Goal: Task Accomplishment & Management: Manage account settings

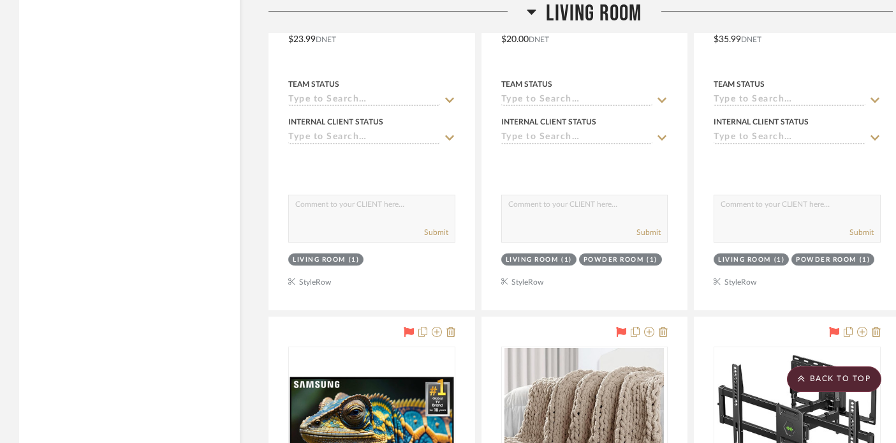
click at [533, 10] on icon at bounding box center [532, 12] width 9 height 5
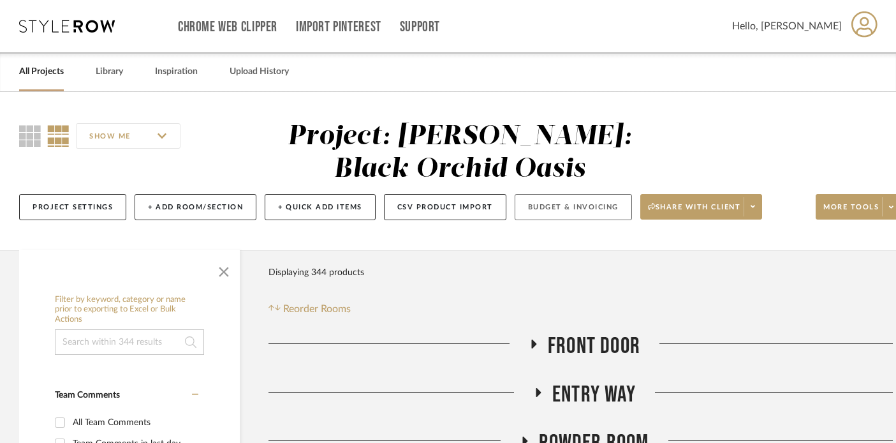
click at [550, 210] on button "Budget & Invoicing" at bounding box center [573, 207] width 117 height 26
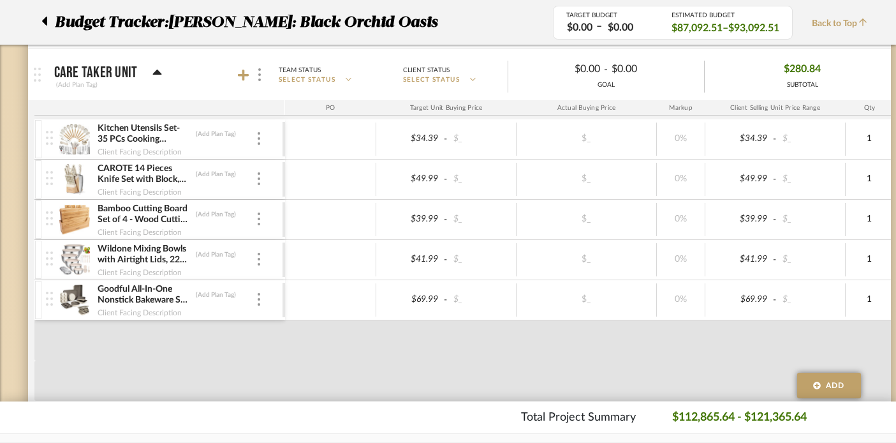
scroll to position [4703, 0]
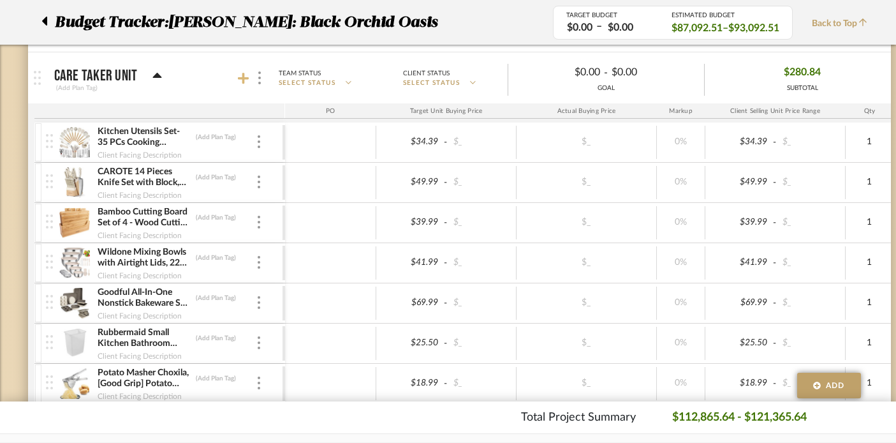
click at [243, 78] on icon at bounding box center [243, 78] width 11 height 11
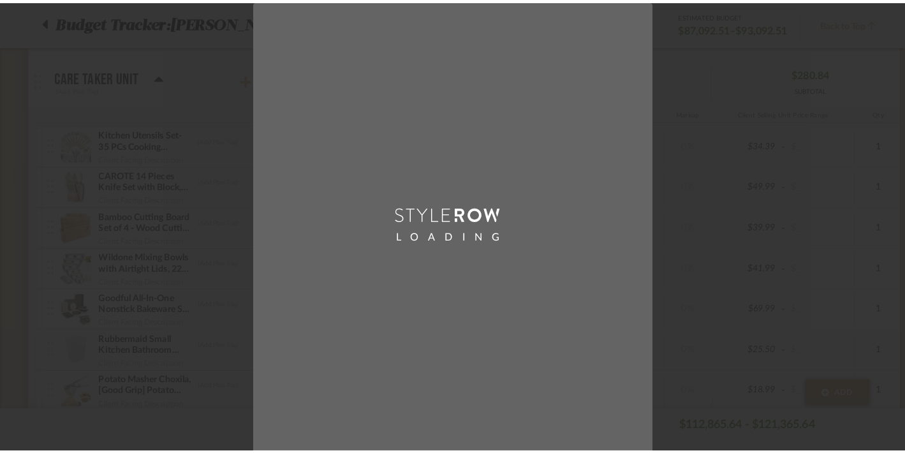
scroll to position [0, 0]
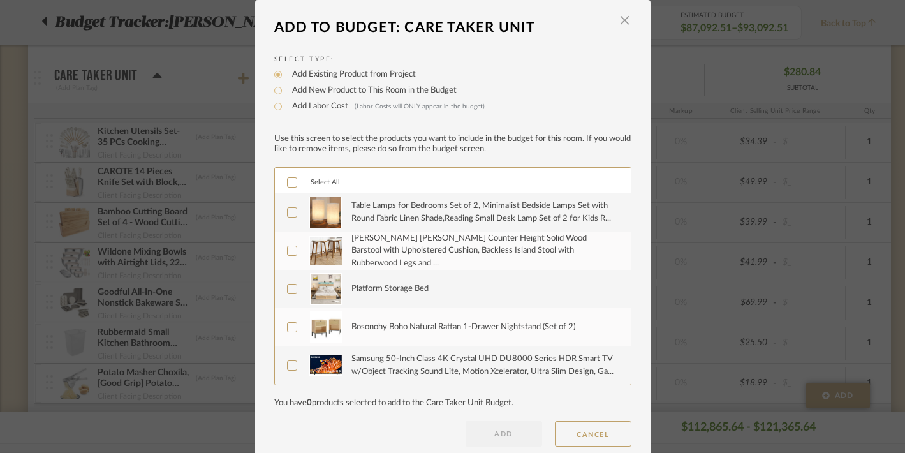
click at [288, 179] on icon at bounding box center [292, 182] width 9 height 9
click at [486, 432] on button "ADD" at bounding box center [504, 434] width 77 height 26
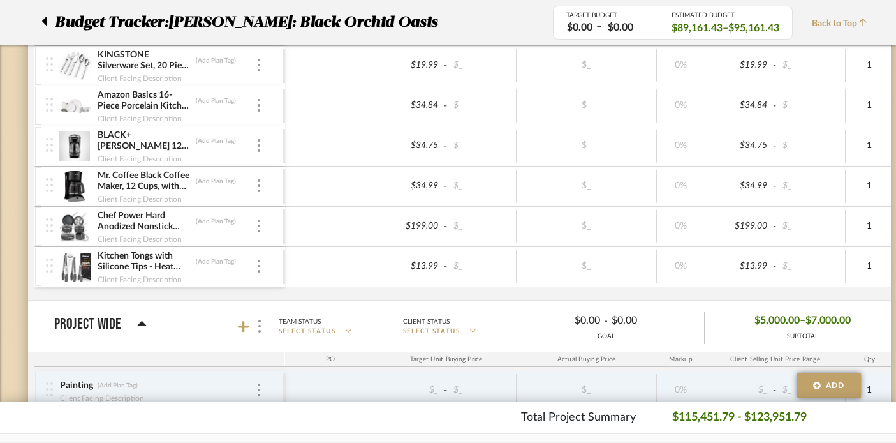
scroll to position [5789, 0]
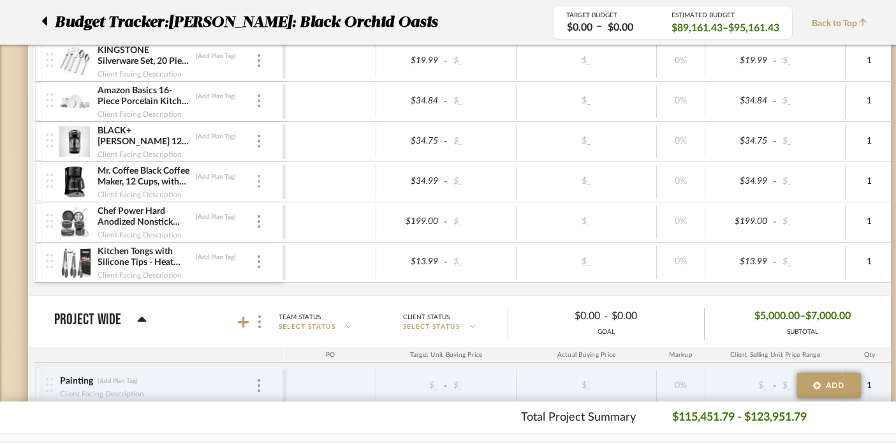
click at [256, 184] on div at bounding box center [259, 182] width 6 height 14
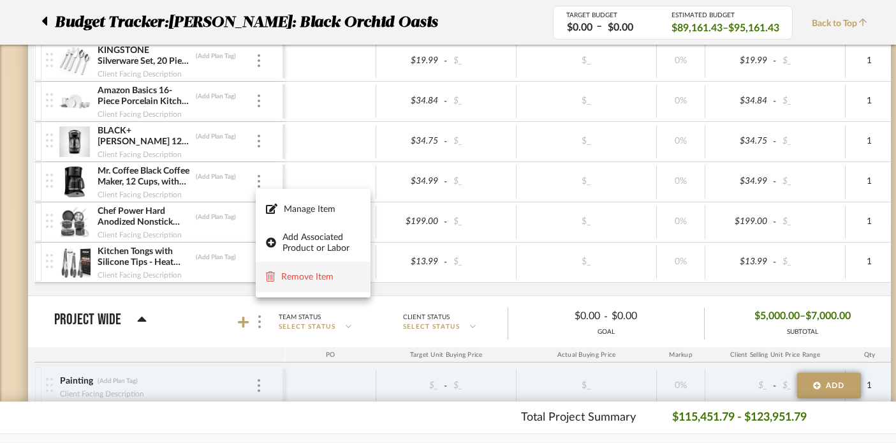
click at [298, 279] on span "Remove Item" at bounding box center [320, 277] width 79 height 11
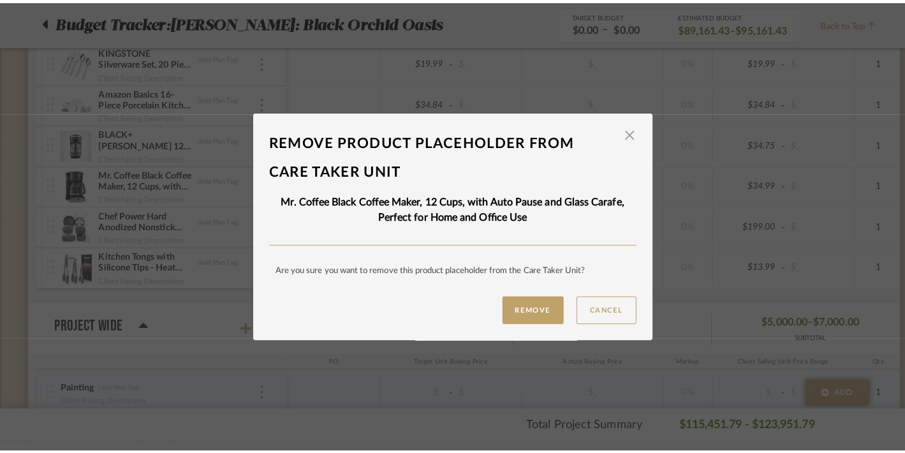
scroll to position [0, 0]
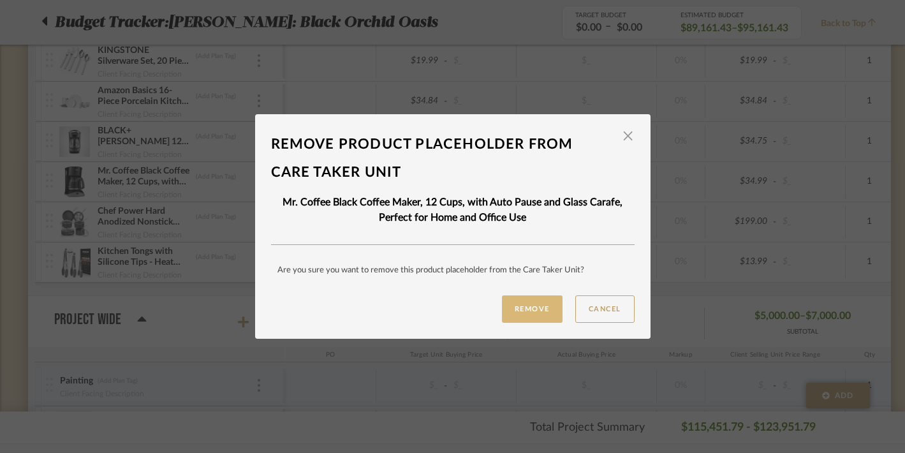
click at [526, 311] on button "Remove" at bounding box center [532, 308] width 61 height 27
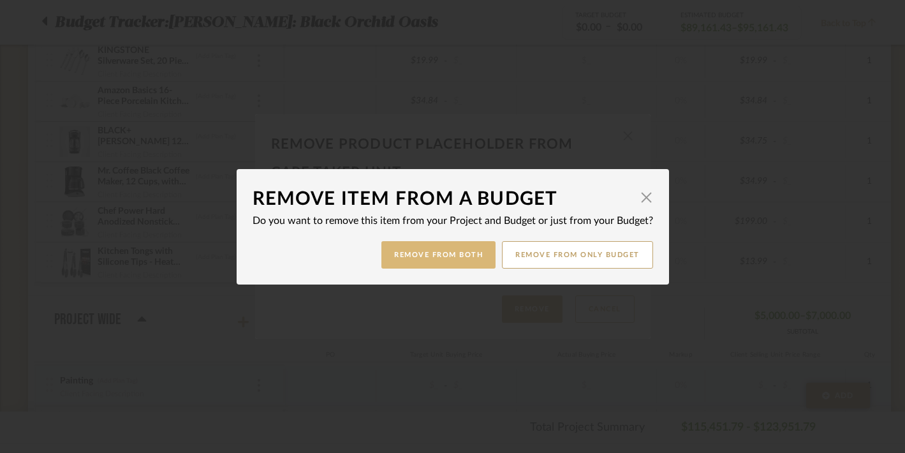
click at [448, 257] on button "Remove from Both" at bounding box center [438, 254] width 114 height 27
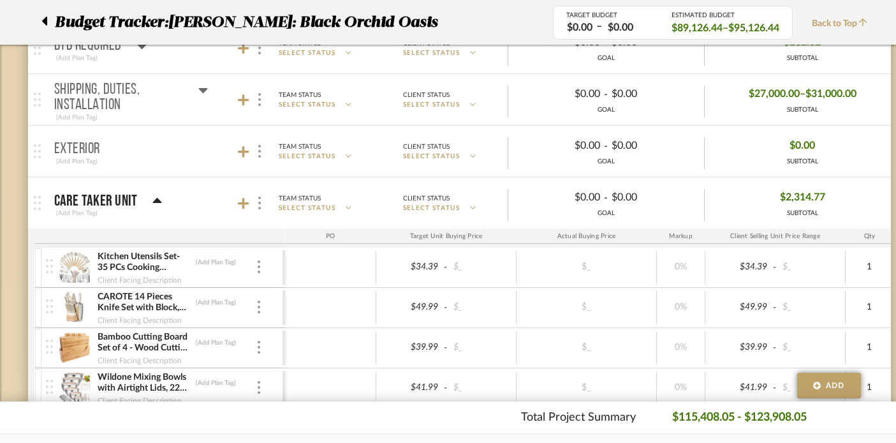
scroll to position [4539, 0]
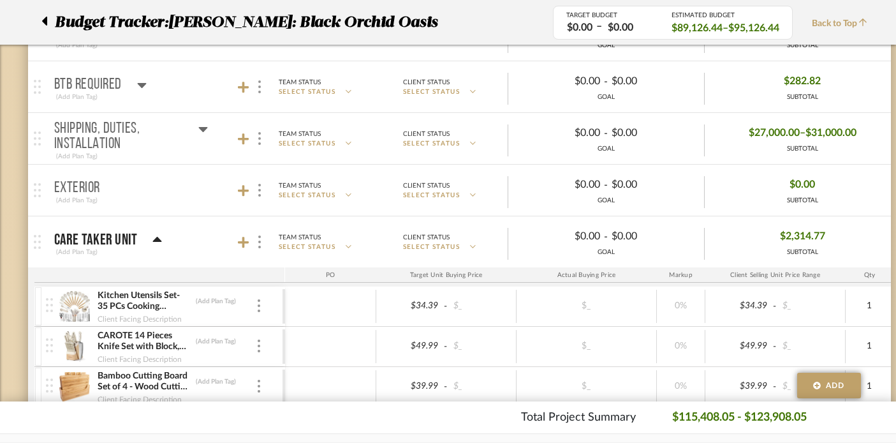
click at [158, 239] on icon at bounding box center [157, 239] width 9 height 5
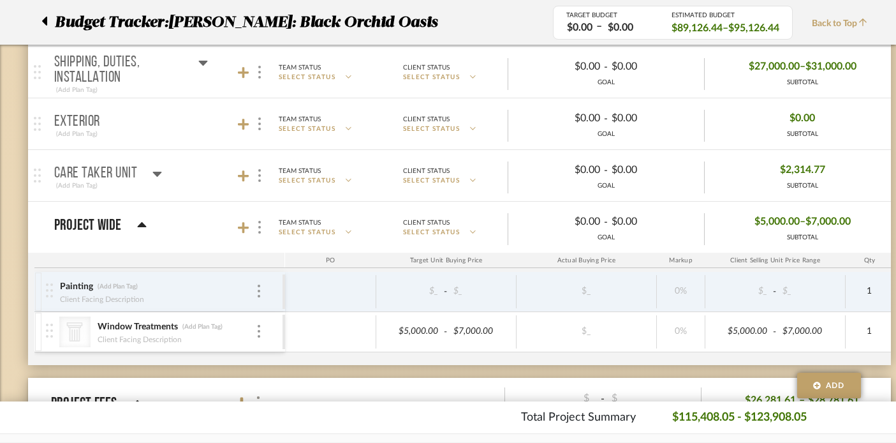
scroll to position [4606, 0]
click at [156, 174] on icon at bounding box center [157, 173] width 9 height 5
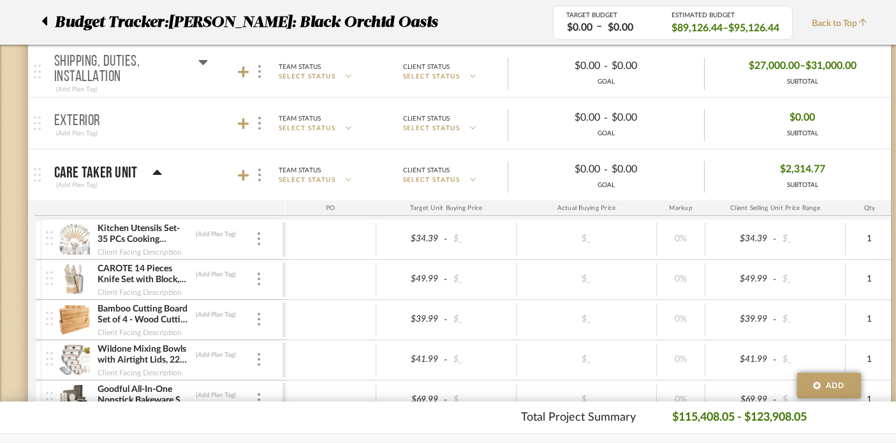
click at [156, 174] on icon at bounding box center [157, 172] width 9 height 5
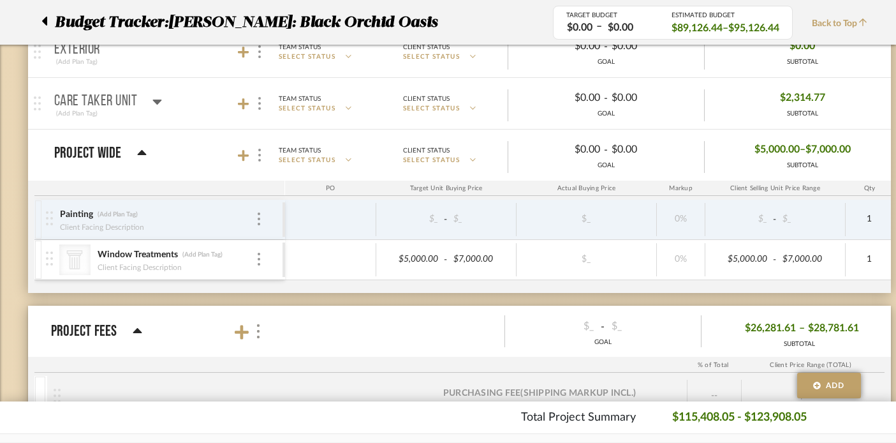
scroll to position [4683, 0]
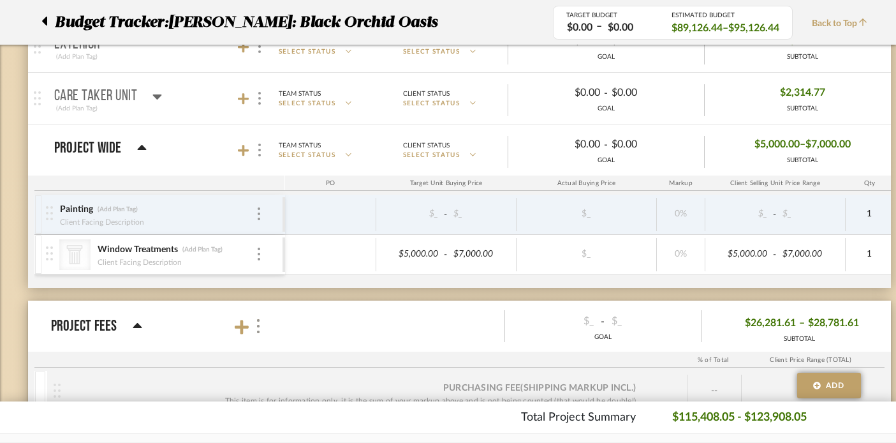
click at [156, 86] on div "Care Taker Unit (Add Plan Tag)" at bounding box center [108, 98] width 108 height 31
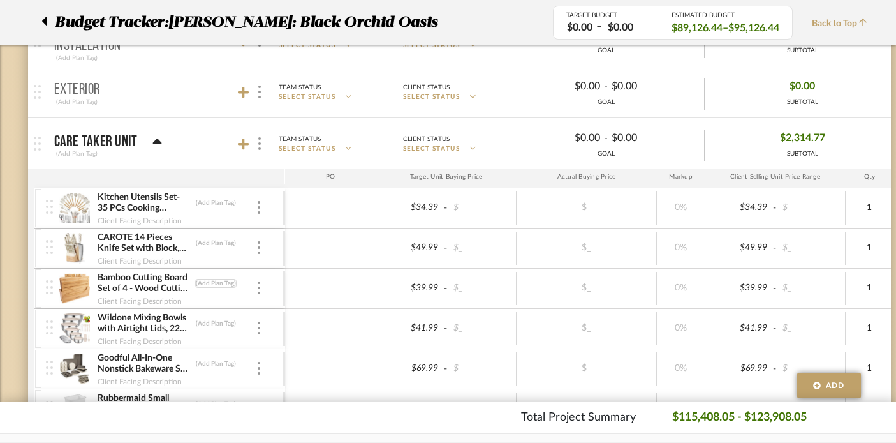
scroll to position [4618, 0]
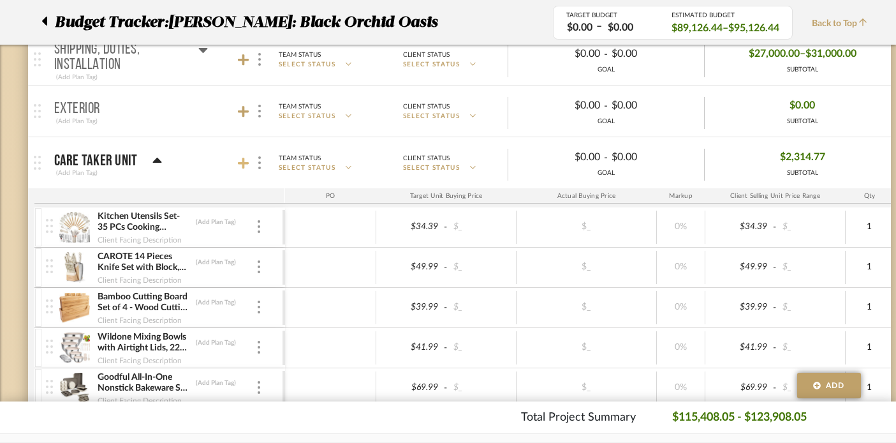
click at [242, 166] on icon at bounding box center [243, 163] width 11 height 11
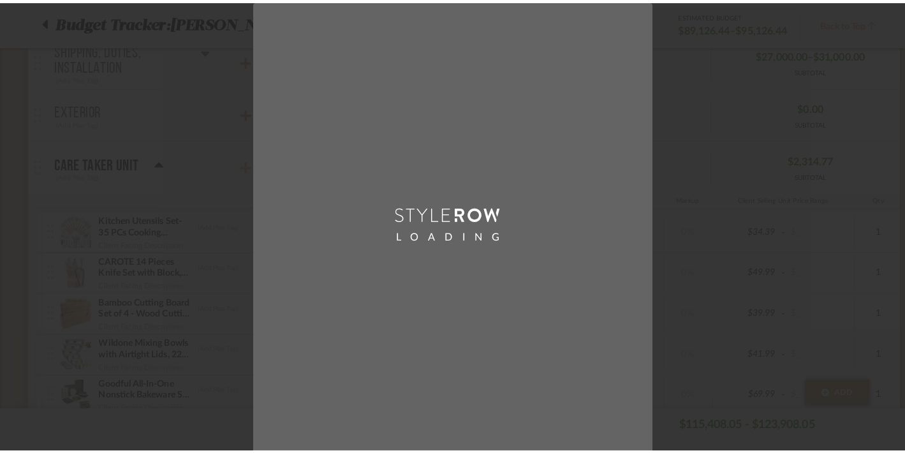
scroll to position [0, 0]
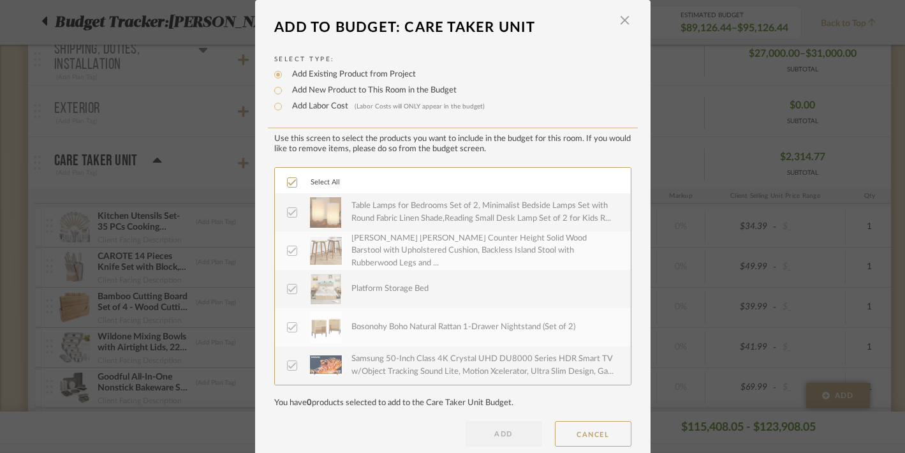
click at [210, 175] on div "LOADING" at bounding box center [452, 226] width 905 height 453
click at [618, 20] on span "button" at bounding box center [625, 21] width 26 height 26
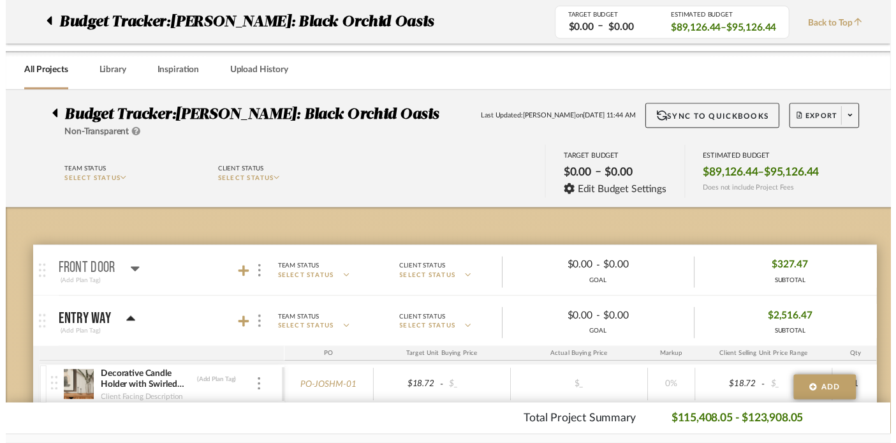
scroll to position [4618, 0]
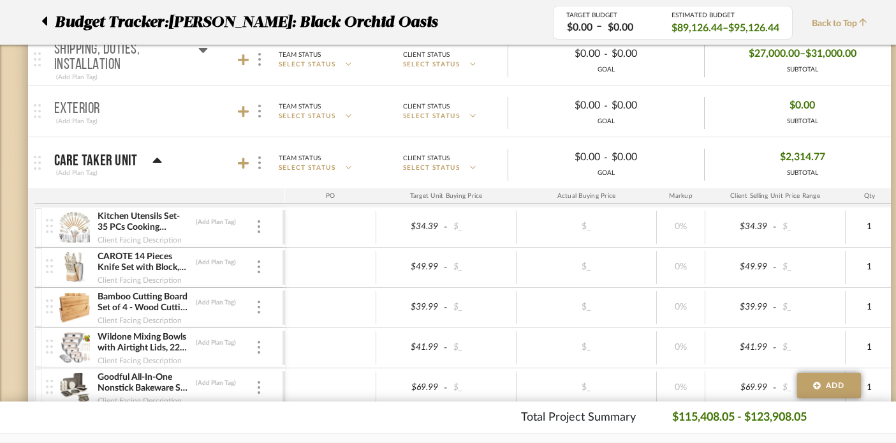
click at [158, 160] on icon at bounding box center [157, 160] width 9 height 5
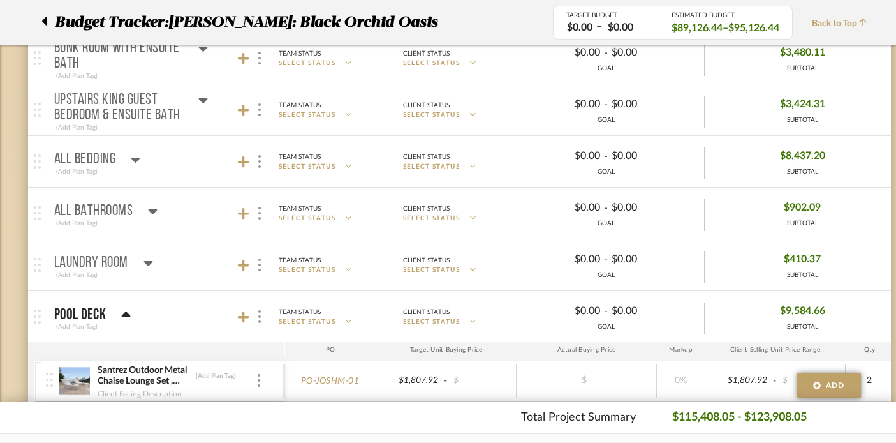
scroll to position [3673, 0]
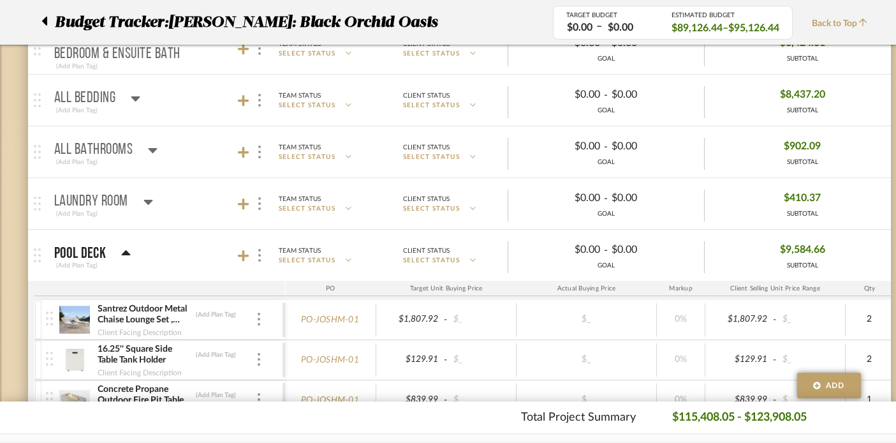
click at [147, 197] on icon at bounding box center [149, 201] width 10 height 15
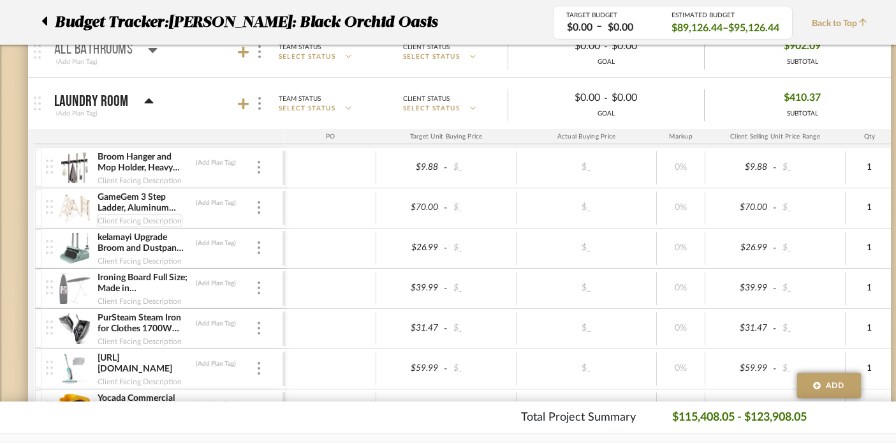
scroll to position [3769, 0]
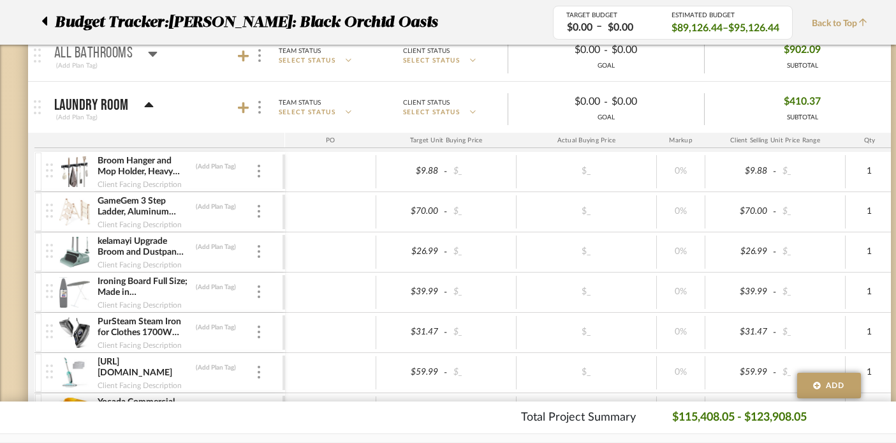
click at [147, 102] on icon at bounding box center [148, 104] width 9 height 5
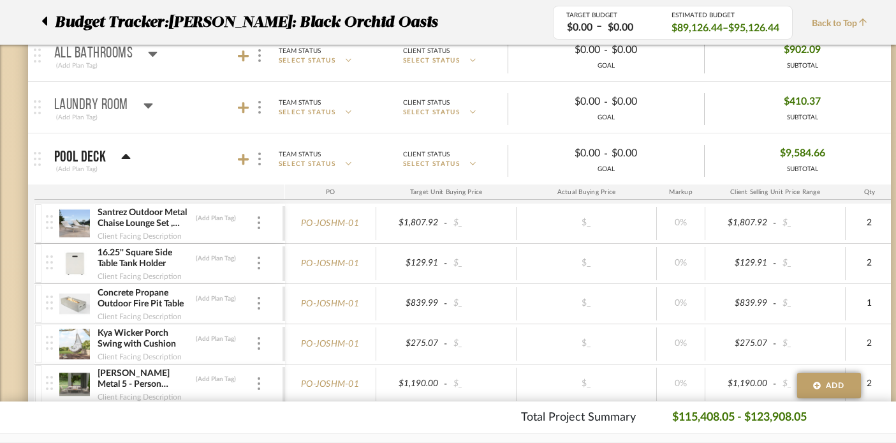
click at [126, 154] on icon at bounding box center [125, 156] width 9 height 5
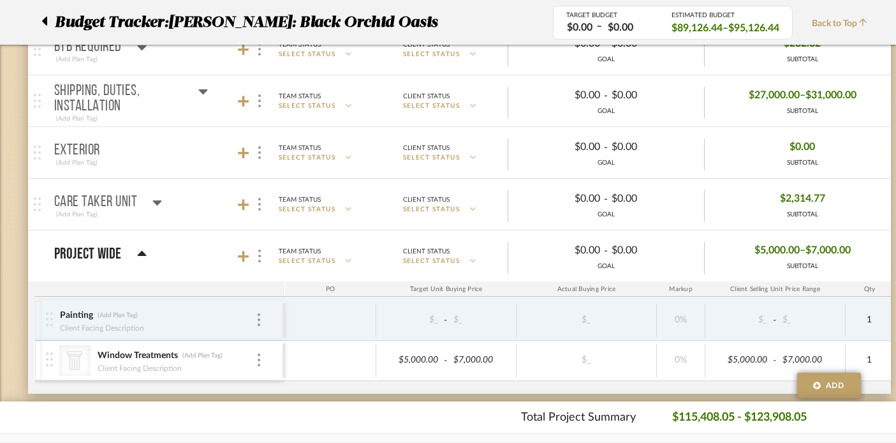
scroll to position [3970, 0]
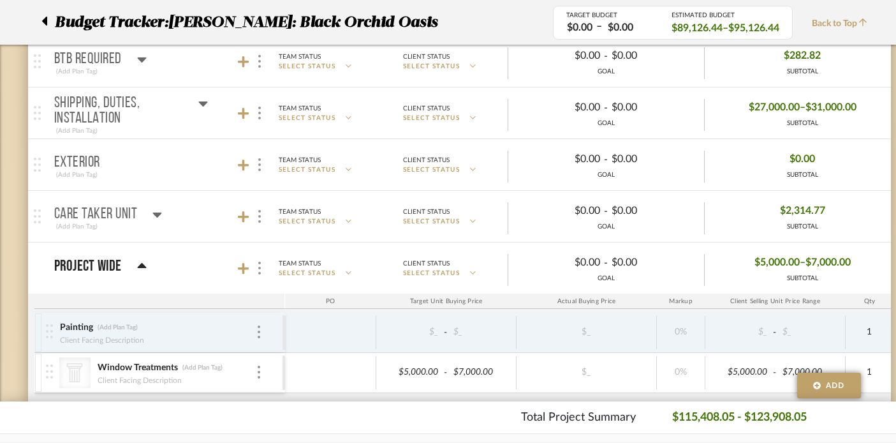
click at [159, 208] on icon at bounding box center [157, 214] width 10 height 15
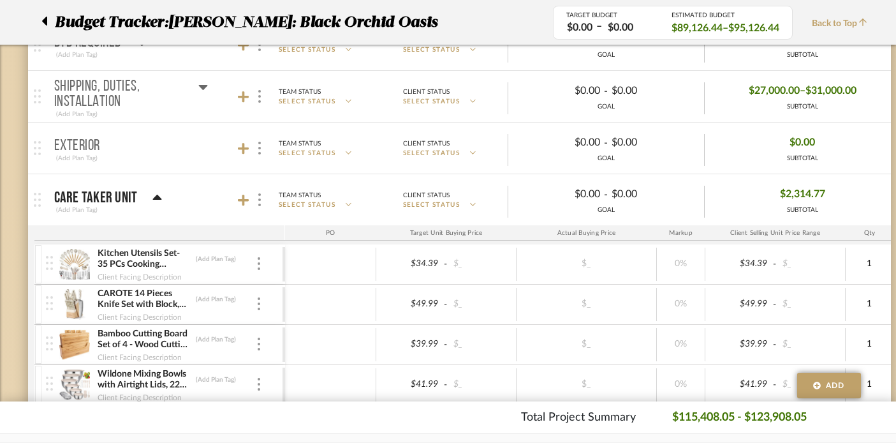
scroll to position [3990, 0]
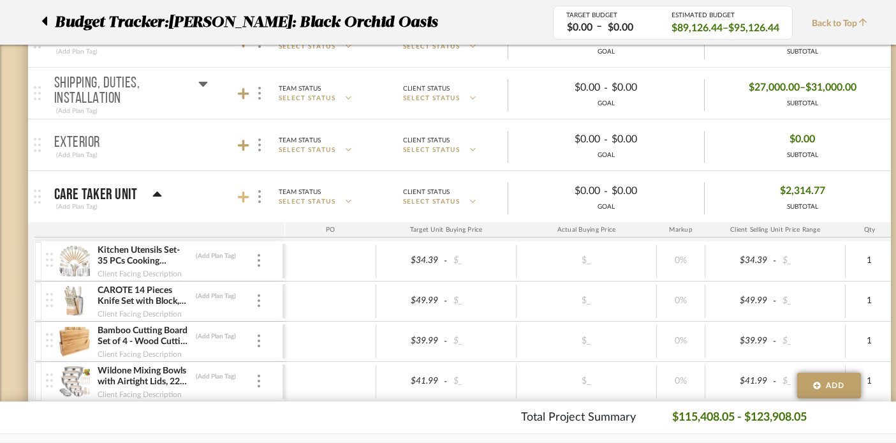
click at [244, 197] on icon at bounding box center [243, 196] width 11 height 11
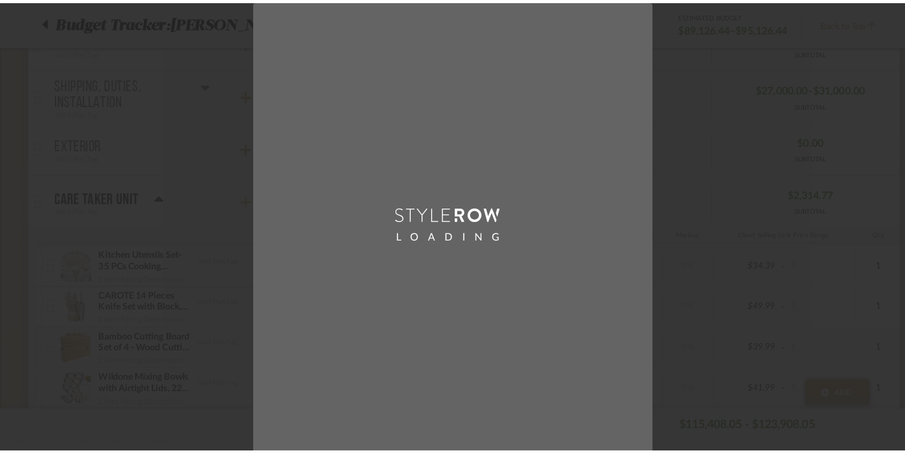
scroll to position [0, 0]
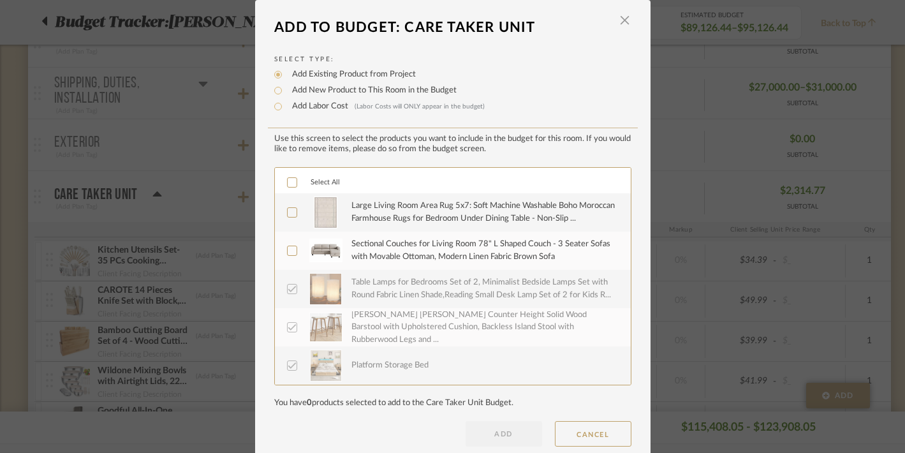
click at [288, 183] on icon at bounding box center [292, 182] width 9 height 9
click at [492, 433] on button "ADD" at bounding box center [504, 434] width 77 height 26
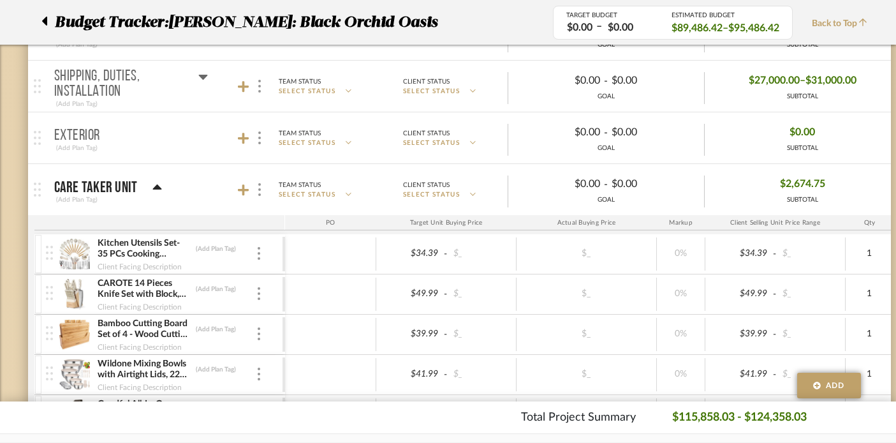
scroll to position [3998, 0]
click at [241, 188] on icon at bounding box center [243, 189] width 11 height 11
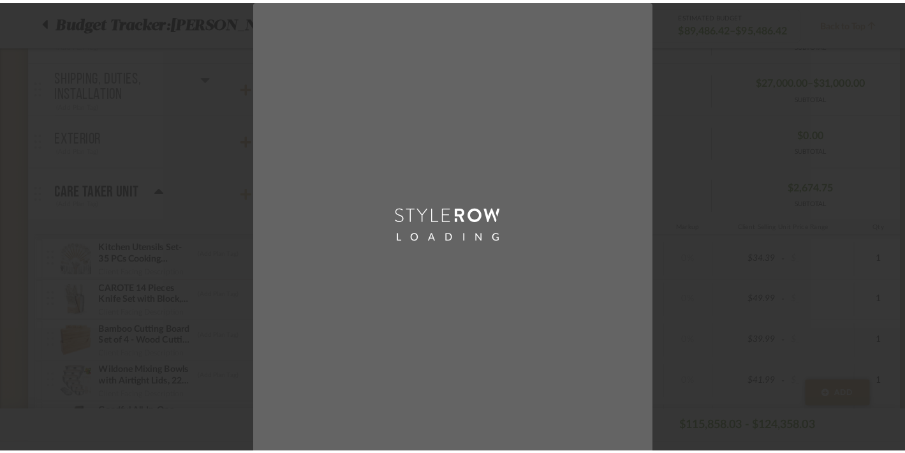
scroll to position [0, 0]
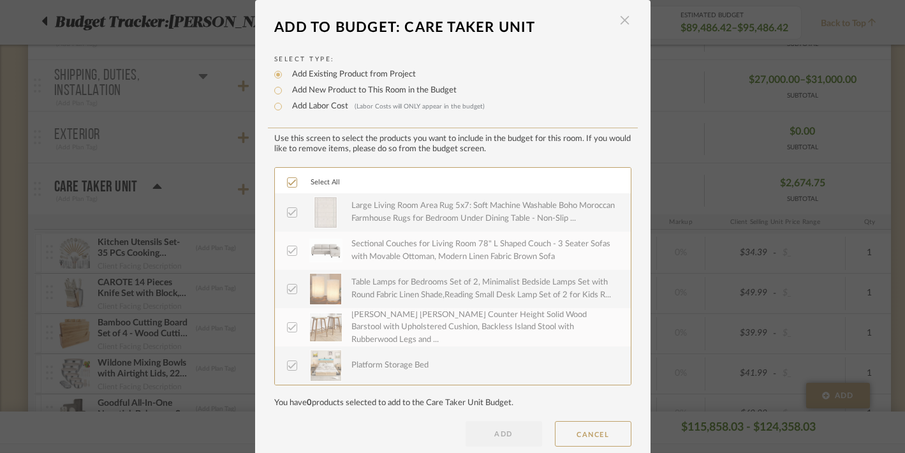
click at [619, 20] on span "button" at bounding box center [625, 21] width 26 height 26
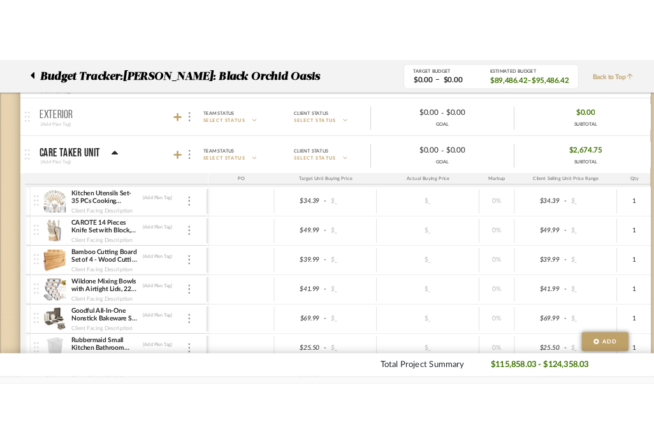
scroll to position [4029, 0]
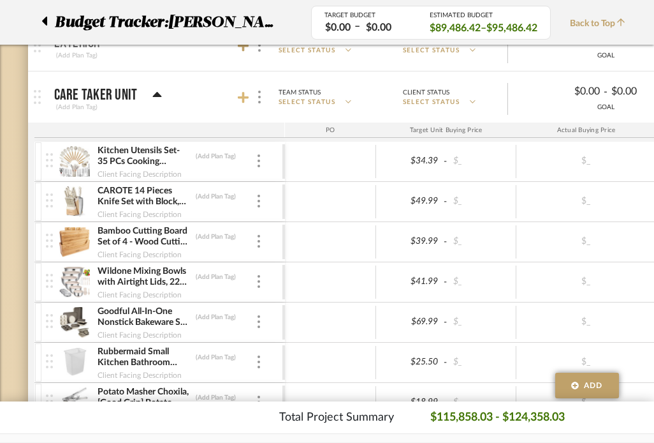
click at [244, 93] on icon at bounding box center [243, 97] width 11 height 13
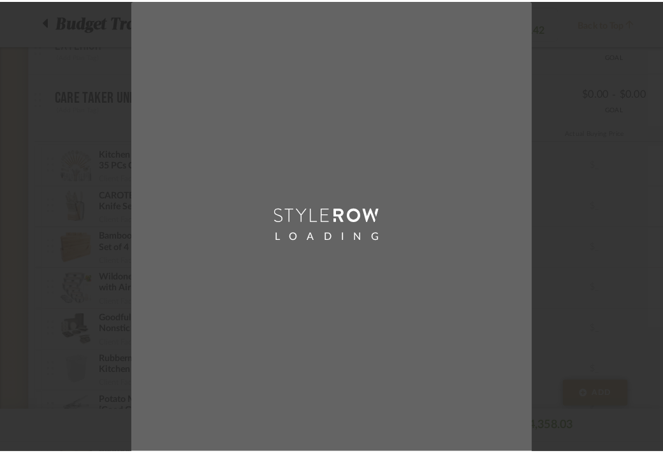
scroll to position [0, 0]
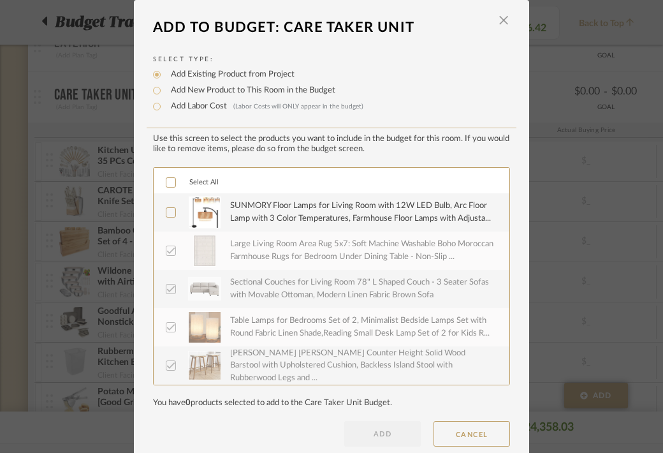
click at [166, 210] on icon at bounding box center [170, 212] width 9 height 9
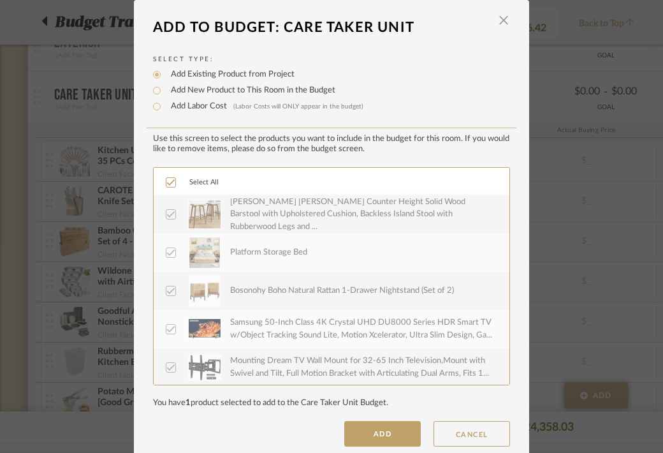
scroll to position [152, 0]
click at [499, 19] on span "button" at bounding box center [504, 21] width 26 height 26
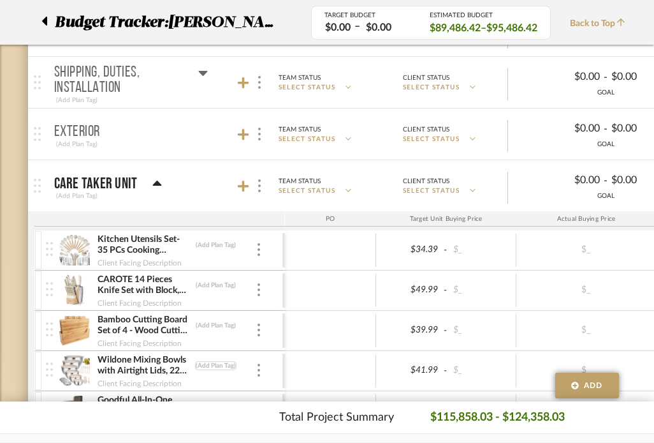
scroll to position [3954, 0]
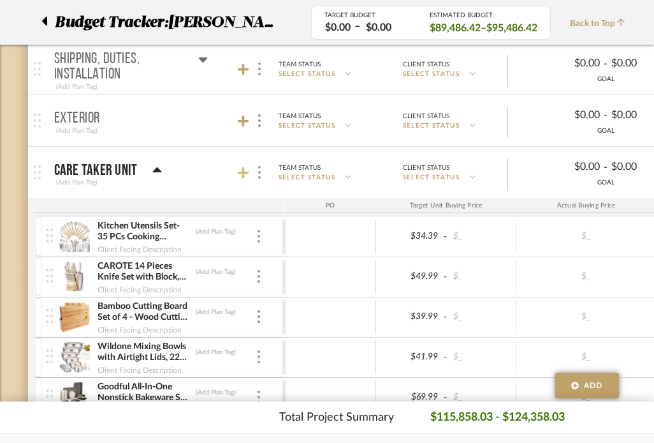
click at [245, 174] on icon at bounding box center [243, 172] width 11 height 13
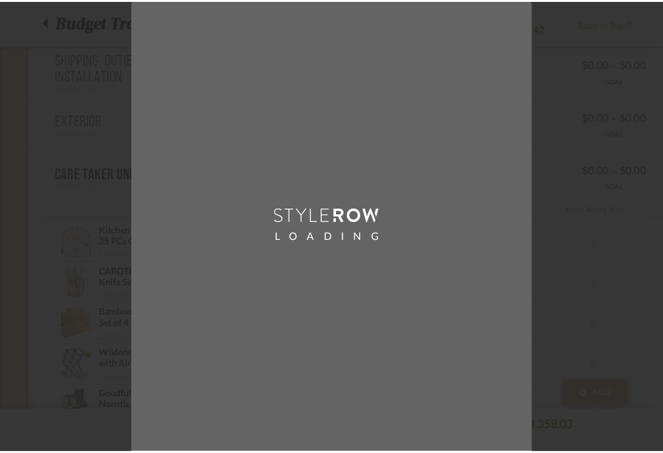
scroll to position [0, 0]
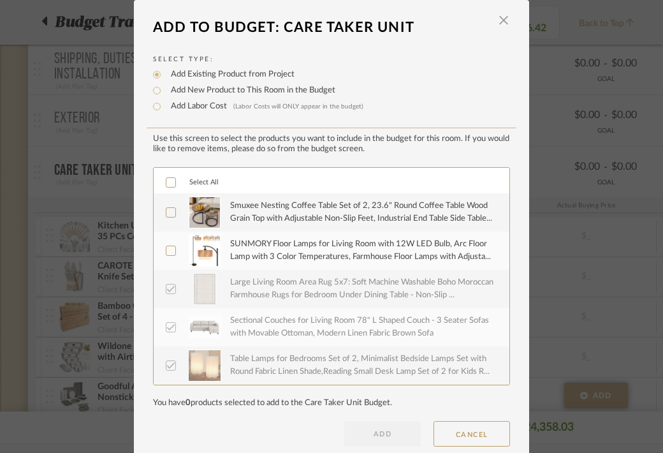
click at [166, 184] on icon at bounding box center [170, 182] width 9 height 9
click at [352, 429] on button "ADD" at bounding box center [382, 434] width 77 height 26
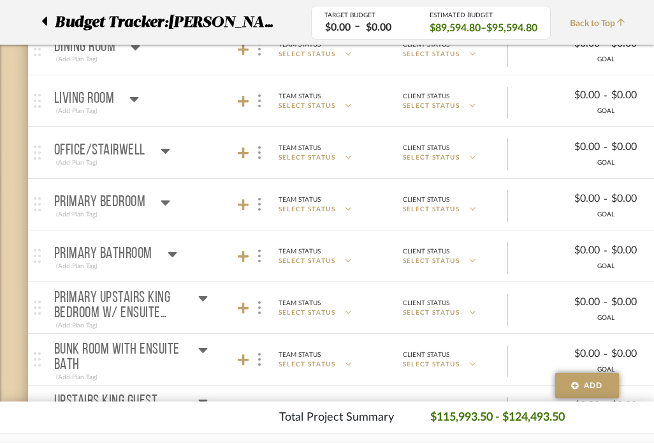
scroll to position [3250, 0]
click at [247, 102] on icon at bounding box center [243, 101] width 11 height 11
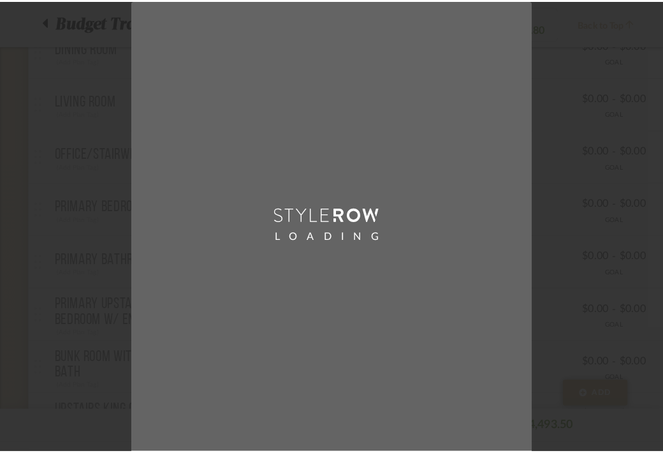
scroll to position [0, 0]
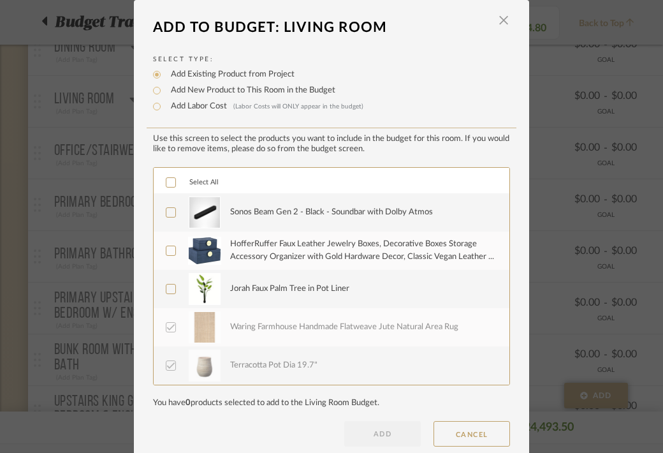
click at [167, 185] on icon at bounding box center [171, 182] width 8 height 6
click at [368, 441] on button "ADD" at bounding box center [382, 434] width 77 height 26
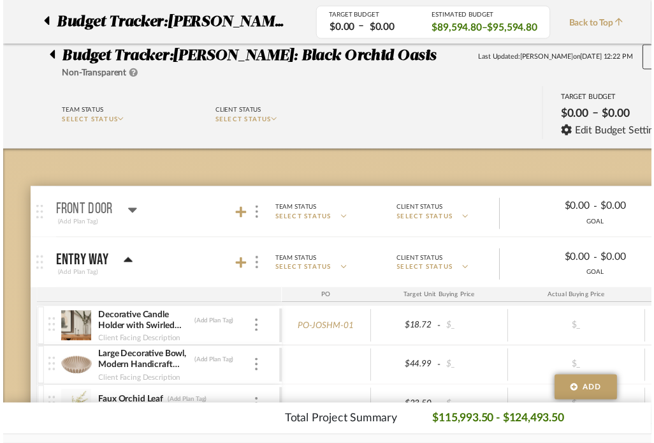
scroll to position [3250, 0]
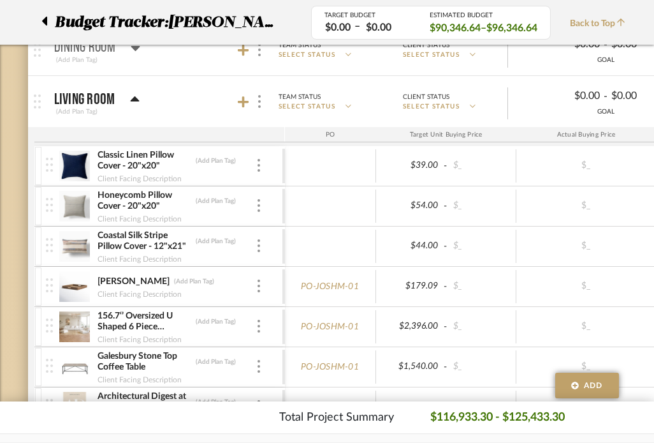
click at [129, 98] on div "Living Room" at bounding box center [97, 99] width 86 height 15
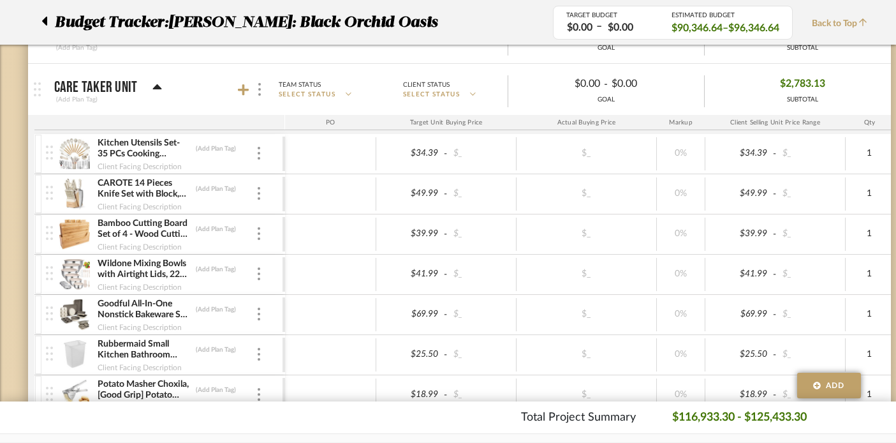
scroll to position [3978, 0]
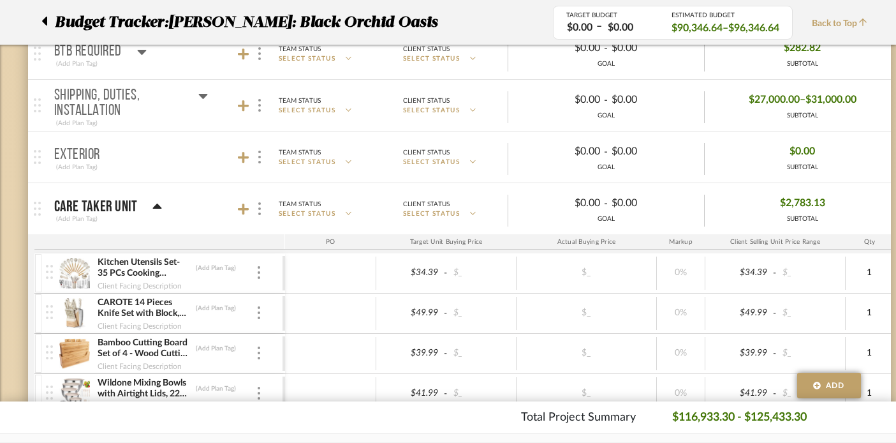
click at [159, 203] on icon at bounding box center [157, 206] width 10 height 15
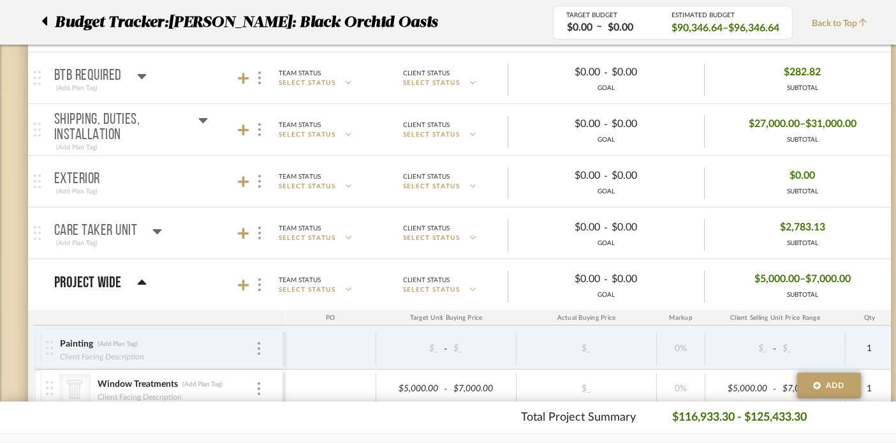
scroll to position [3955, 0]
click at [158, 224] on icon at bounding box center [157, 229] width 10 height 15
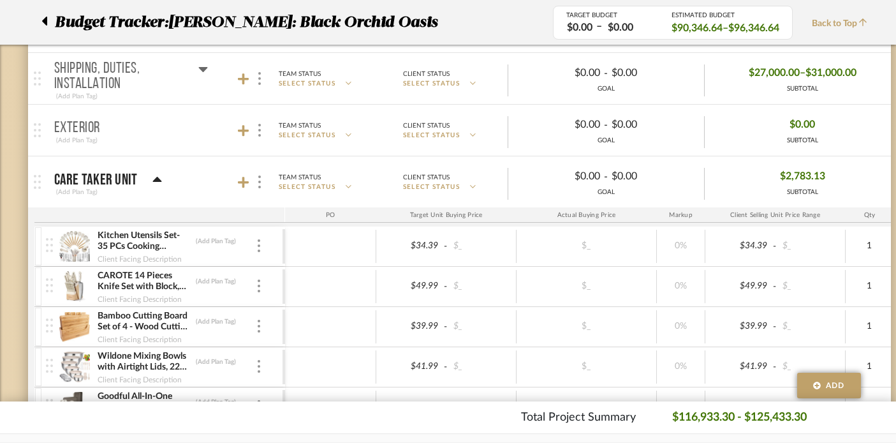
scroll to position [4004, 0]
click at [155, 174] on icon at bounding box center [157, 180] width 10 height 15
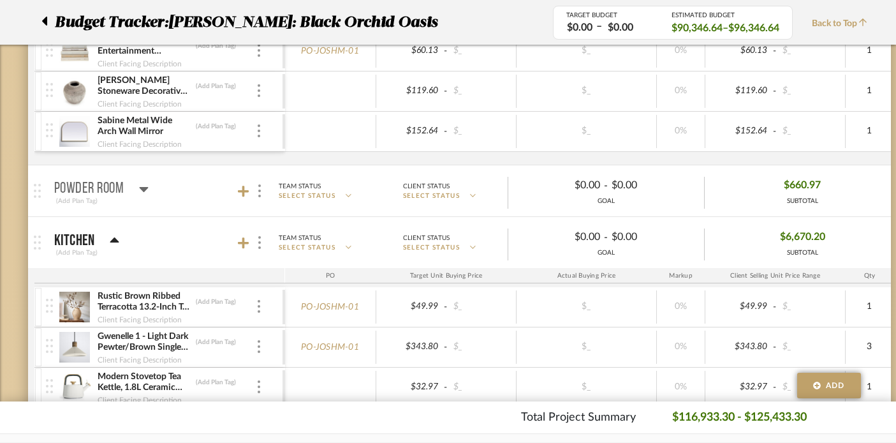
scroll to position [471, 0]
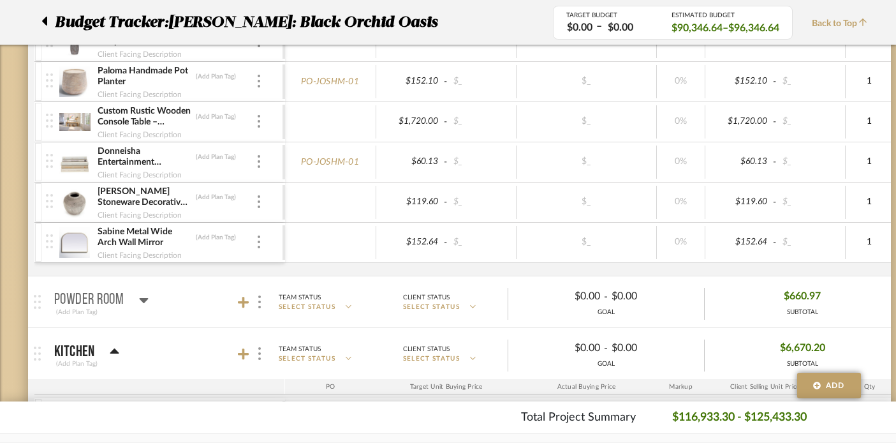
click at [114, 348] on icon at bounding box center [114, 350] width 9 height 5
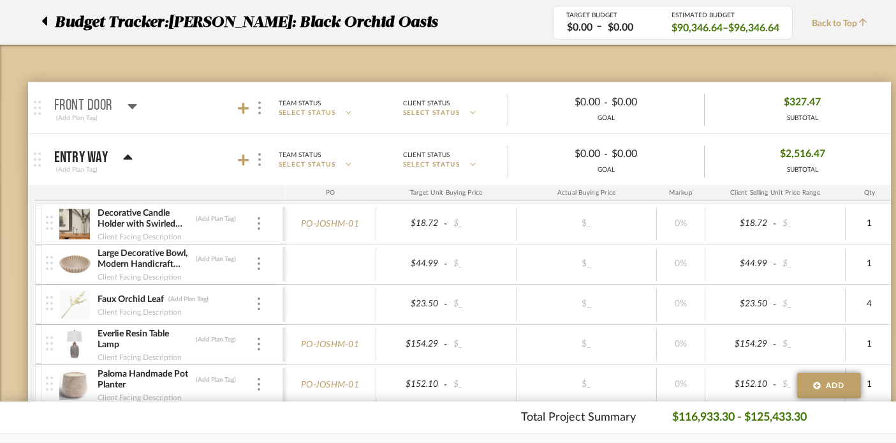
scroll to position [152, 0]
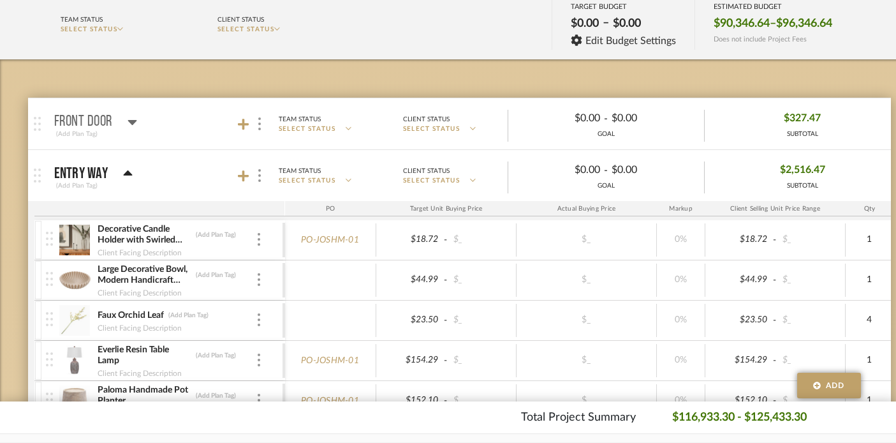
click at [128, 171] on icon at bounding box center [127, 172] width 9 height 5
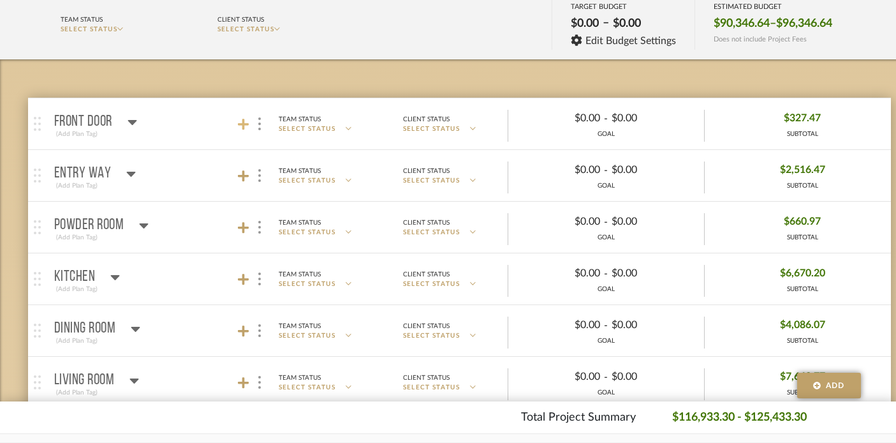
click at [241, 121] on icon at bounding box center [243, 124] width 11 height 13
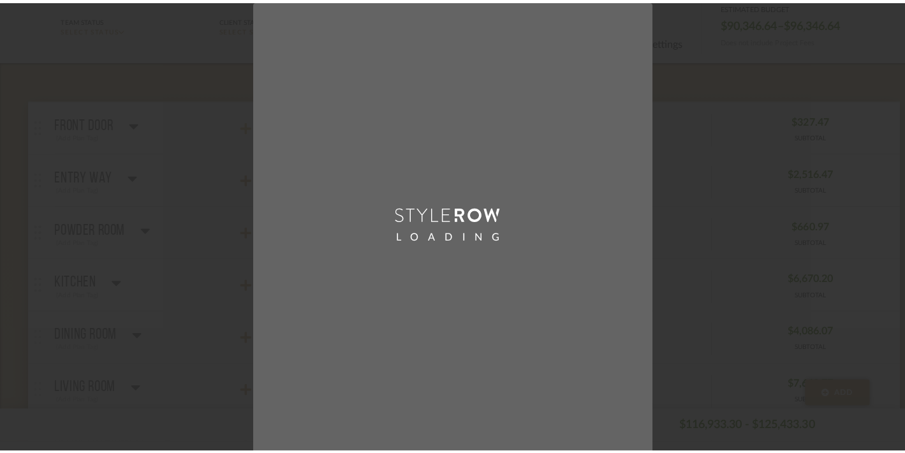
scroll to position [0, 0]
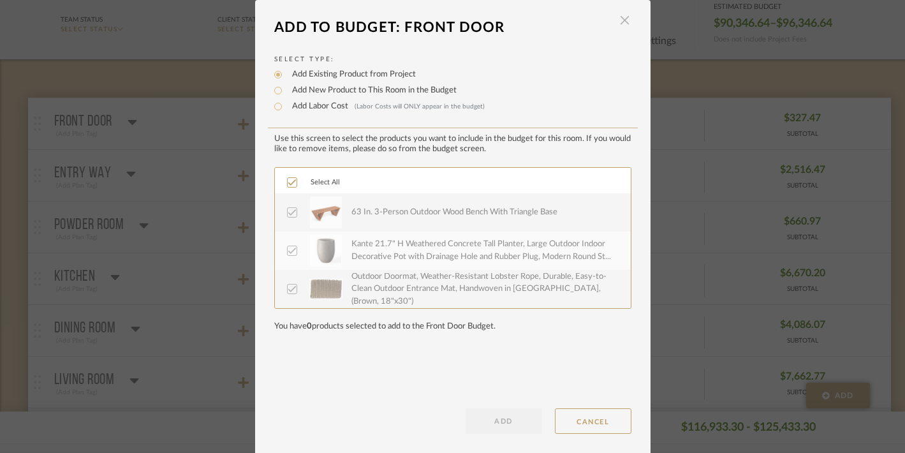
click at [626, 20] on span "button" at bounding box center [625, 21] width 26 height 26
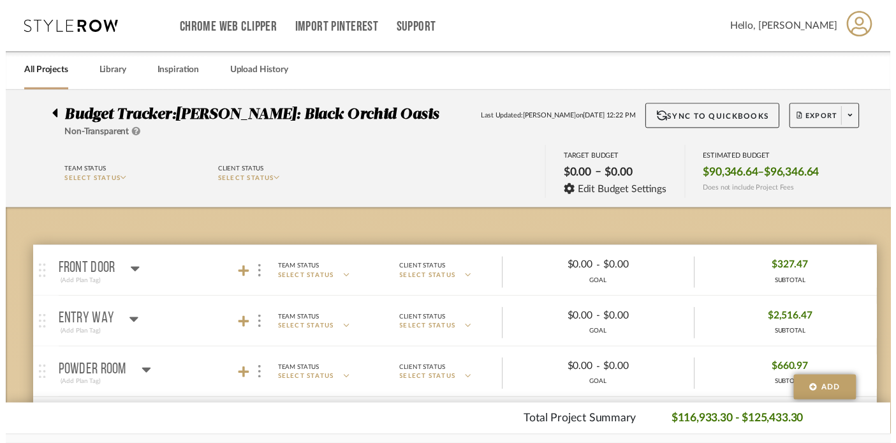
scroll to position [152, 0]
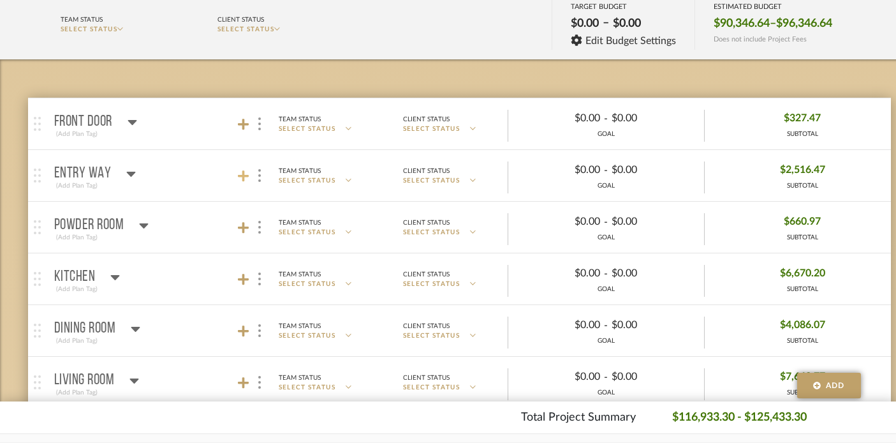
click at [245, 177] on icon at bounding box center [243, 175] width 11 height 11
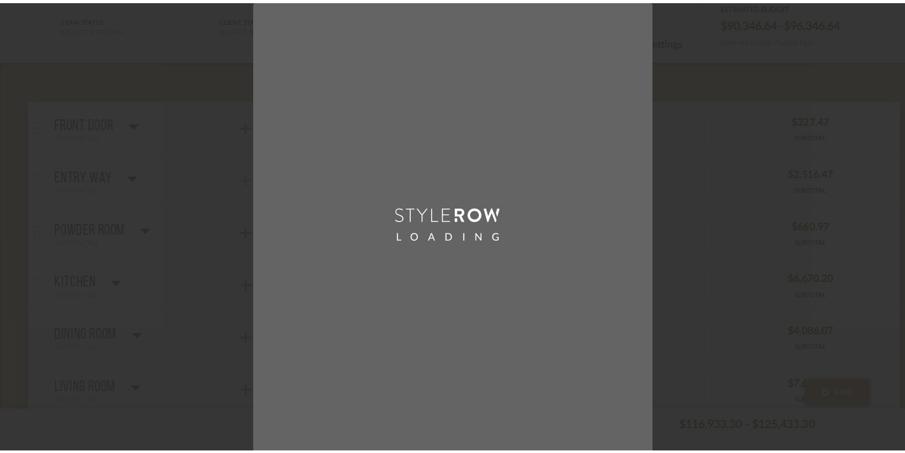
scroll to position [0, 0]
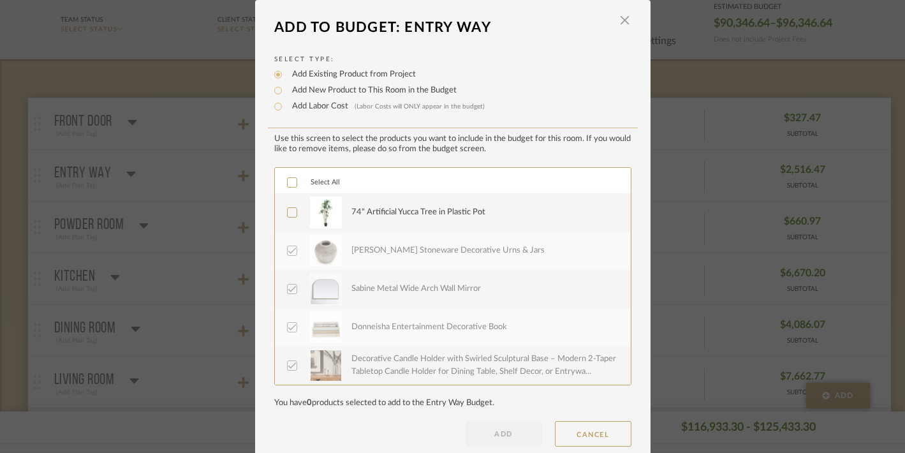
click at [285, 179] on div "Select All" at bounding box center [453, 181] width 356 height 26
click at [288, 186] on icon at bounding box center [292, 182] width 9 height 9
click at [488, 431] on button "ADD" at bounding box center [504, 434] width 77 height 26
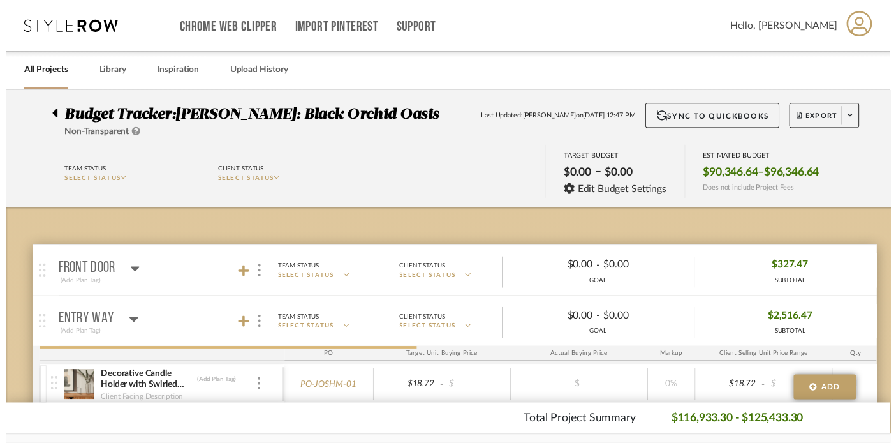
scroll to position [152, 0]
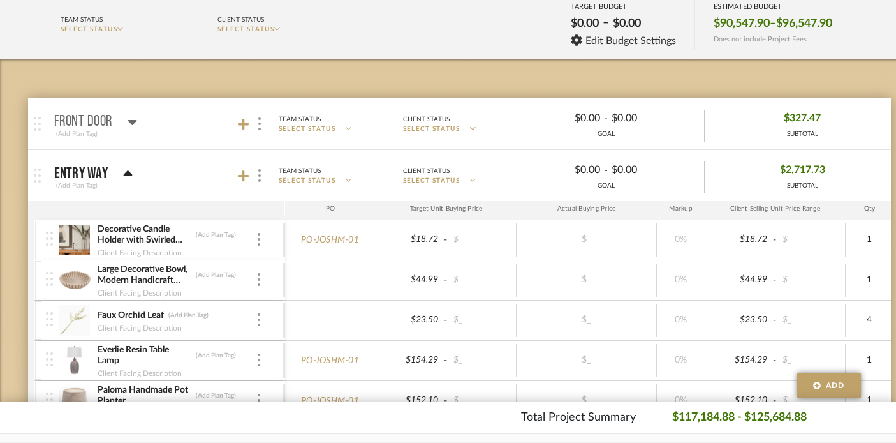
click at [124, 164] on div "Entry Way (Add Plan Tag)" at bounding box center [93, 175] width 78 height 31
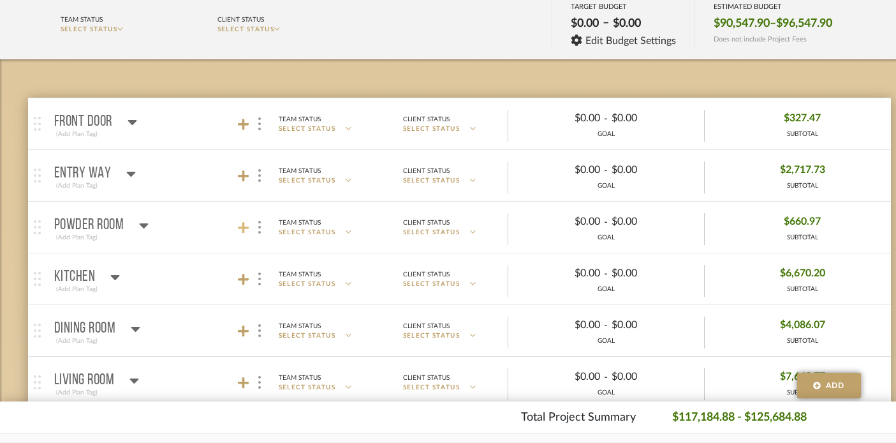
click at [240, 226] on icon at bounding box center [243, 227] width 11 height 13
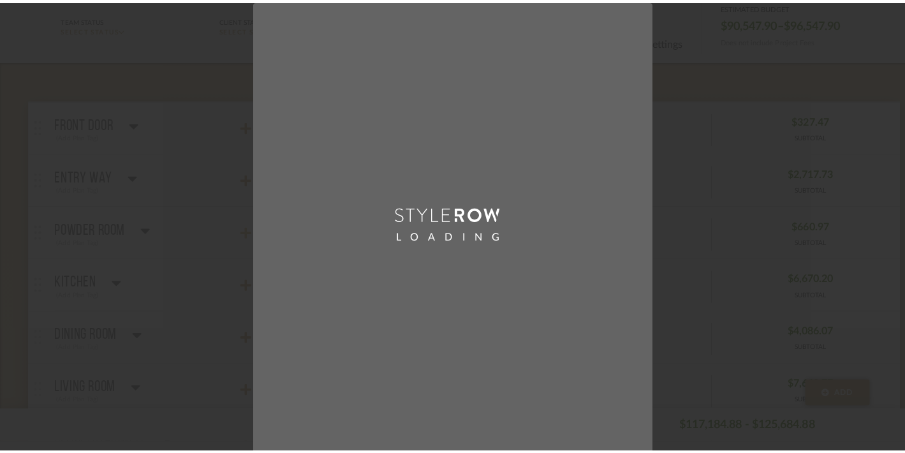
scroll to position [0, 0]
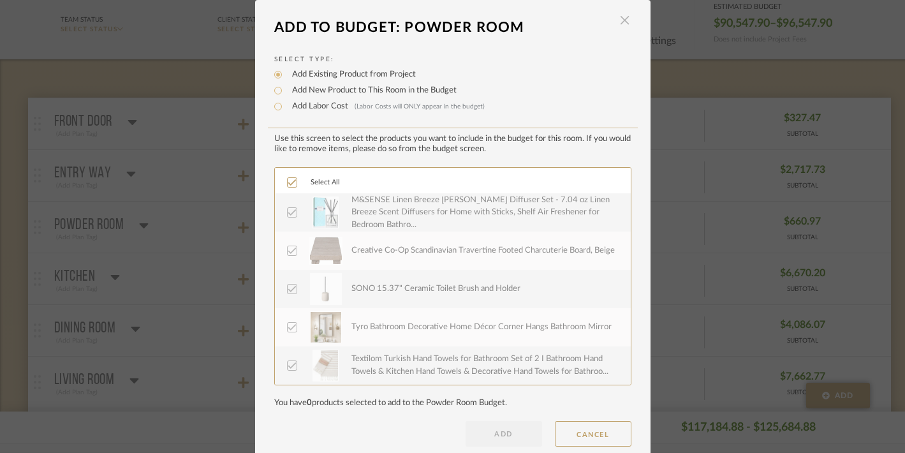
click at [620, 22] on span "button" at bounding box center [625, 21] width 26 height 26
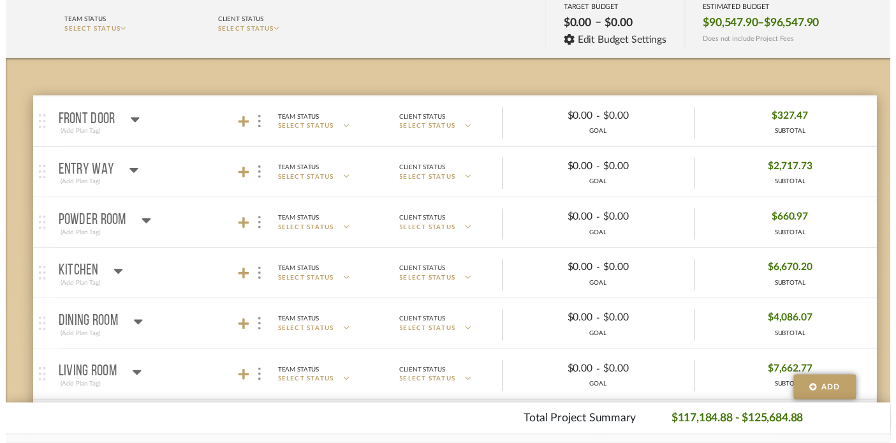
scroll to position [152, 0]
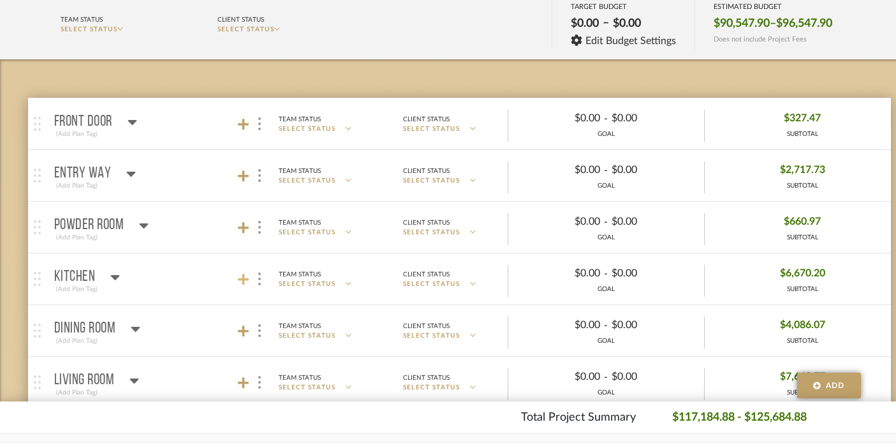
click at [246, 279] on icon at bounding box center [243, 279] width 11 height 11
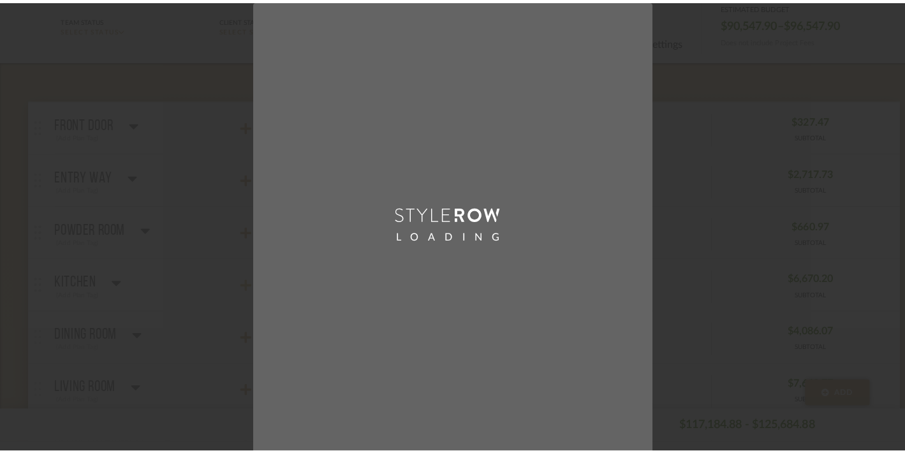
scroll to position [0, 0]
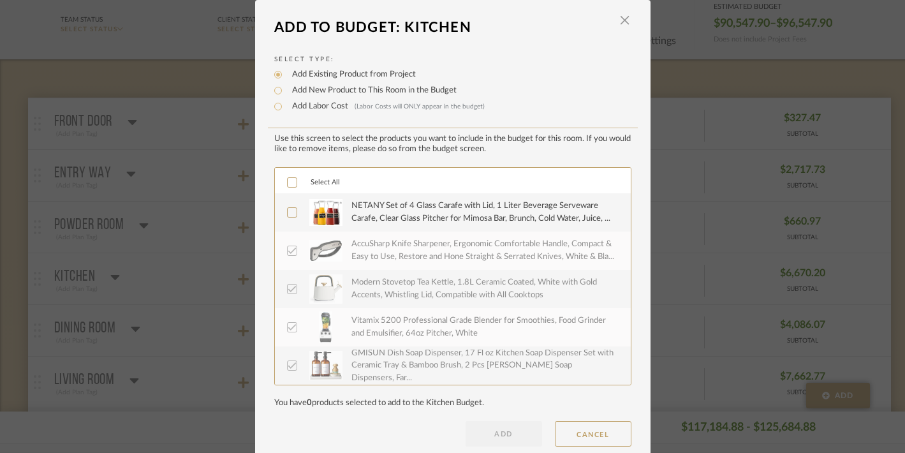
click at [288, 181] on icon at bounding box center [292, 182] width 9 height 9
click at [487, 429] on button "ADD" at bounding box center [504, 434] width 77 height 26
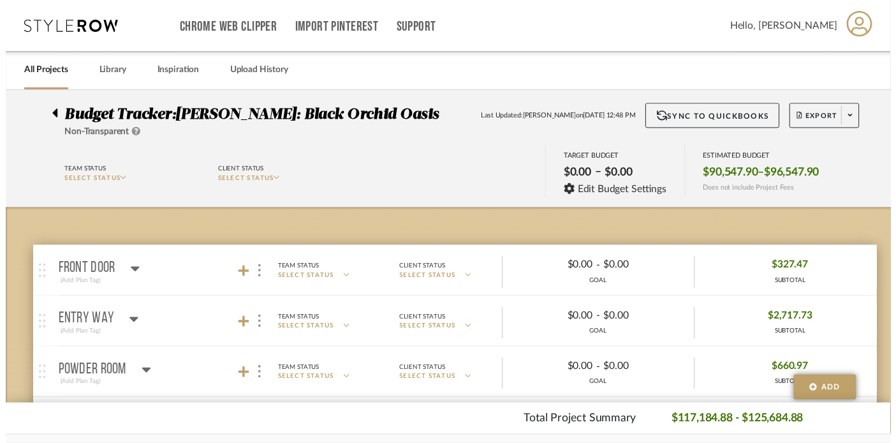
scroll to position [152, 0]
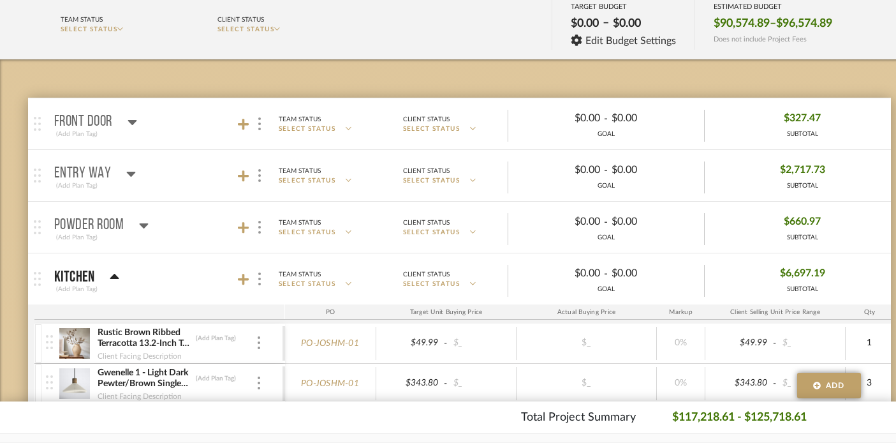
click at [114, 273] on icon at bounding box center [115, 276] width 10 height 15
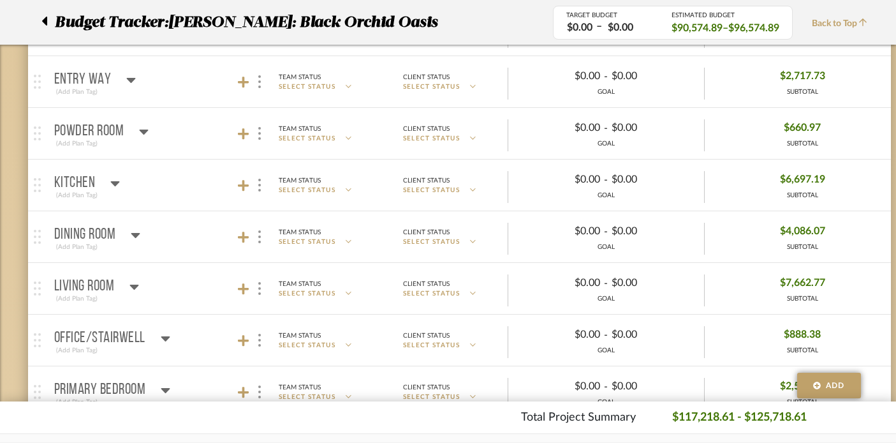
scroll to position [256, 0]
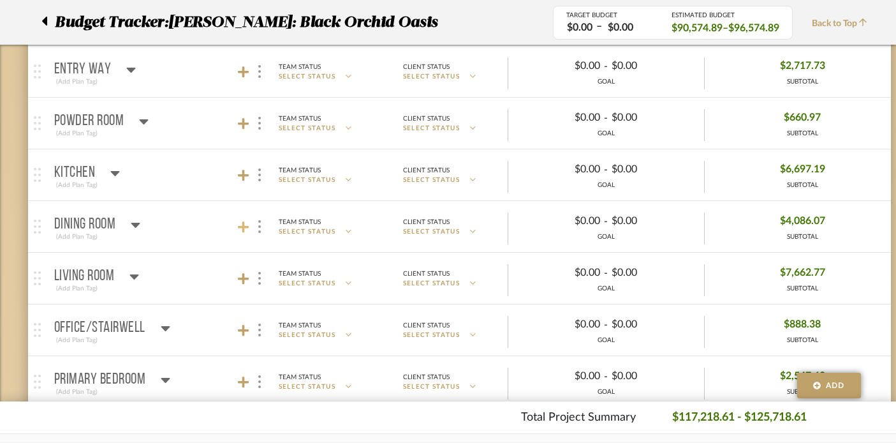
click at [242, 231] on icon at bounding box center [243, 226] width 11 height 11
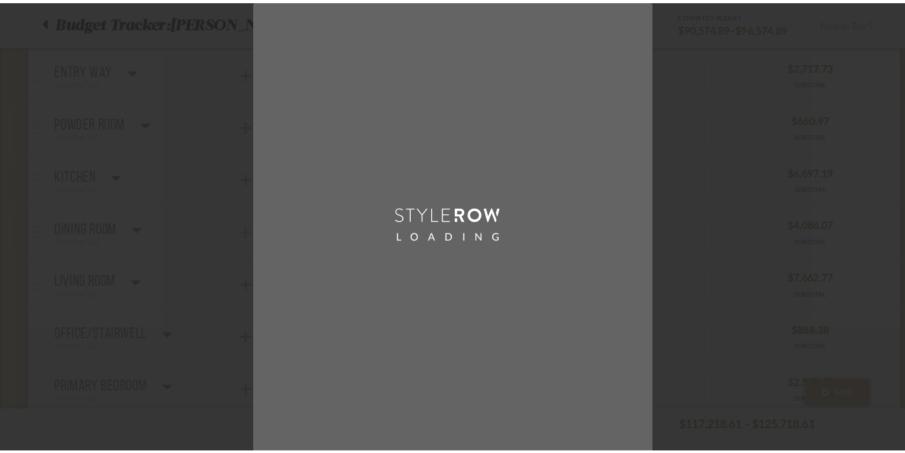
scroll to position [0, 0]
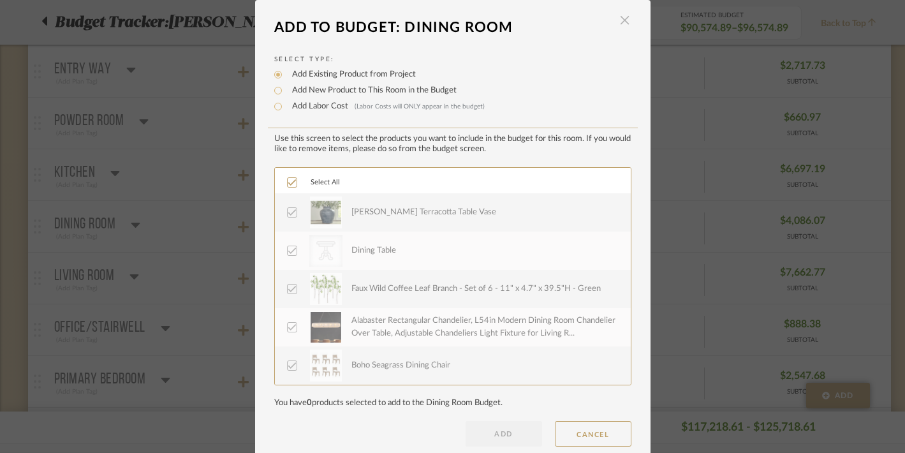
click at [623, 15] on span "button" at bounding box center [625, 21] width 26 height 26
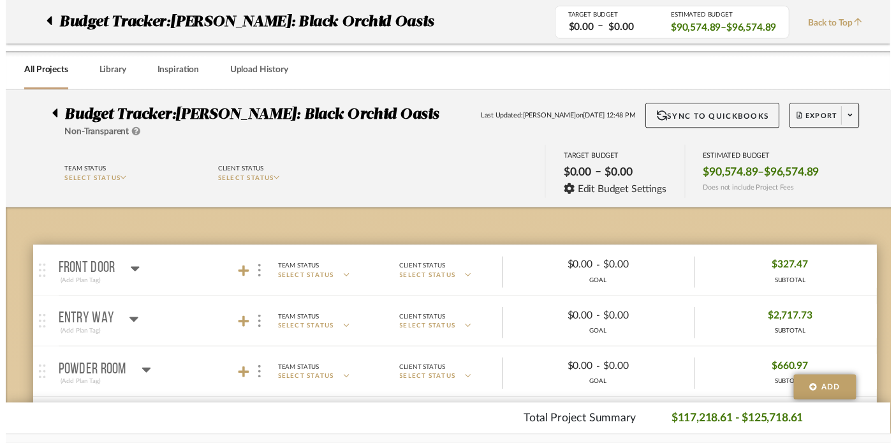
scroll to position [256, 0]
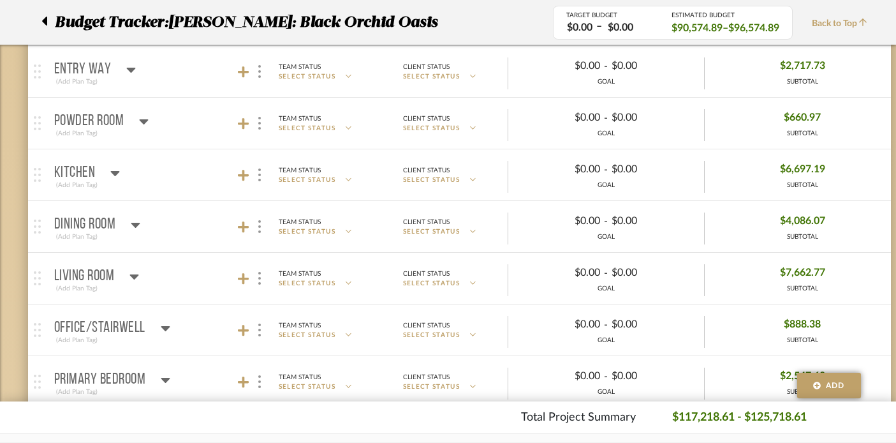
click at [244, 218] on div at bounding box center [252, 226] width 28 height 17
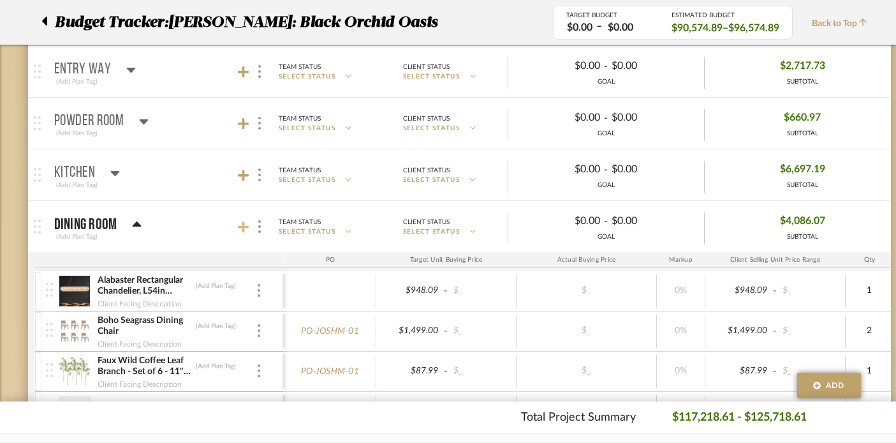
click at [239, 225] on icon at bounding box center [243, 227] width 11 height 13
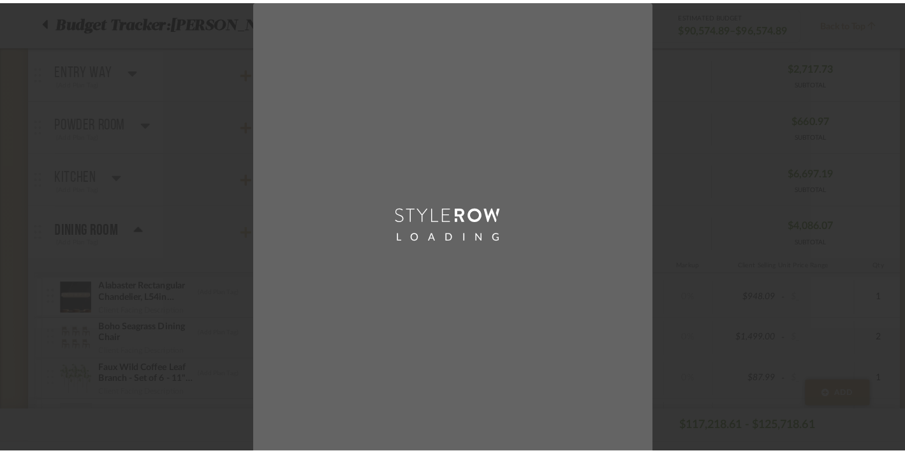
scroll to position [0, 0]
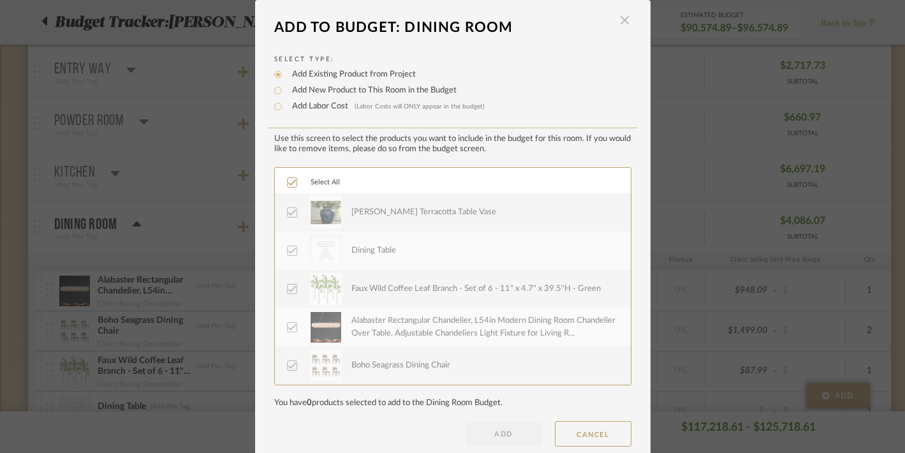
click at [620, 20] on span "button" at bounding box center [625, 21] width 26 height 26
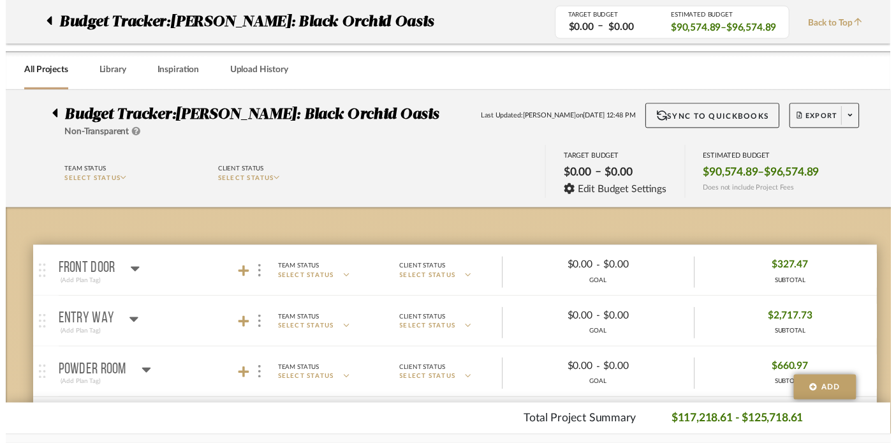
scroll to position [256, 0]
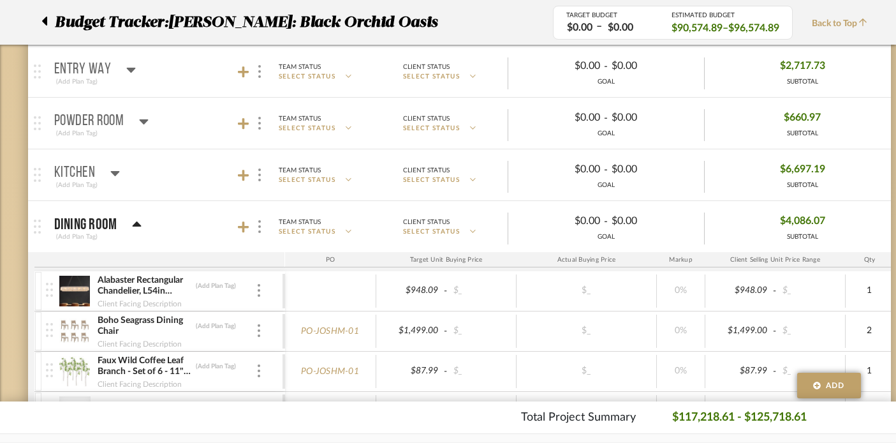
click at [134, 221] on icon at bounding box center [137, 224] width 10 height 15
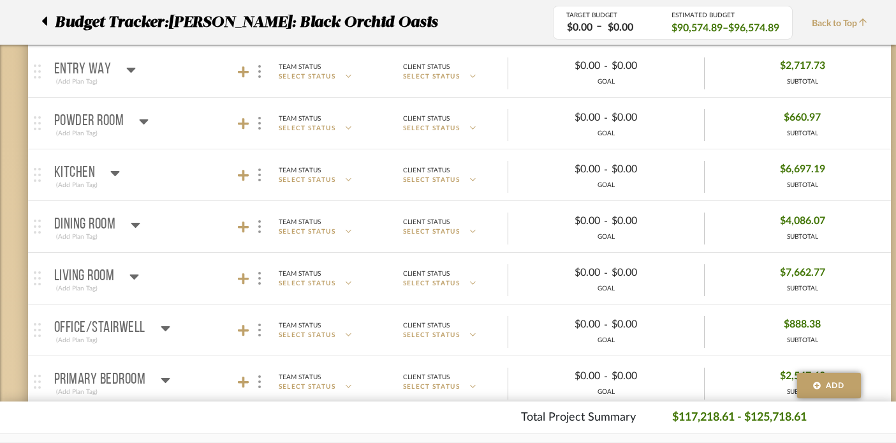
click at [134, 221] on icon at bounding box center [136, 224] width 10 height 15
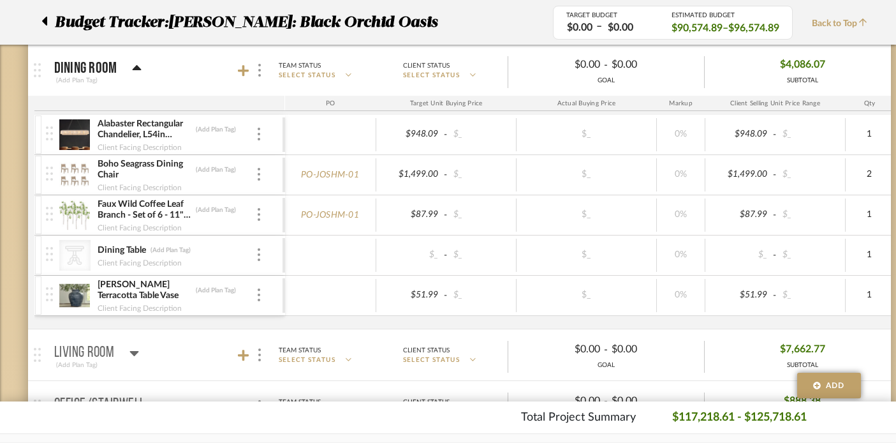
scroll to position [437, 0]
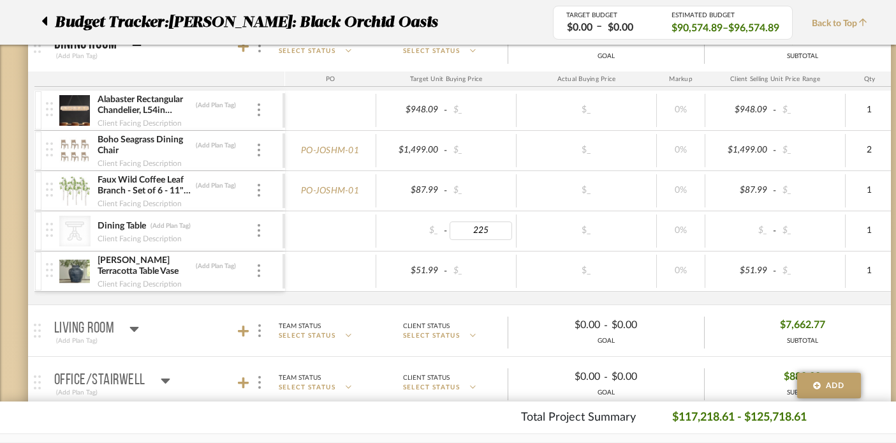
type input "2250"
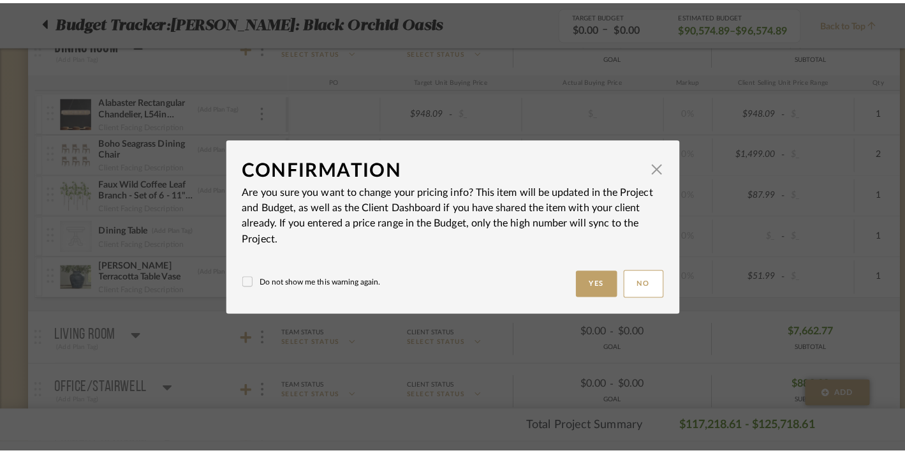
scroll to position [0, 0]
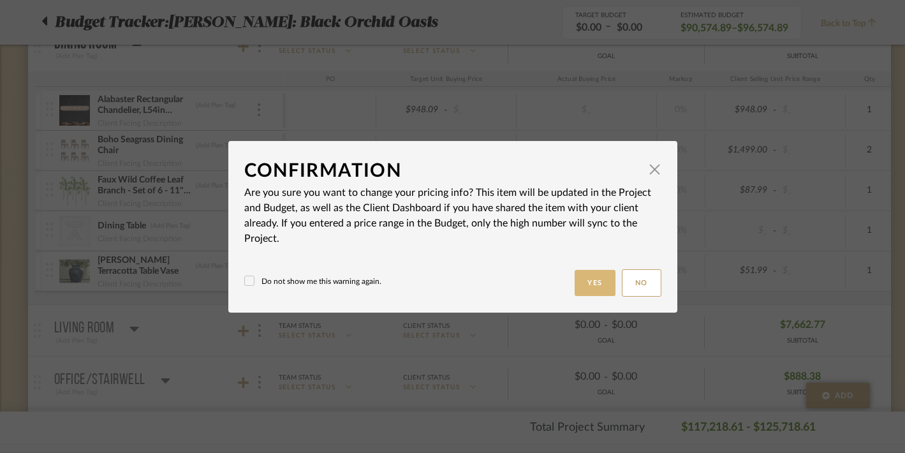
click at [580, 285] on button "Yes" at bounding box center [595, 283] width 41 height 26
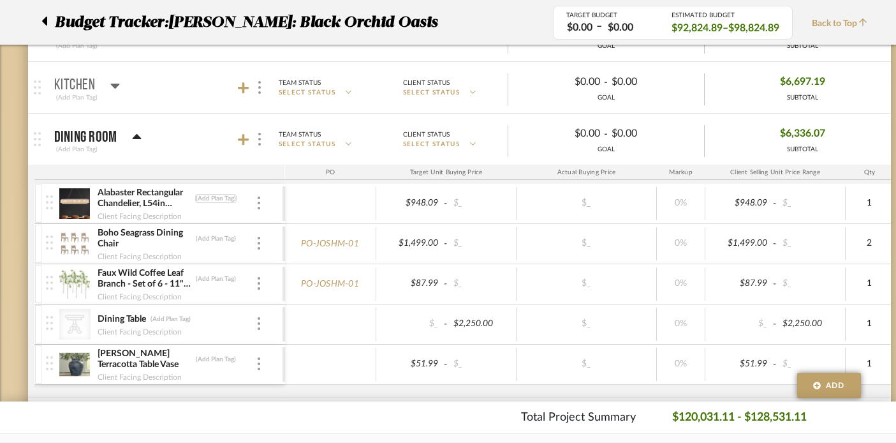
scroll to position [314, 0]
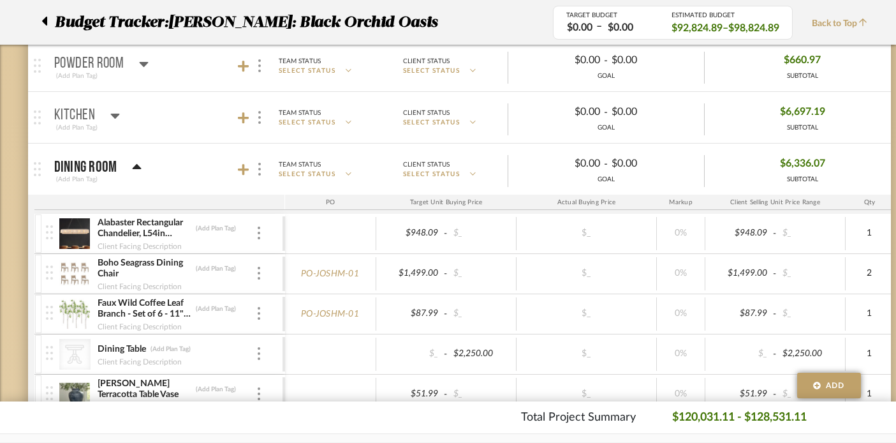
click at [137, 165] on icon at bounding box center [137, 166] width 9 height 5
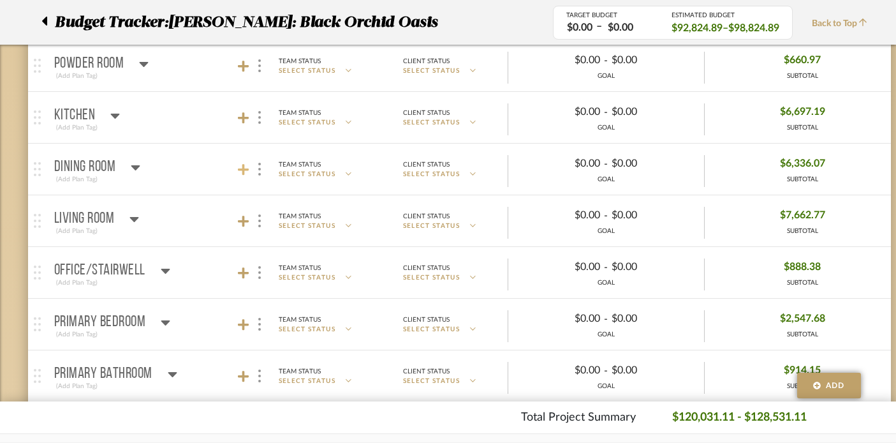
click at [241, 170] on icon at bounding box center [243, 169] width 11 height 11
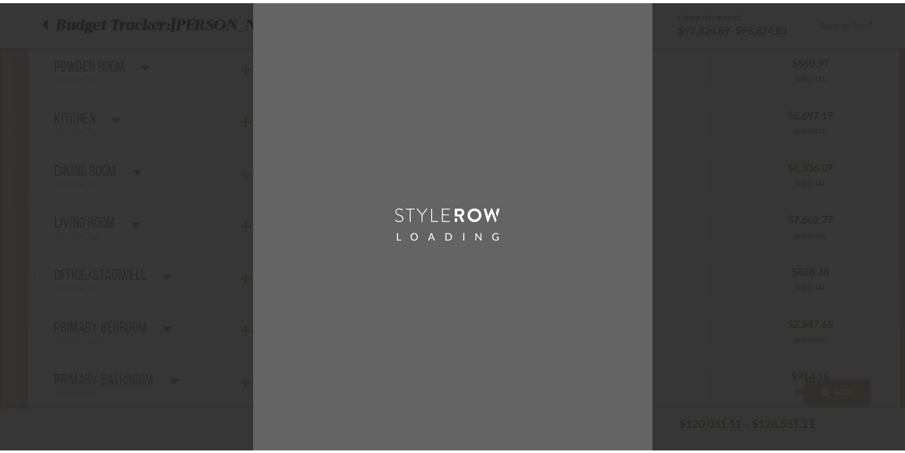
scroll to position [0, 0]
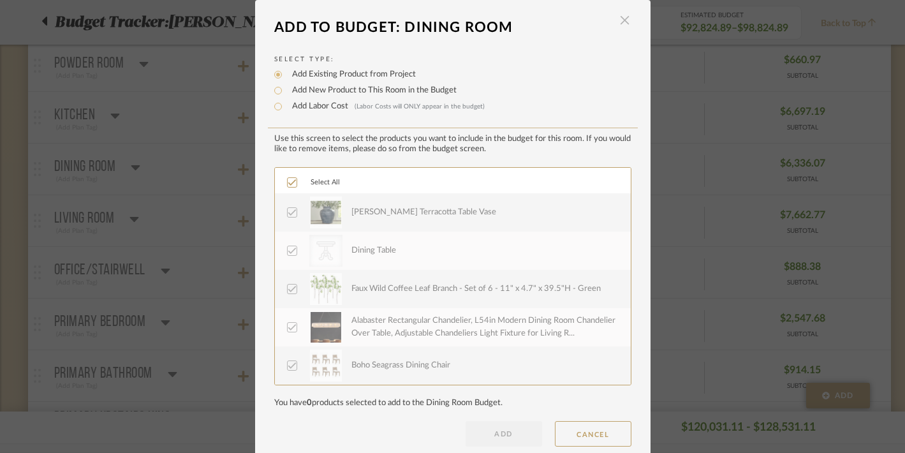
click at [619, 22] on span "button" at bounding box center [625, 21] width 26 height 26
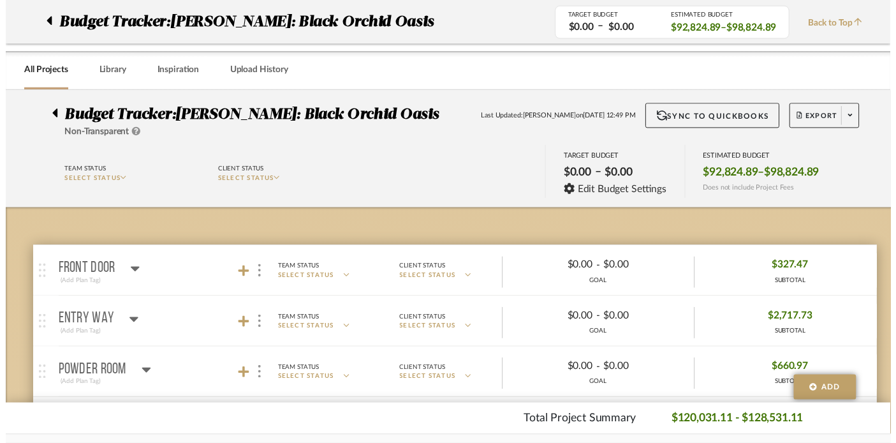
scroll to position [314, 0]
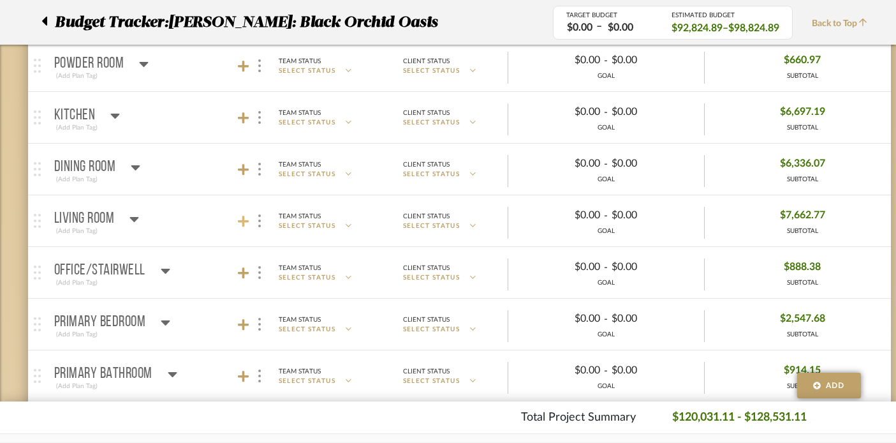
click at [242, 219] on icon at bounding box center [243, 221] width 11 height 11
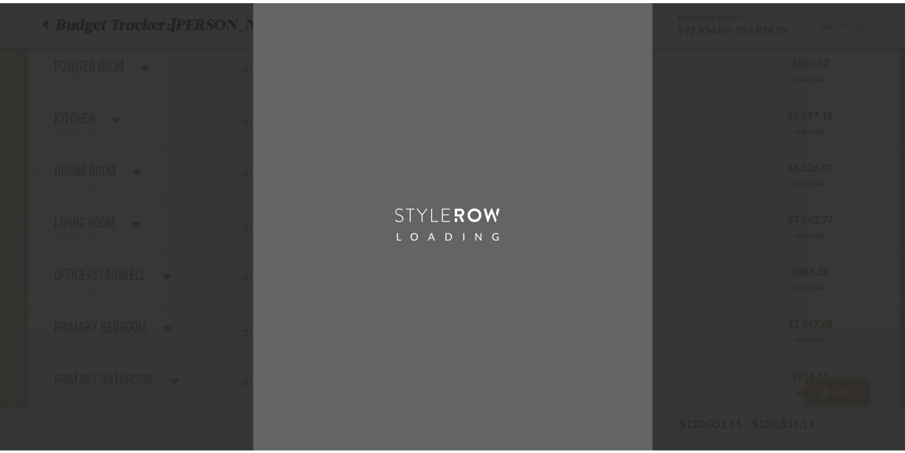
scroll to position [0, 0]
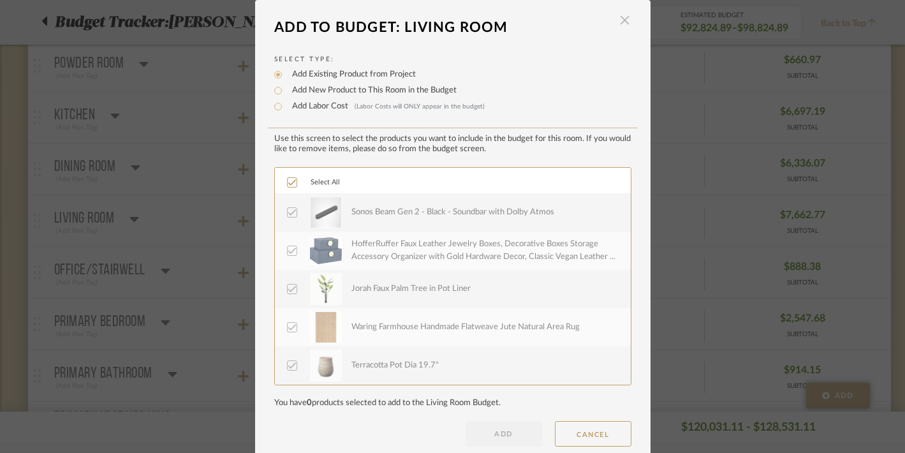
click at [622, 23] on span "button" at bounding box center [625, 21] width 26 height 26
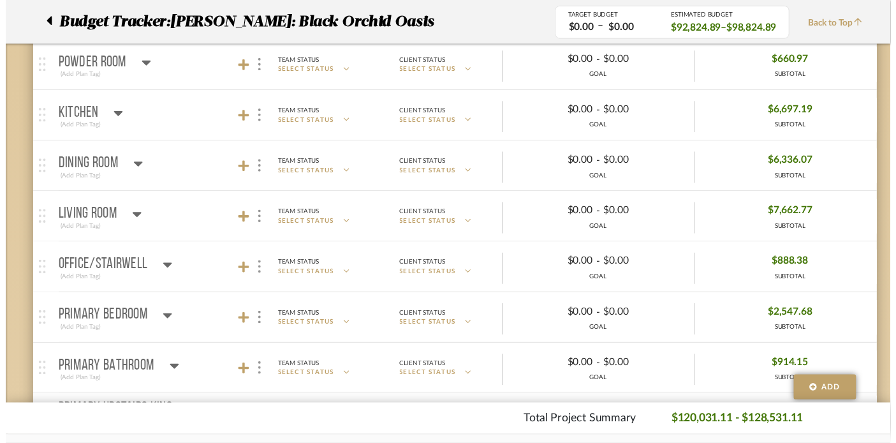
scroll to position [314, 0]
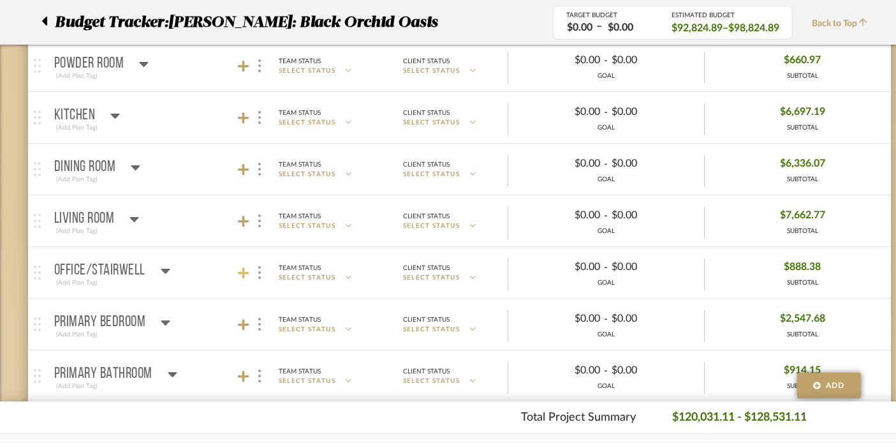
click at [238, 269] on icon at bounding box center [243, 273] width 11 height 13
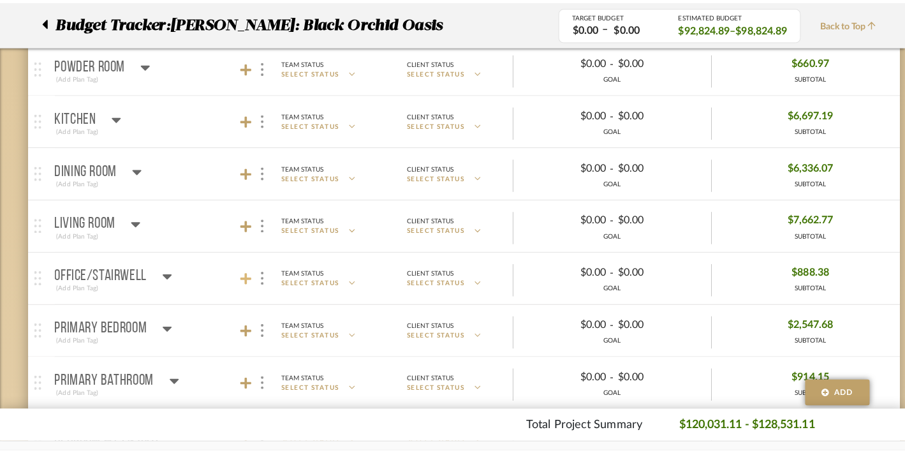
scroll to position [0, 0]
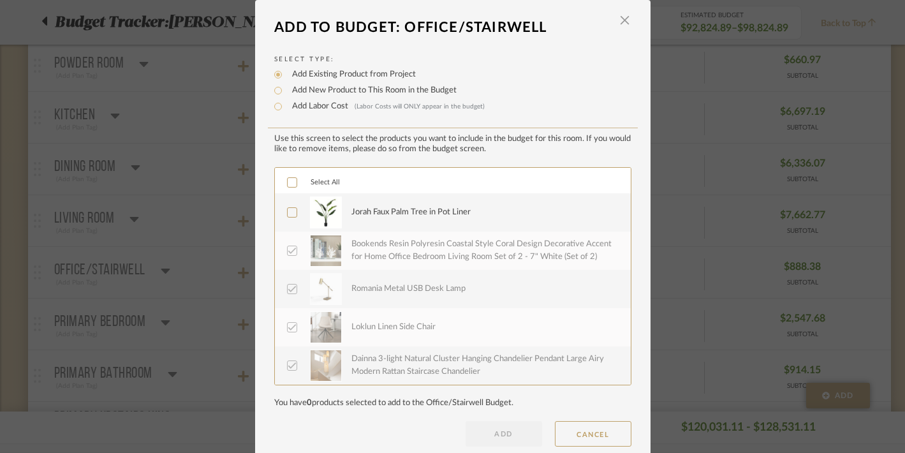
click at [289, 181] on icon at bounding box center [292, 182] width 9 height 9
click at [498, 428] on button "ADD" at bounding box center [504, 434] width 77 height 26
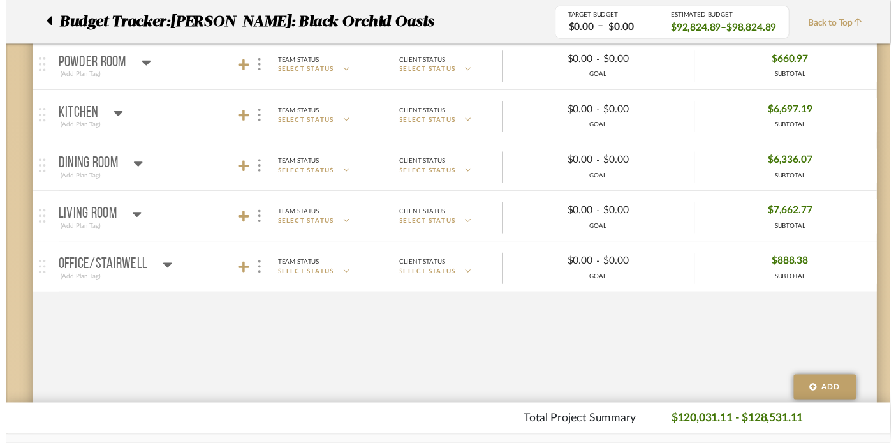
scroll to position [314, 0]
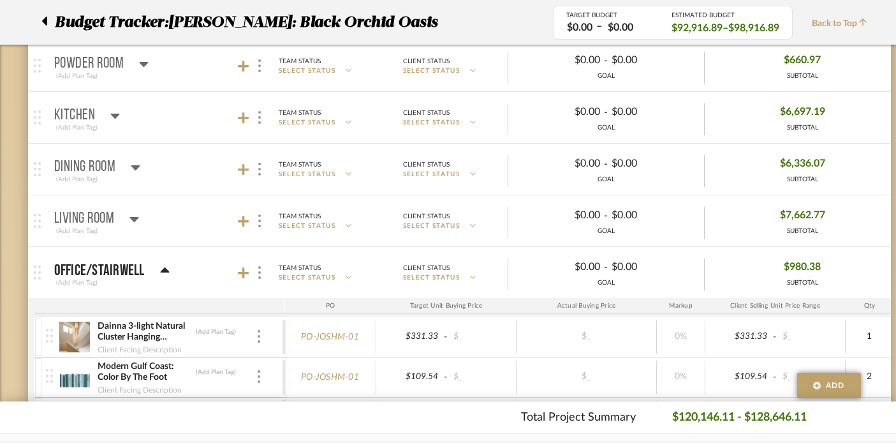
click at [163, 270] on icon at bounding box center [164, 269] width 9 height 5
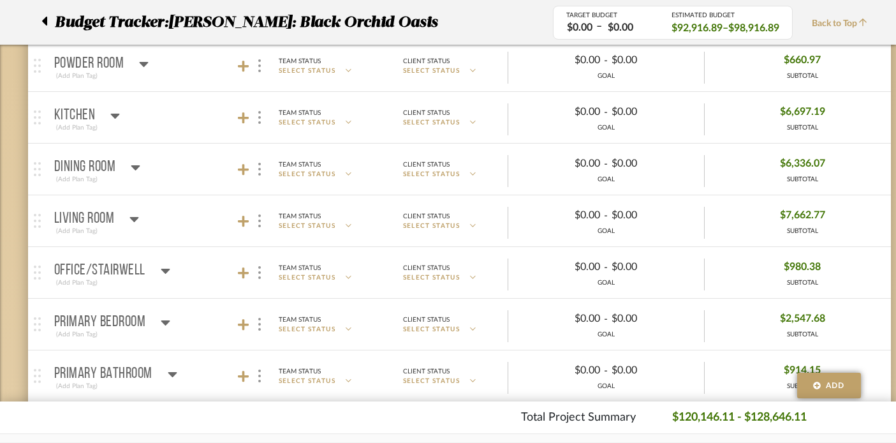
click at [163, 270] on icon at bounding box center [165, 271] width 9 height 5
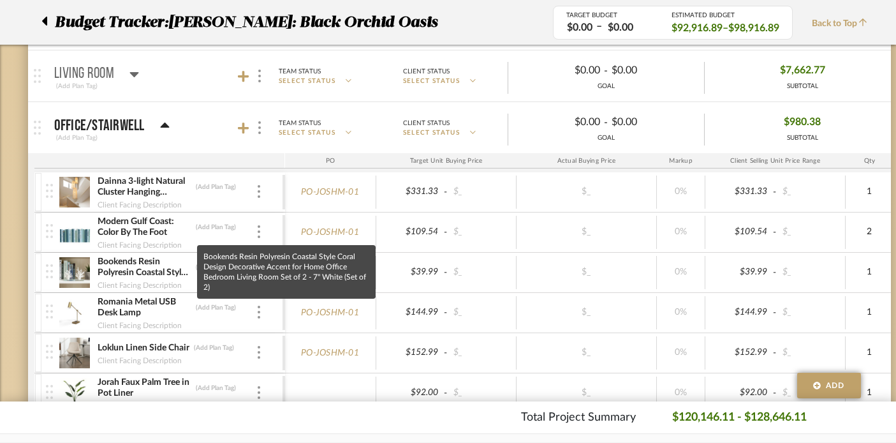
scroll to position [454, 0]
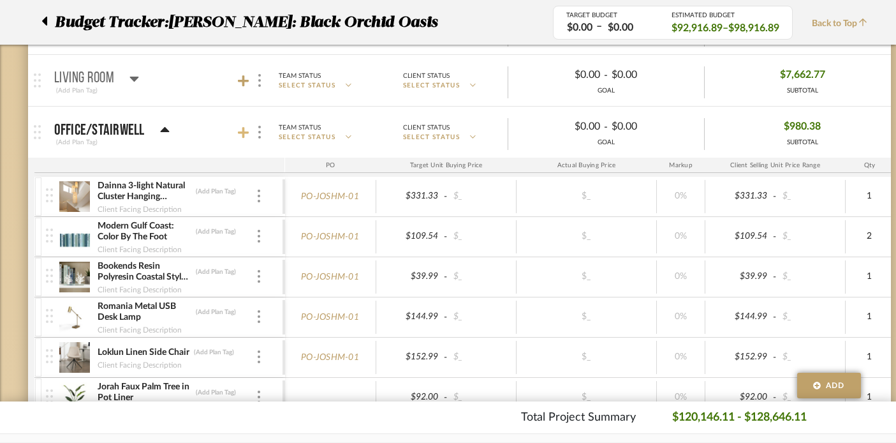
click at [245, 134] on icon at bounding box center [243, 132] width 11 height 13
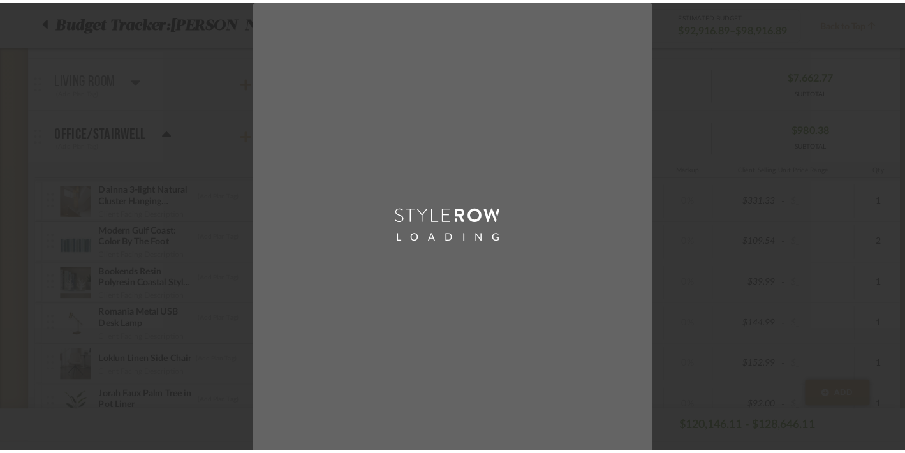
scroll to position [0, 0]
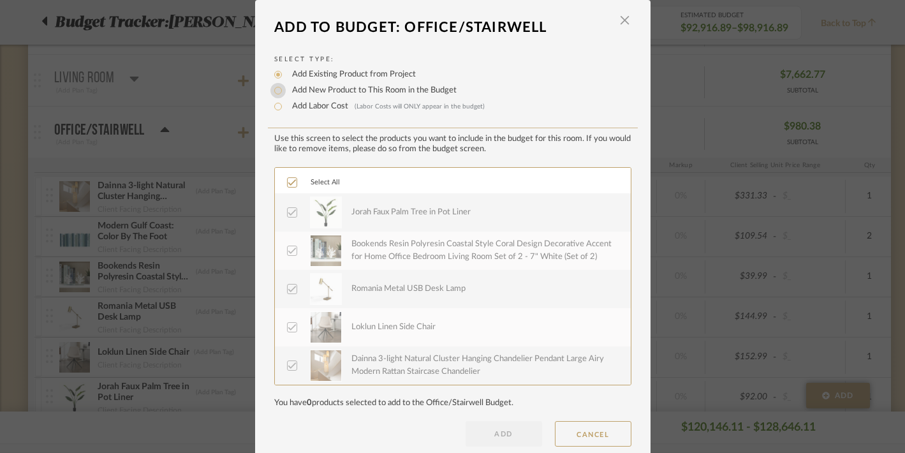
click at [275, 93] on input "Add New Product to This Room in the Budget" at bounding box center [277, 90] width 15 height 15
radio input "true"
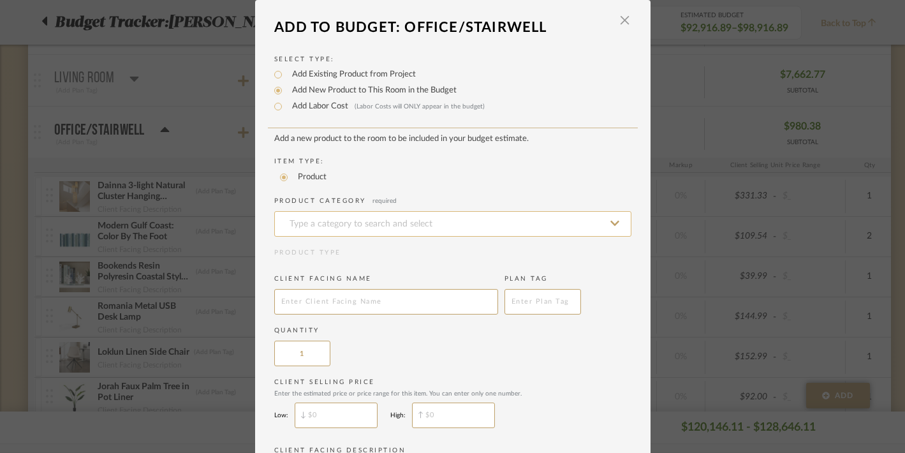
click at [314, 220] on input at bounding box center [452, 224] width 357 height 26
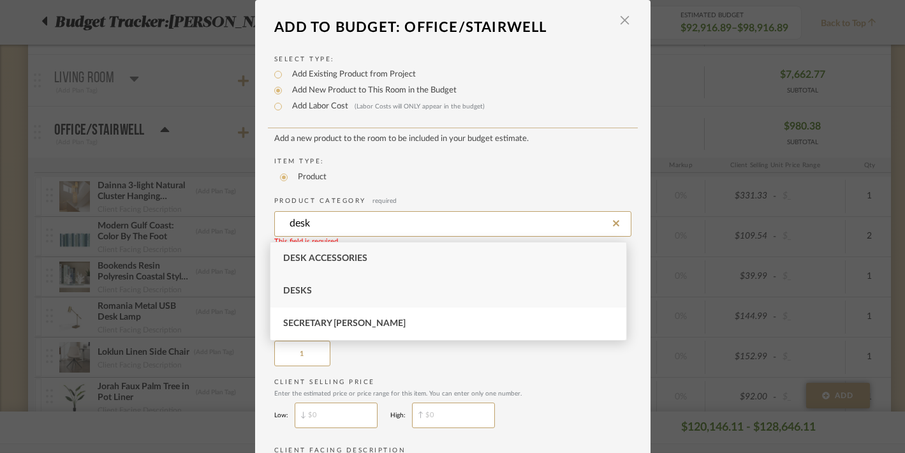
click at [304, 291] on span "Desks" at bounding box center [297, 290] width 29 height 9
type input "Desks"
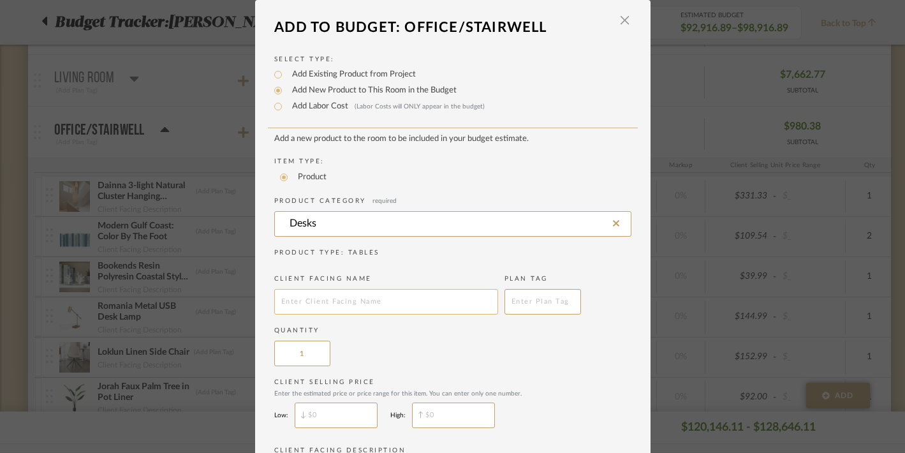
click at [337, 296] on input "text" at bounding box center [386, 302] width 224 height 26
type input "Custom Desk and FLoating shelves"
click at [441, 419] on input "$" at bounding box center [453, 416] width 83 height 26
type input "$2,375"
click at [534, 382] on label "Client Selling Price Enter the estimated price or price range for this item. Yo…" at bounding box center [452, 388] width 357 height 20
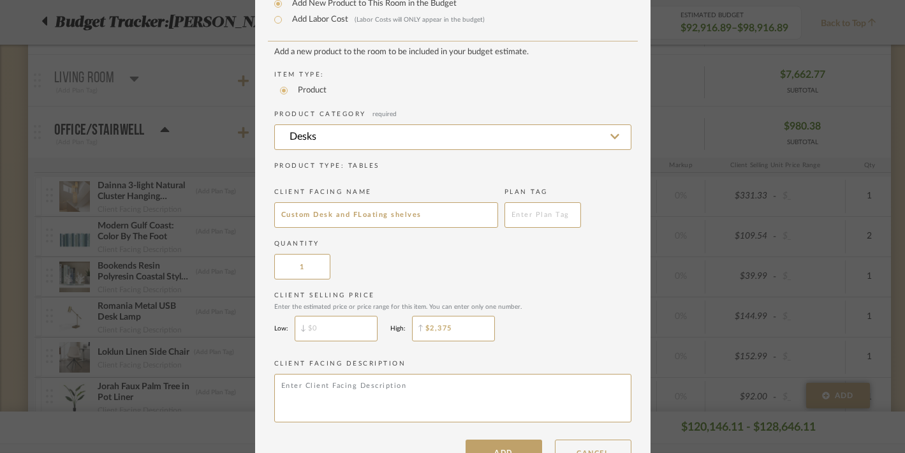
scroll to position [128, 0]
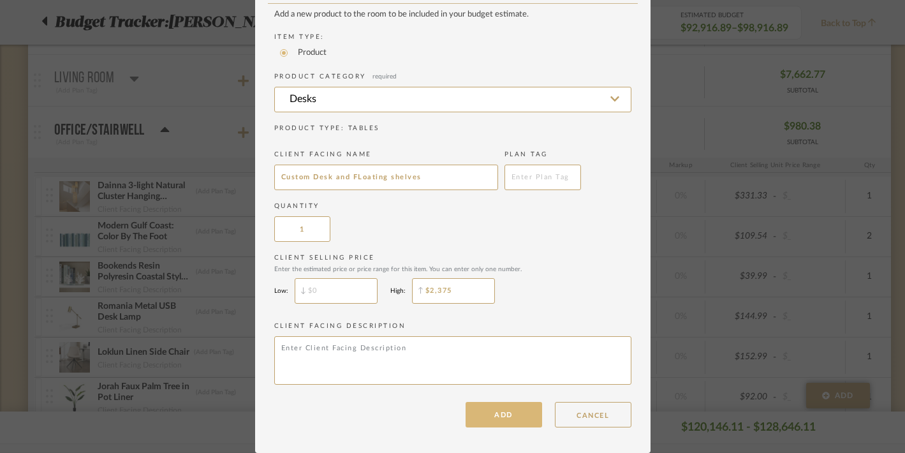
click at [491, 418] on button "ADD" at bounding box center [504, 415] width 77 height 26
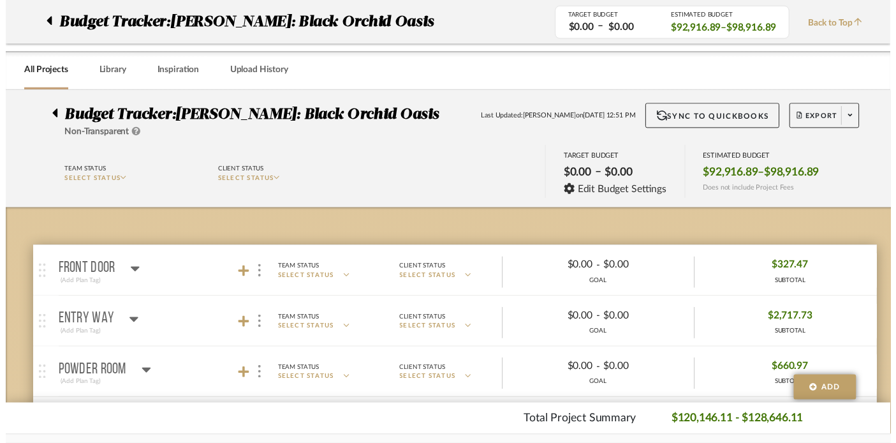
scroll to position [454, 0]
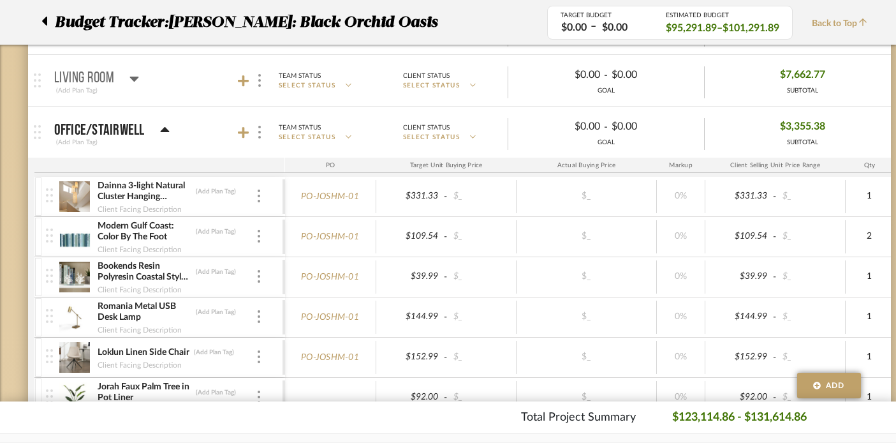
click at [165, 128] on icon at bounding box center [164, 129] width 9 height 5
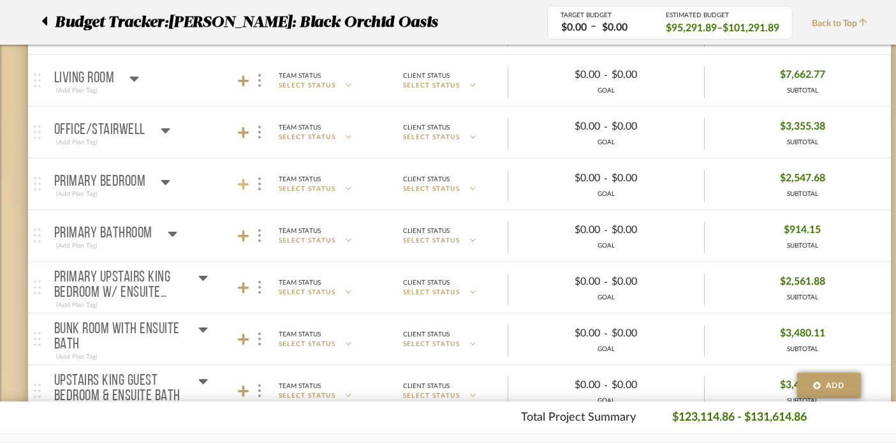
click at [240, 182] on icon at bounding box center [243, 184] width 11 height 13
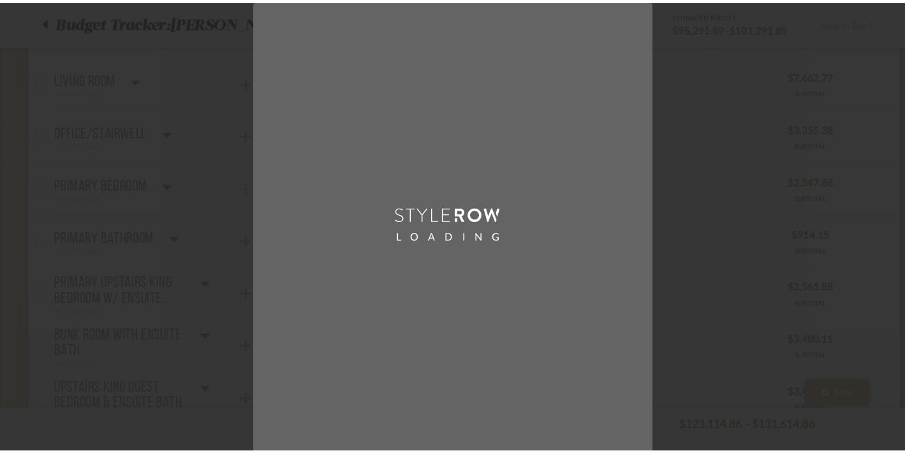
scroll to position [0, 0]
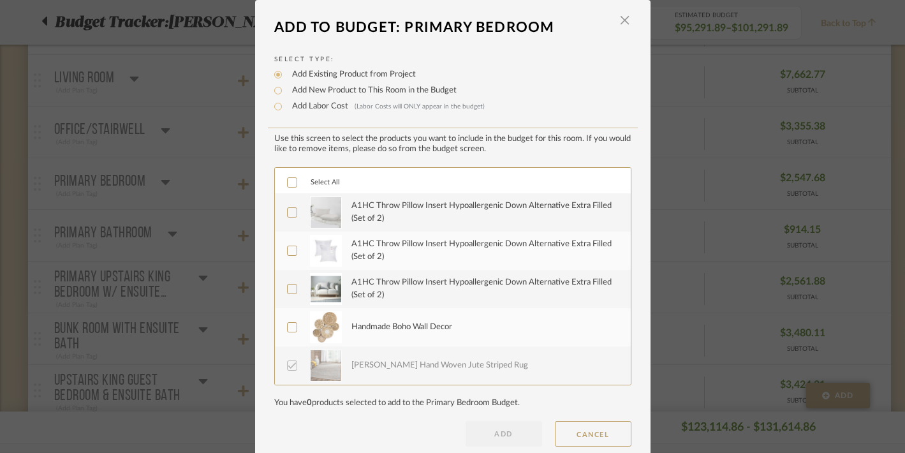
click at [288, 187] on icon at bounding box center [292, 182] width 9 height 9
click at [494, 428] on button "ADD" at bounding box center [504, 434] width 77 height 26
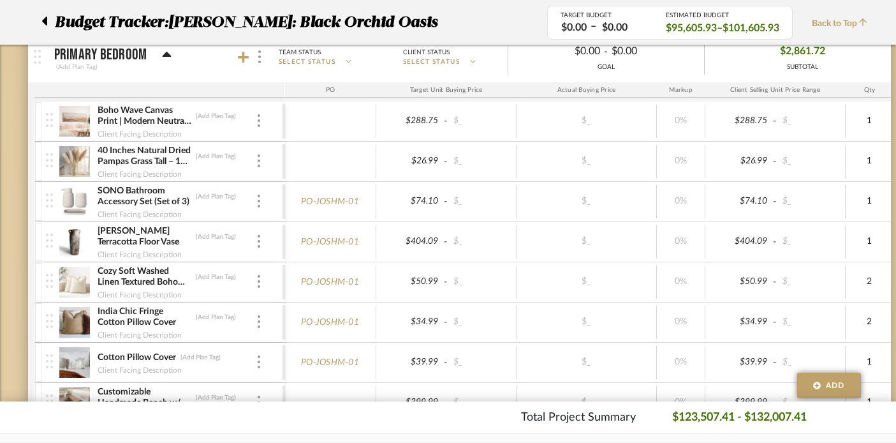
scroll to position [568, 0]
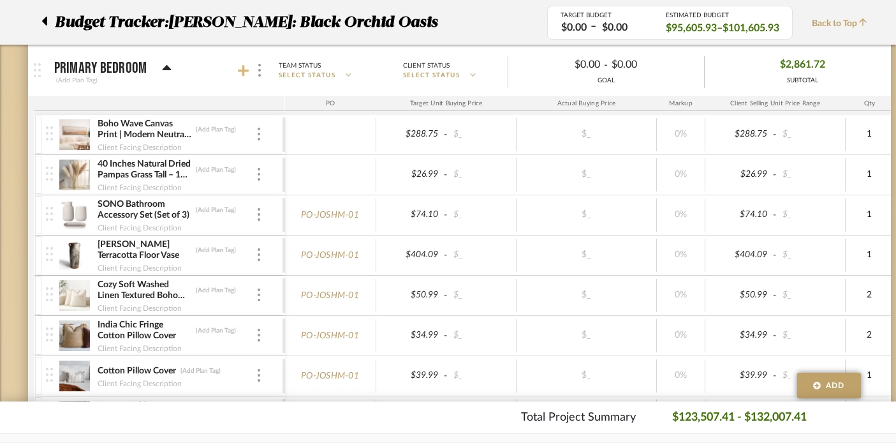
click at [240, 66] on icon at bounding box center [243, 70] width 11 height 13
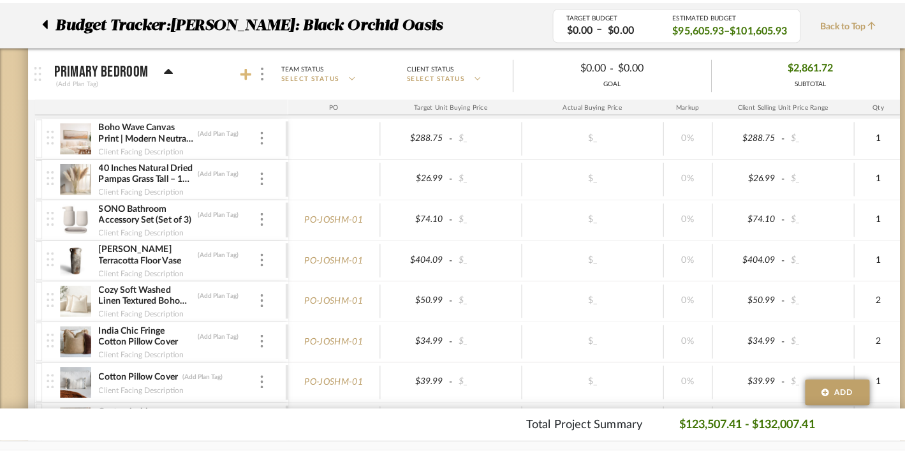
scroll to position [0, 0]
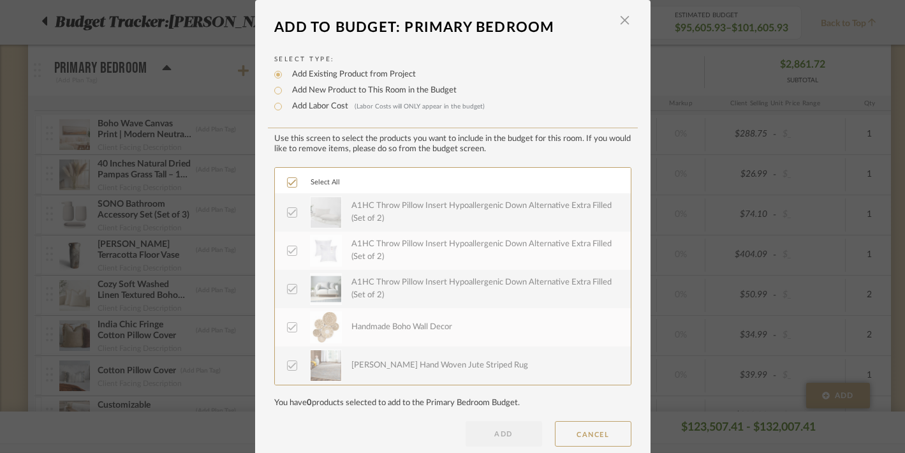
click at [210, 98] on div "LOADING" at bounding box center [452, 226] width 905 height 453
click at [586, 432] on button "CANCEL" at bounding box center [593, 434] width 77 height 26
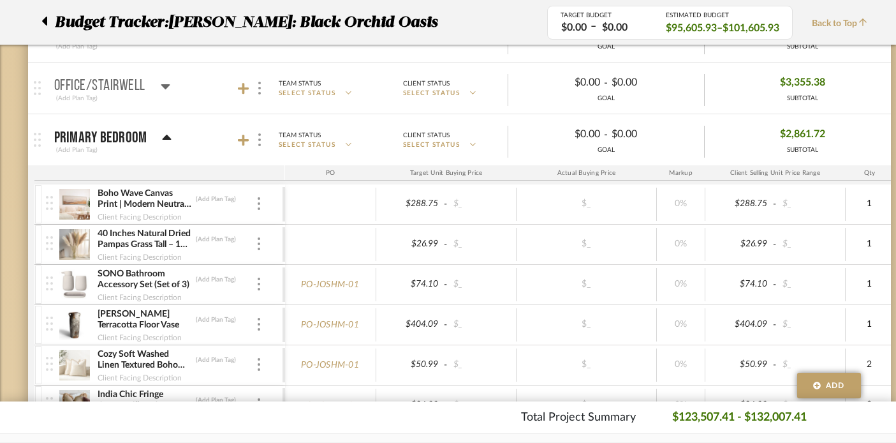
scroll to position [475, 0]
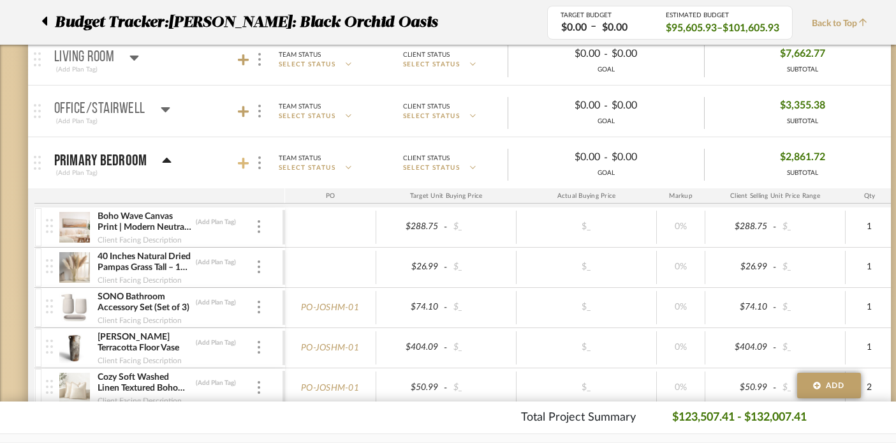
click at [246, 163] on icon at bounding box center [243, 163] width 11 height 11
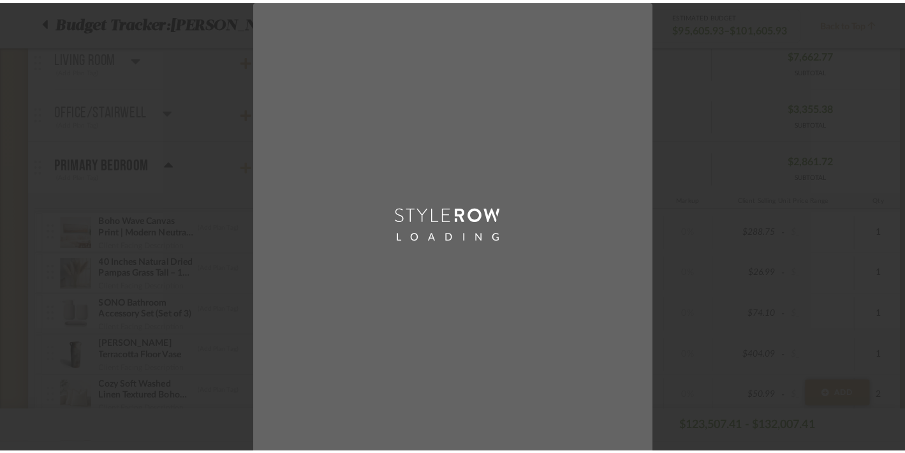
scroll to position [0, 0]
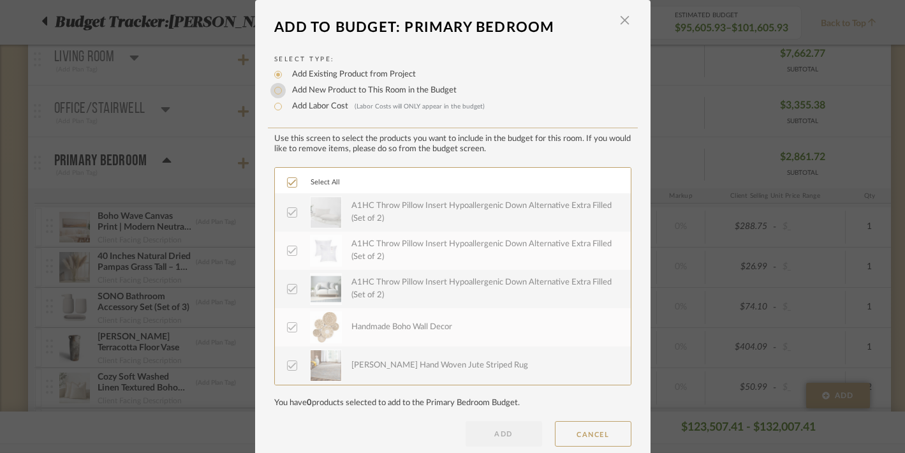
click at [274, 92] on input "Add New Product to This Room in the Budget" at bounding box center [277, 90] width 15 height 15
radio input "true"
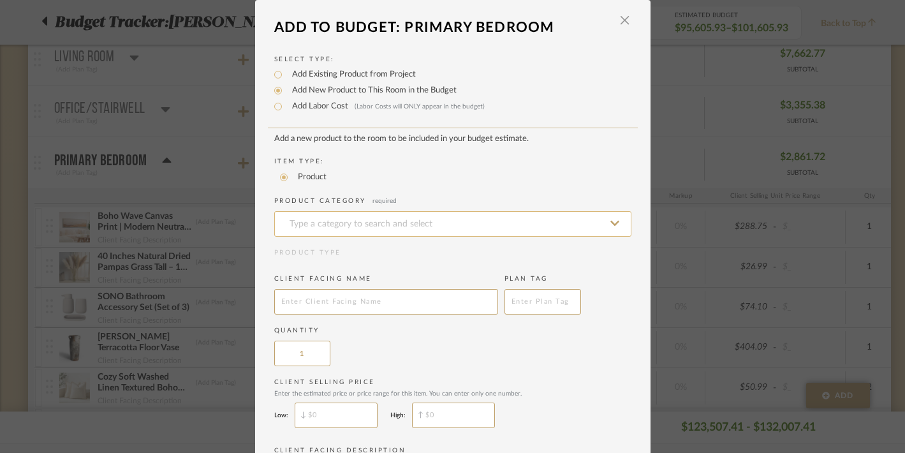
click at [287, 224] on input at bounding box center [452, 224] width 357 height 26
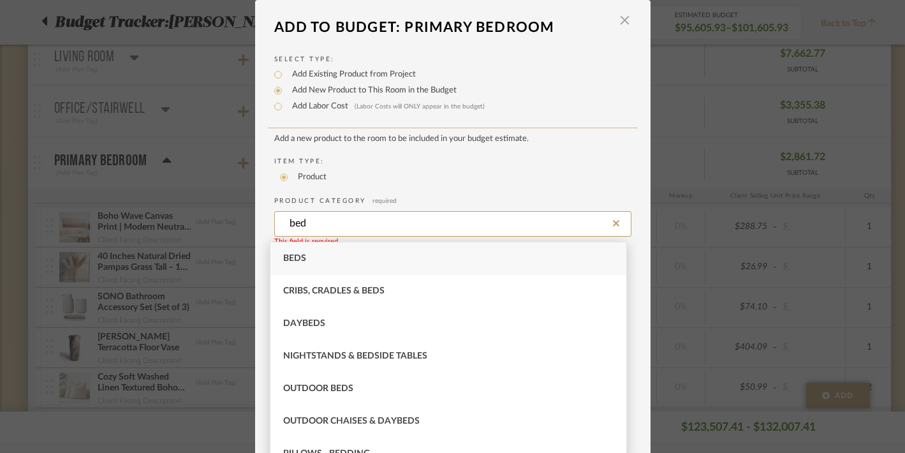
click at [288, 262] on span "Beds" at bounding box center [294, 258] width 23 height 9
type input "Beds"
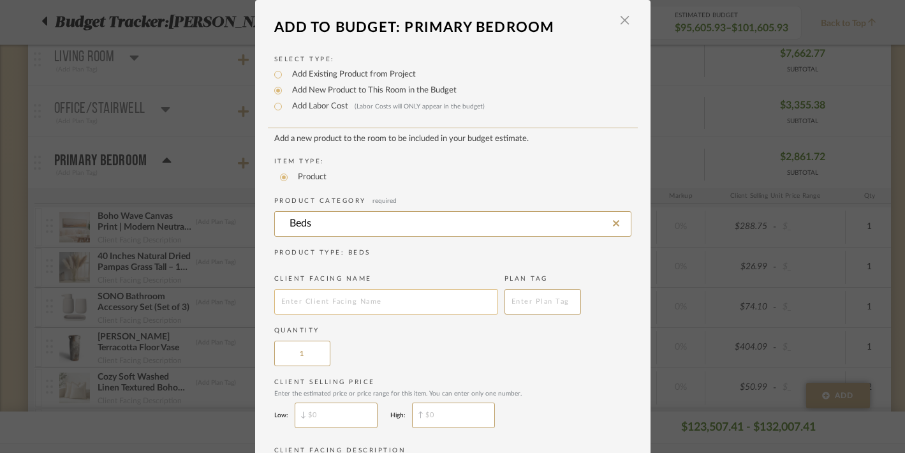
click at [314, 309] on input "text" at bounding box center [386, 302] width 224 height 26
type input "Platform bed no headboard"
click at [438, 420] on input "$" at bounding box center [453, 416] width 83 height 26
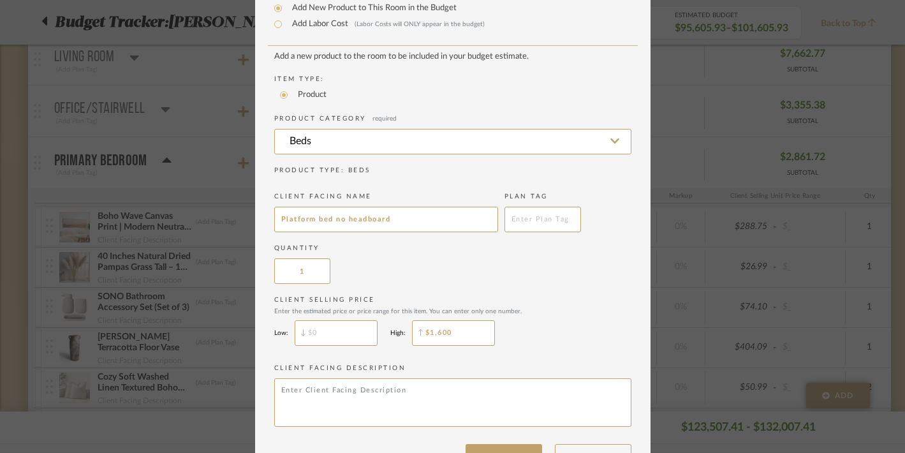
scroll to position [128, 0]
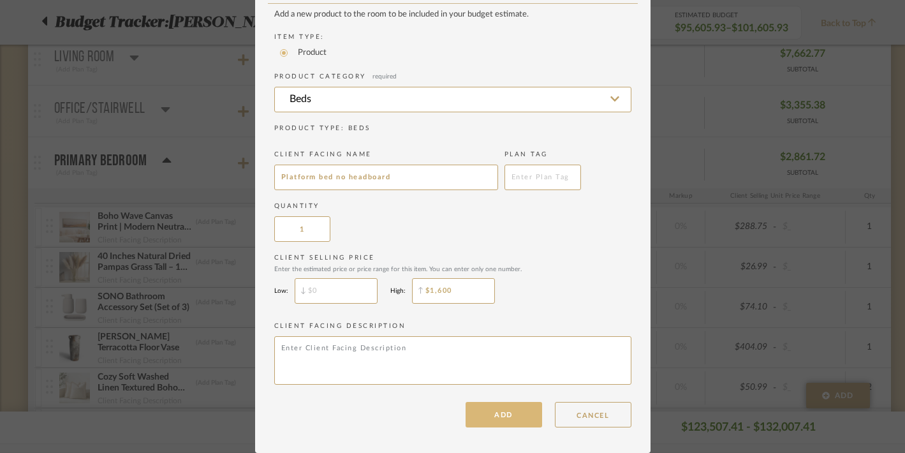
type input "$1,600"
drag, startPoint x: 485, startPoint y: 411, endPoint x: 513, endPoint y: 265, distance: 148.1
click at [513, 265] on div "Add a new product to the room to be included in your budget estimate. Item Type…" at bounding box center [452, 219] width 357 height 418
click at [496, 417] on button "ADD" at bounding box center [504, 415] width 77 height 26
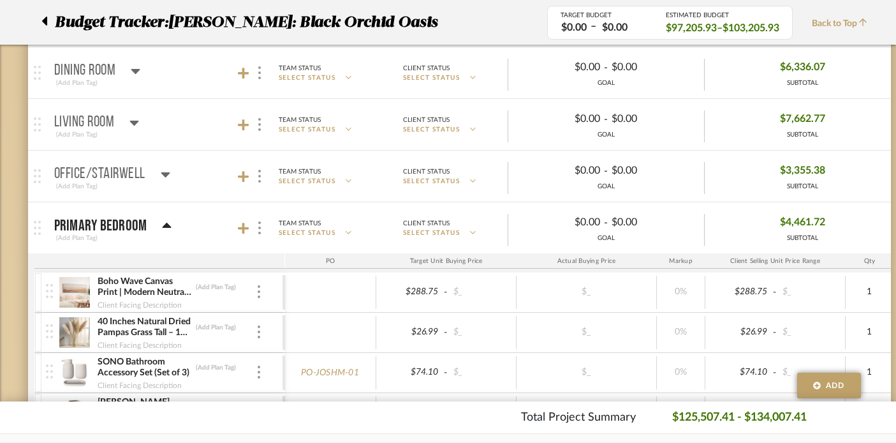
scroll to position [404, 0]
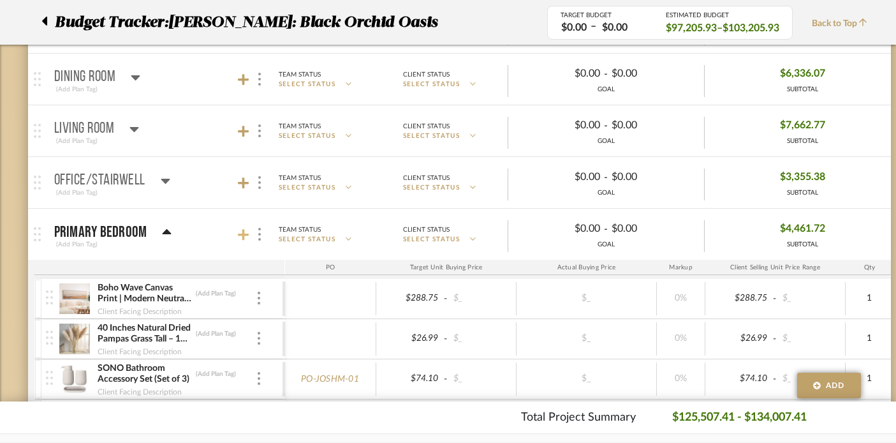
click at [244, 230] on icon at bounding box center [243, 234] width 11 height 13
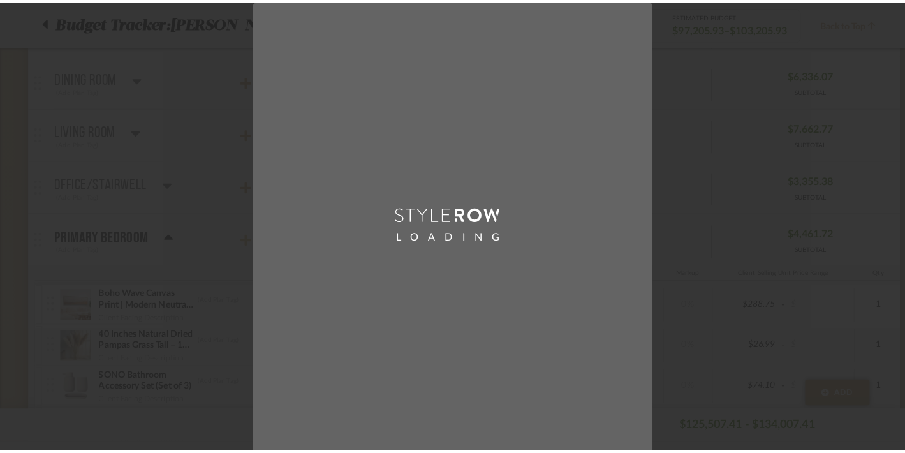
scroll to position [0, 0]
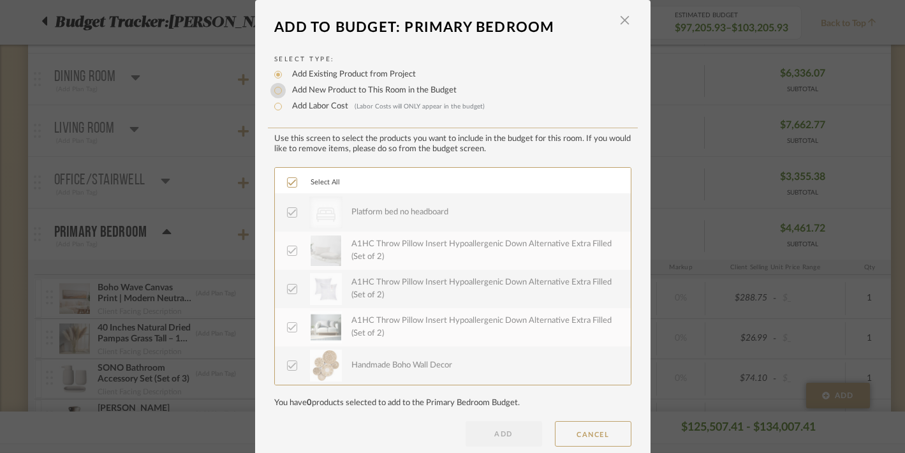
click at [273, 93] on input "Add New Product to This Room in the Budget" at bounding box center [277, 90] width 15 height 15
radio input "true"
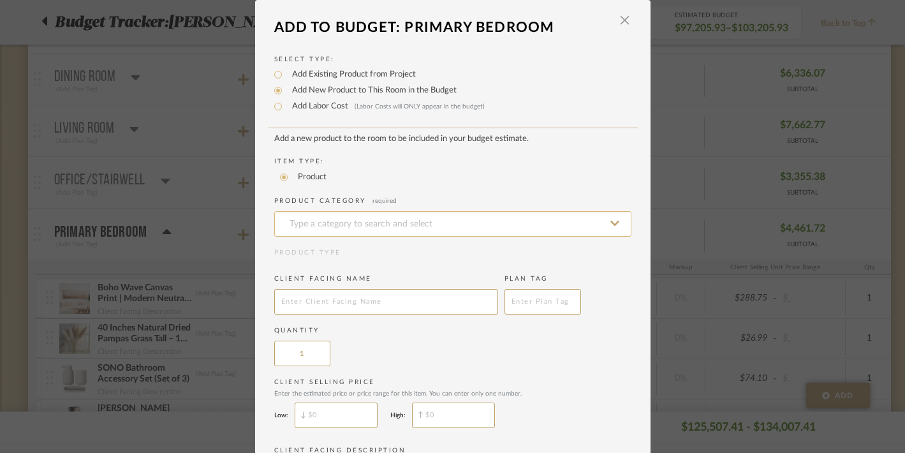
click at [323, 225] on input at bounding box center [452, 224] width 357 height 26
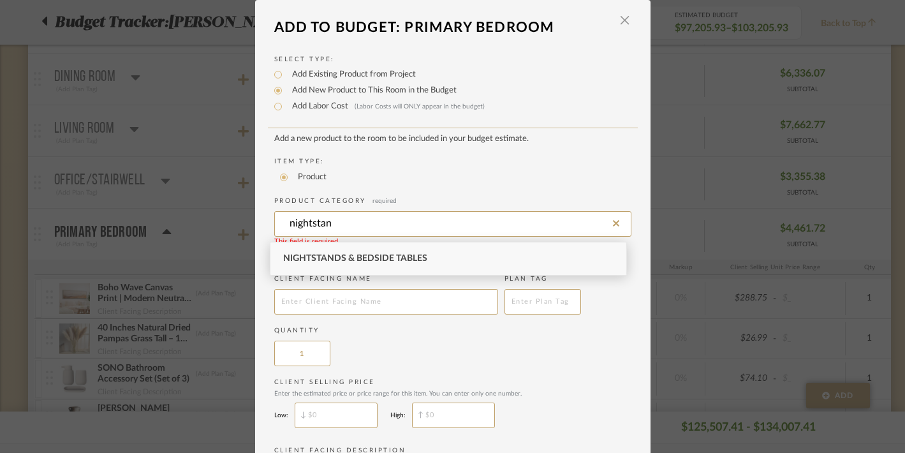
click at [334, 251] on div "Nightstands‎‎‏‏‎ & Bedside Tables" at bounding box center [448, 258] width 356 height 33
type input "Nightstands‎‎‏‏‎ & Bedside Tables"
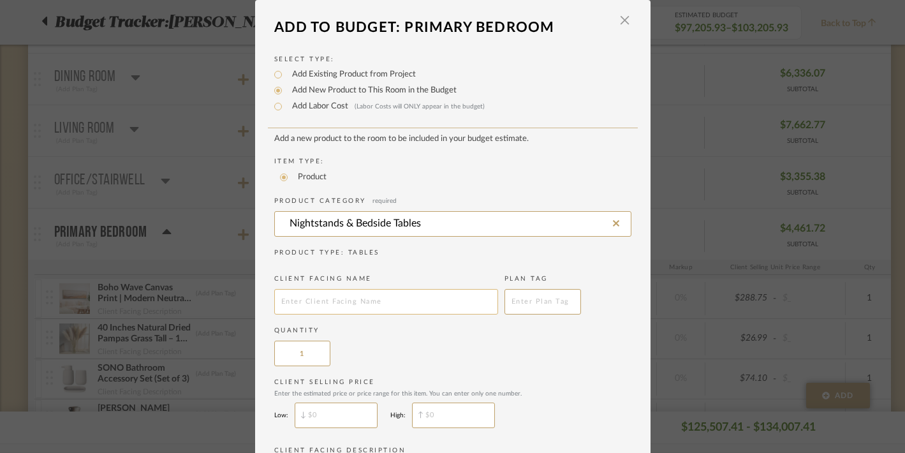
click at [343, 313] on input "text" at bounding box center [386, 302] width 224 height 26
click at [350, 309] on input "text" at bounding box center [386, 302] width 224 height 26
type input "Nightstand"
click at [432, 411] on input "$" at bounding box center [453, 416] width 83 height 26
type input "$300"
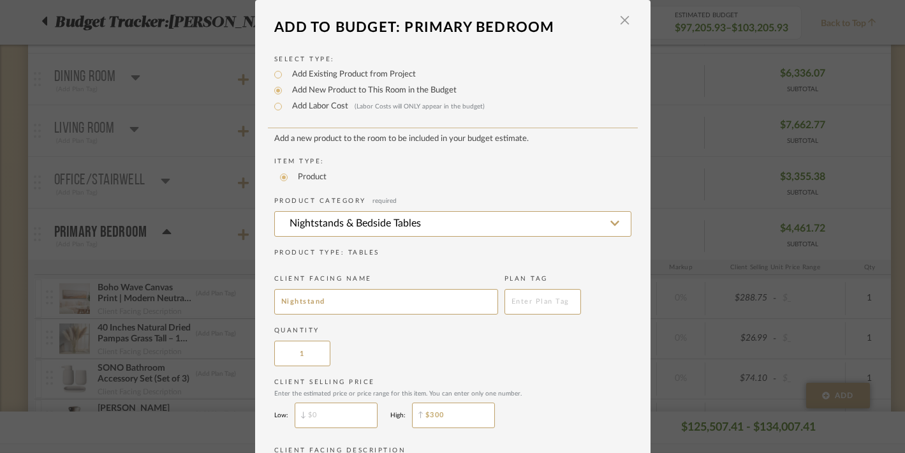
click at [486, 383] on label "Client Selling Price Enter the estimated price or price range for this item. Yo…" at bounding box center [452, 388] width 357 height 20
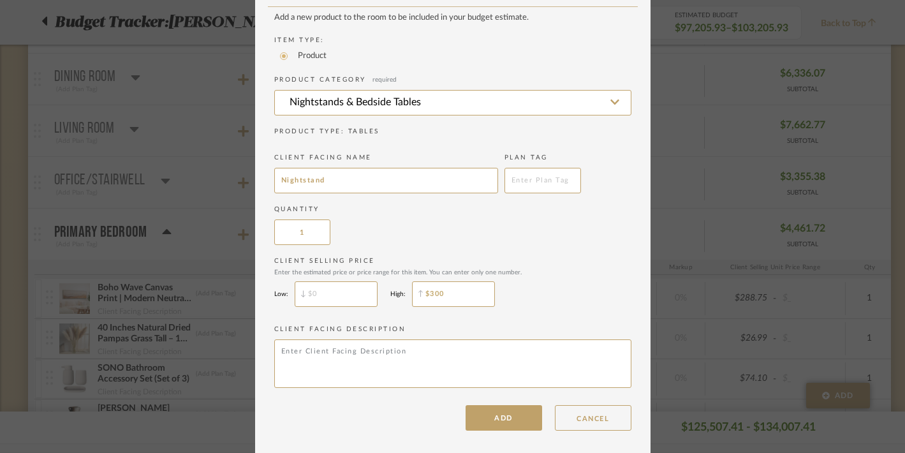
scroll to position [128, 0]
click at [308, 228] on input "1" at bounding box center [302, 229] width 56 height 26
type input "2"
click at [364, 218] on div "Quantity 2" at bounding box center [452, 222] width 357 height 40
click at [506, 413] on button "ADD" at bounding box center [504, 415] width 77 height 26
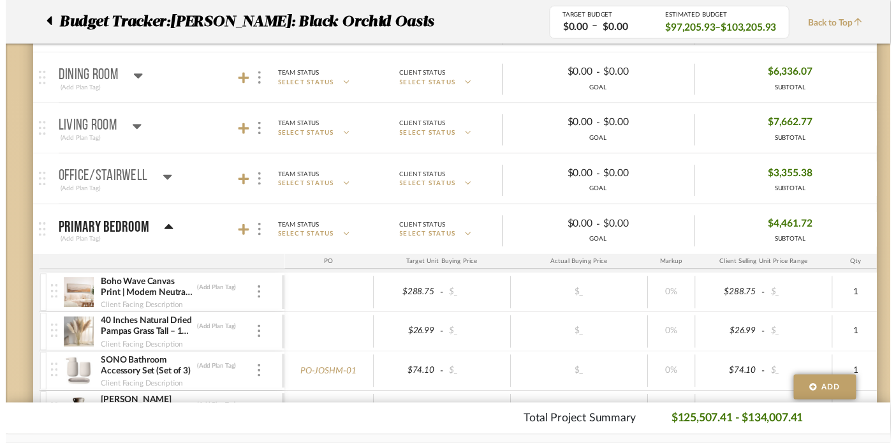
scroll to position [404, 0]
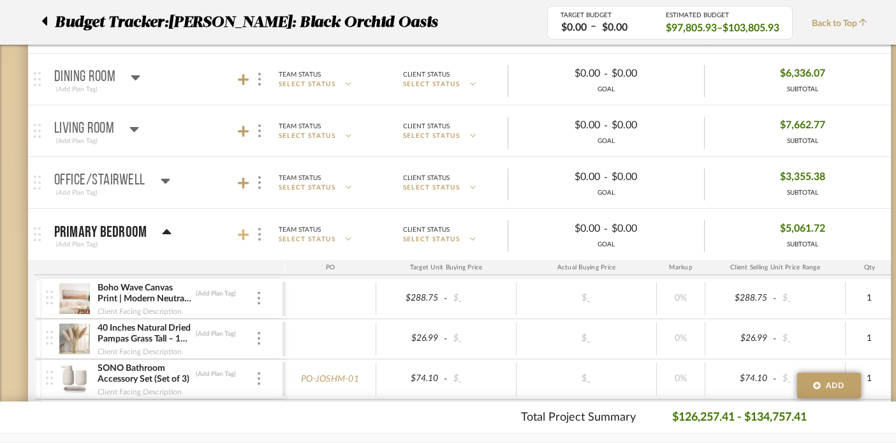
click at [241, 232] on icon at bounding box center [243, 234] width 11 height 13
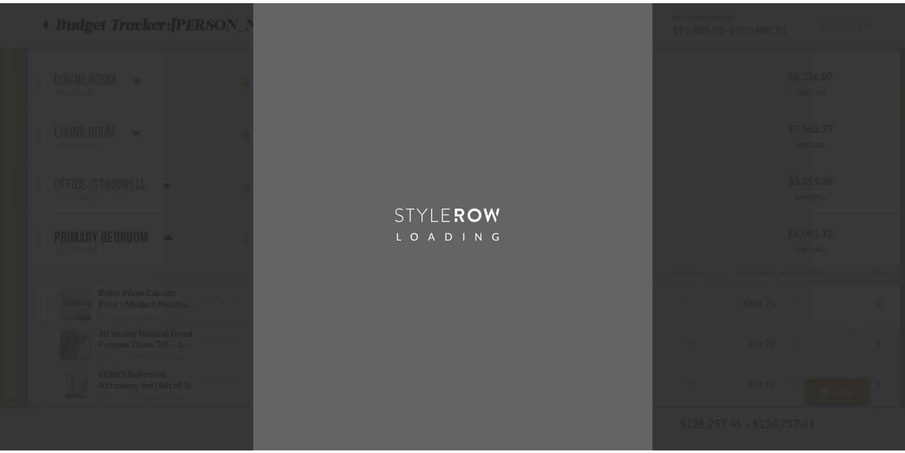
scroll to position [0, 0]
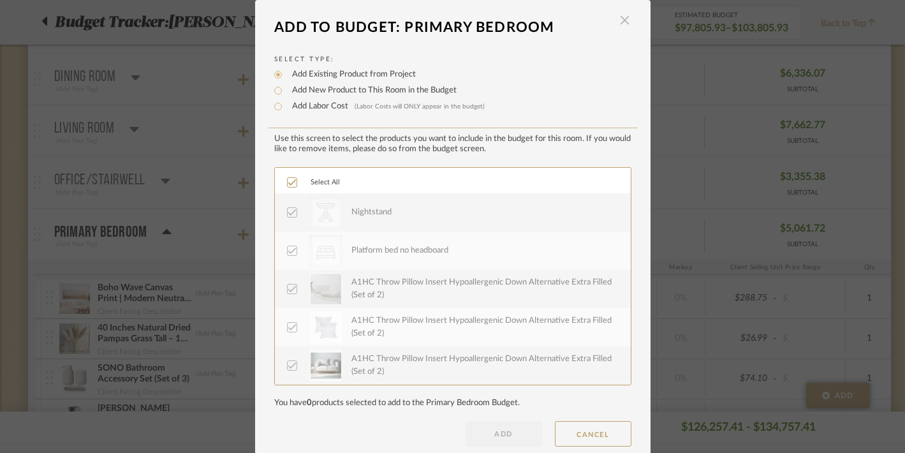
click at [616, 19] on span "button" at bounding box center [625, 21] width 26 height 26
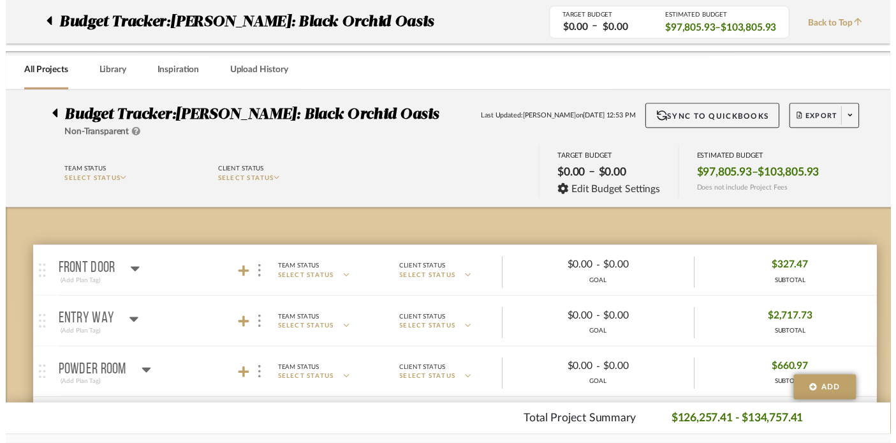
scroll to position [404, 0]
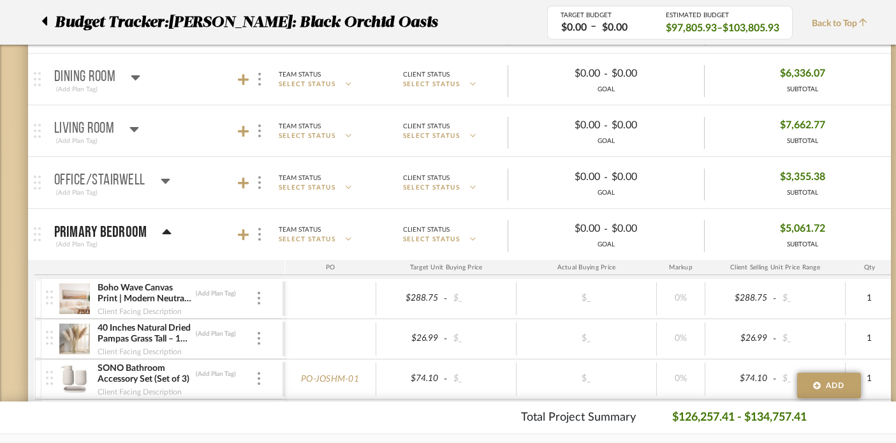
click at [167, 228] on icon at bounding box center [167, 232] width 10 height 15
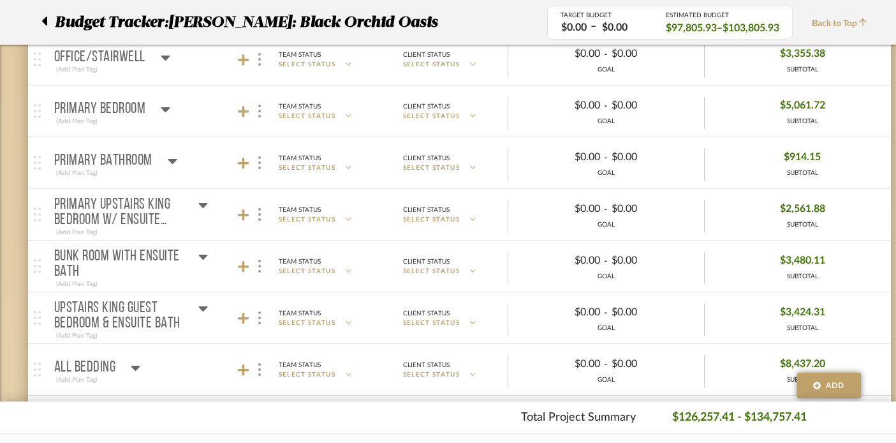
scroll to position [529, 0]
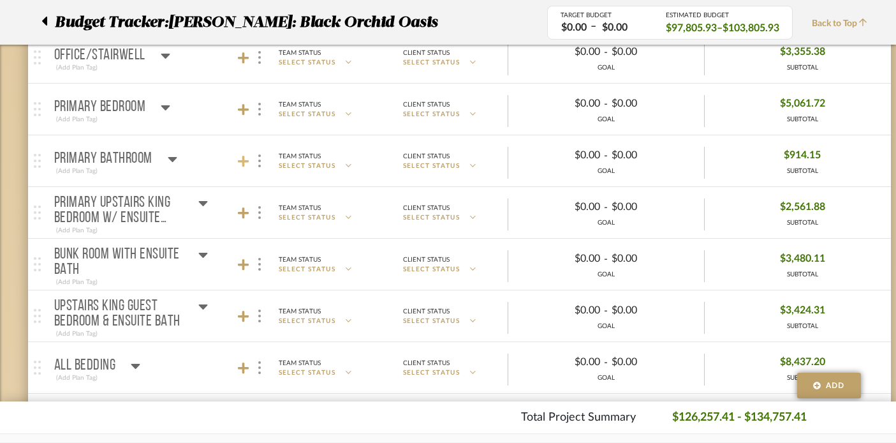
click at [241, 159] on icon at bounding box center [243, 161] width 11 height 13
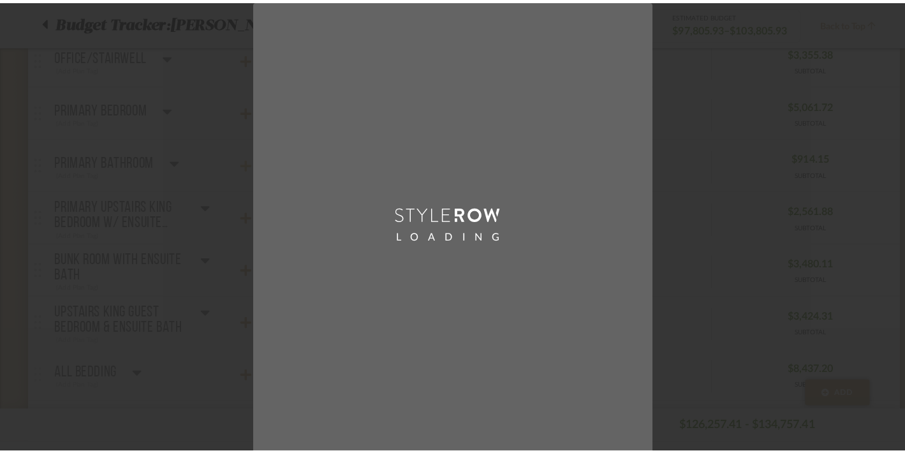
scroll to position [0, 0]
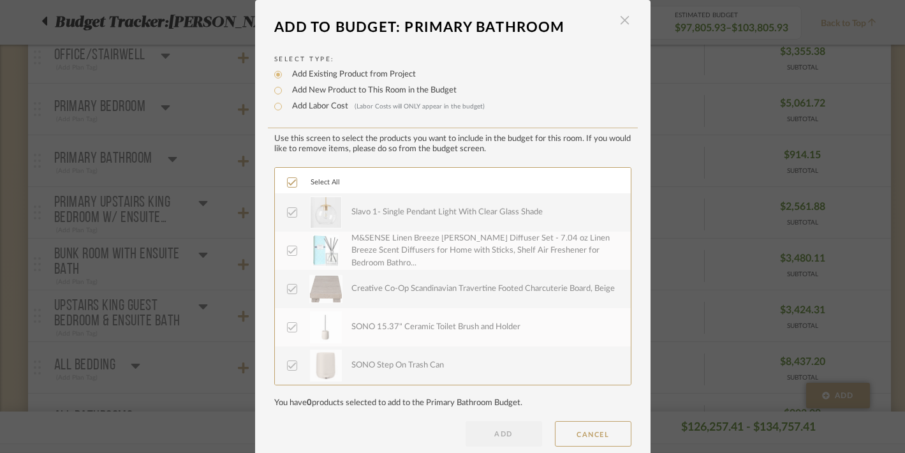
click at [621, 22] on span "button" at bounding box center [625, 21] width 26 height 26
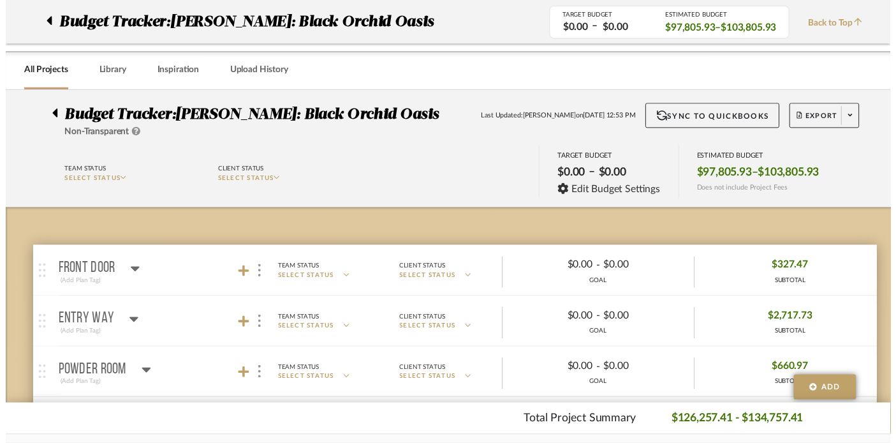
scroll to position [529, 0]
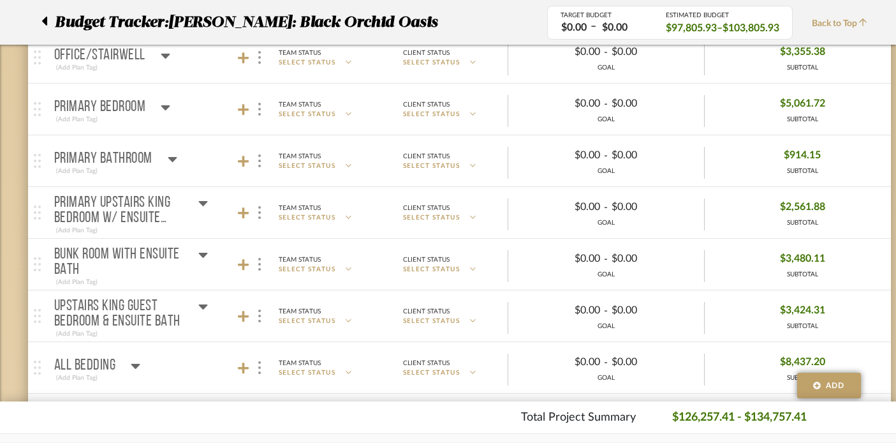
click at [201, 199] on icon at bounding box center [203, 202] width 10 height 15
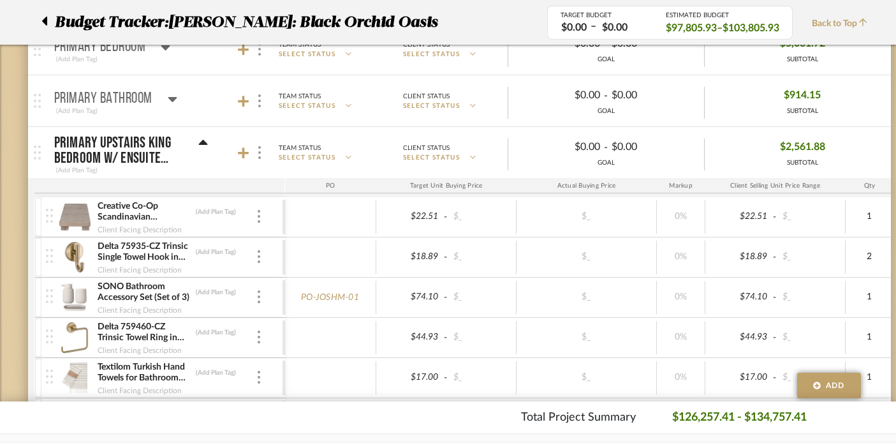
scroll to position [504, 0]
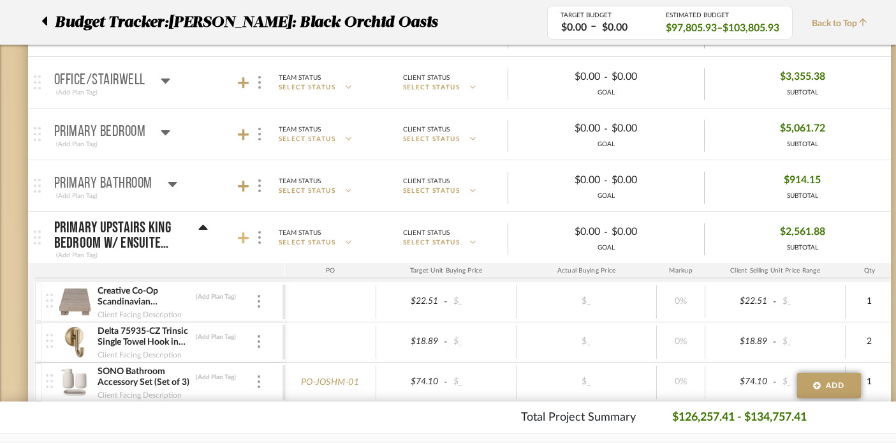
click at [243, 238] on icon at bounding box center [243, 237] width 11 height 11
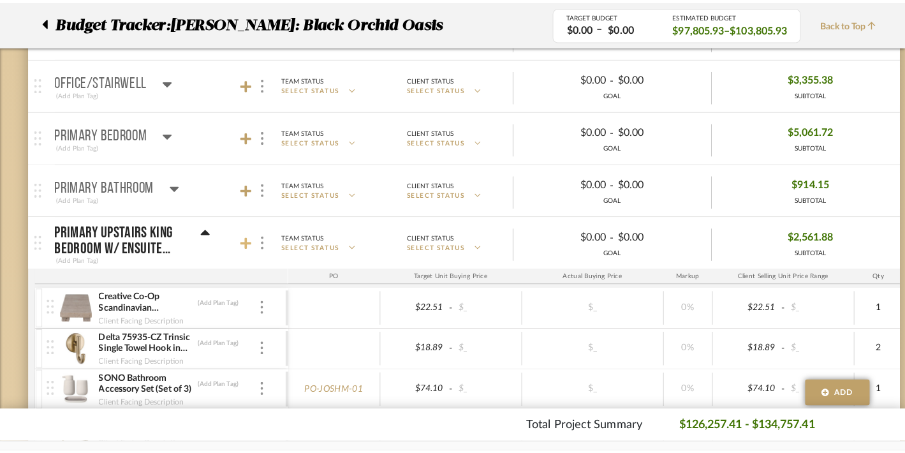
scroll to position [0, 0]
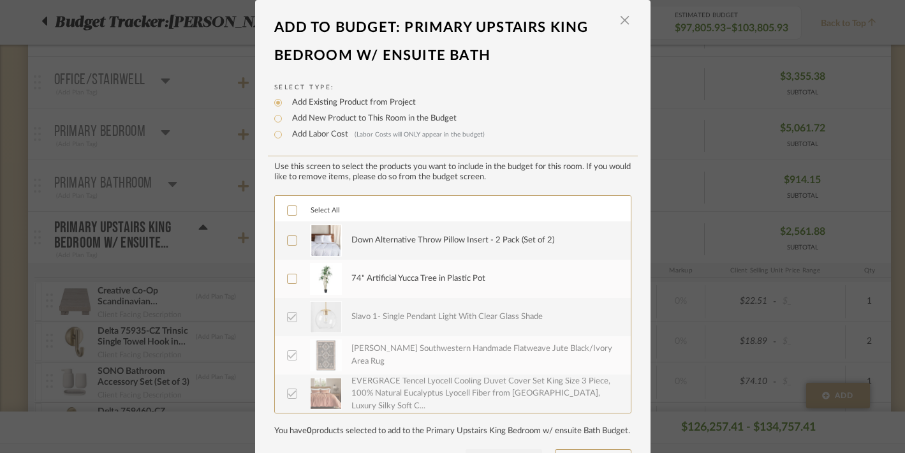
click at [288, 212] on icon at bounding box center [292, 210] width 9 height 9
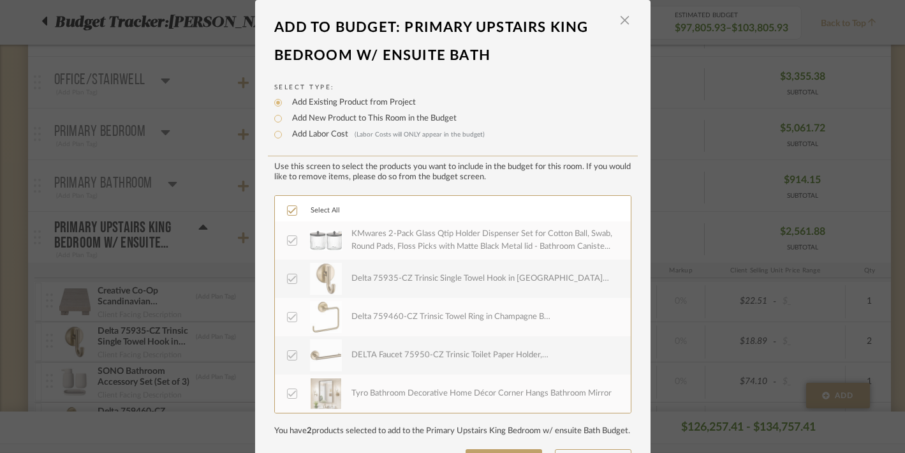
scroll to position [59, 0]
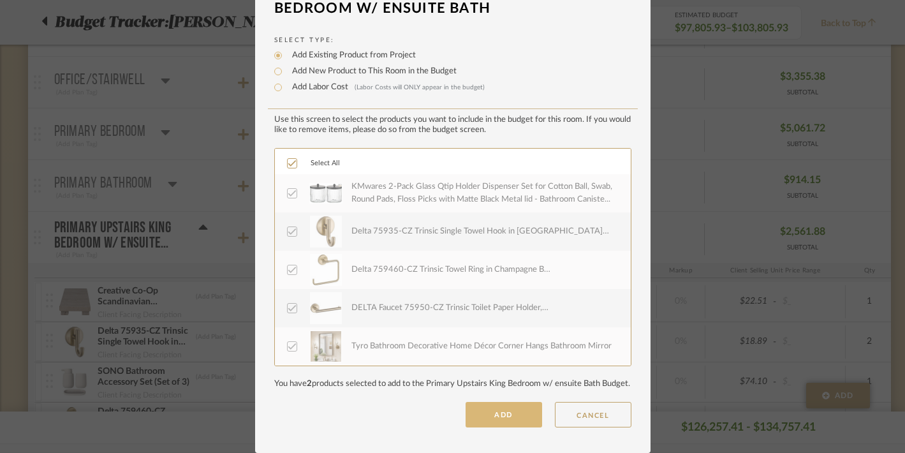
click at [491, 410] on button "ADD" at bounding box center [504, 415] width 77 height 26
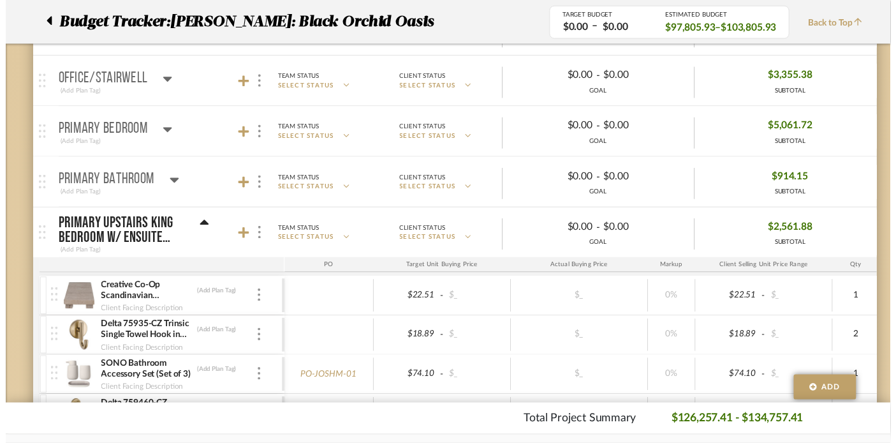
scroll to position [504, 0]
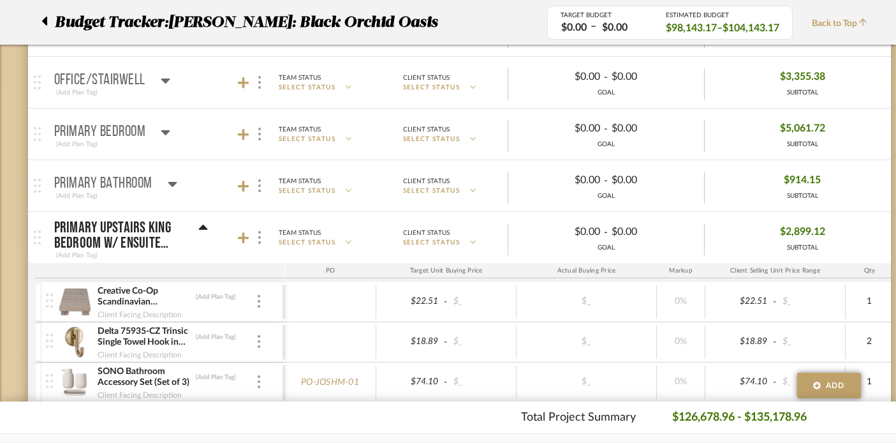
click at [200, 228] on icon at bounding box center [202, 227] width 9 height 5
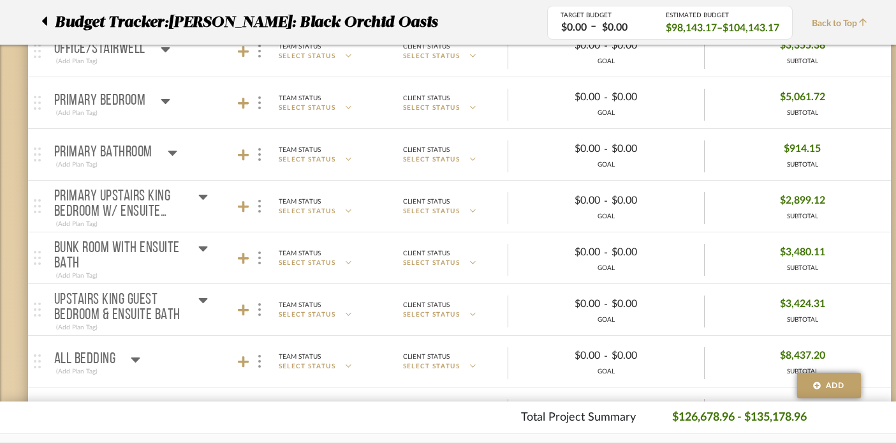
scroll to position [543, 0]
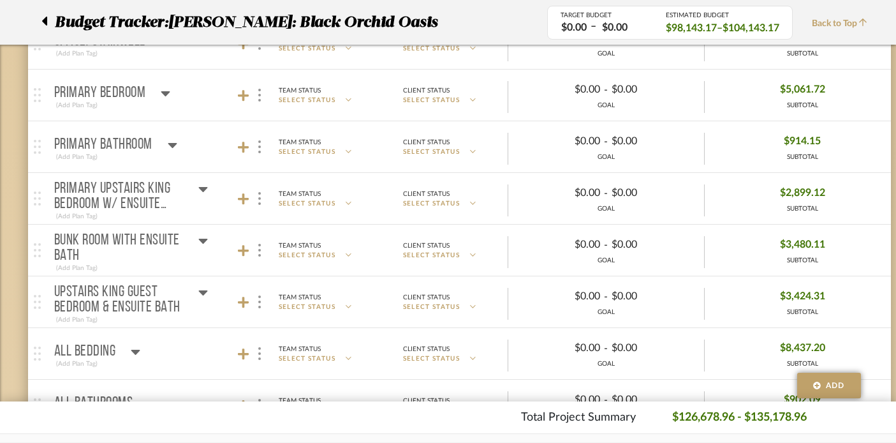
click at [42, 20] on icon at bounding box center [44, 21] width 5 height 9
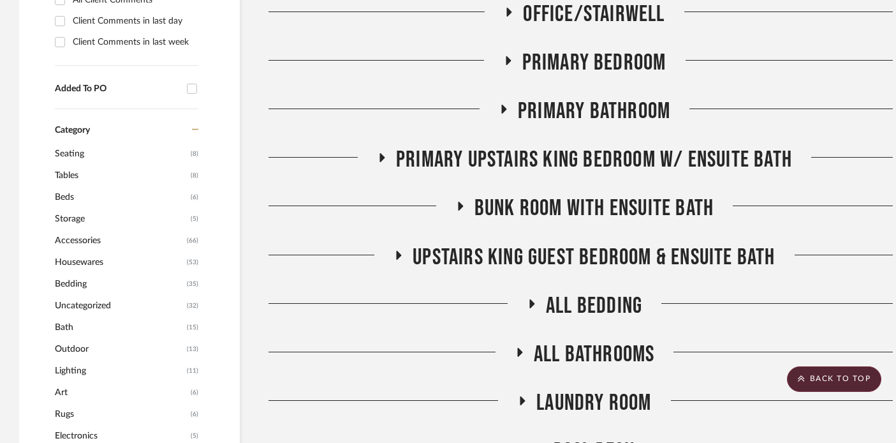
scroll to position [550, 0]
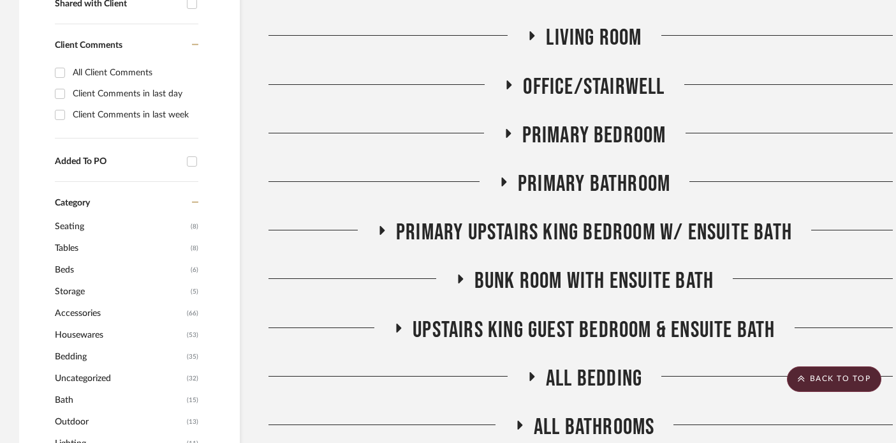
click at [505, 131] on icon at bounding box center [507, 133] width 15 height 10
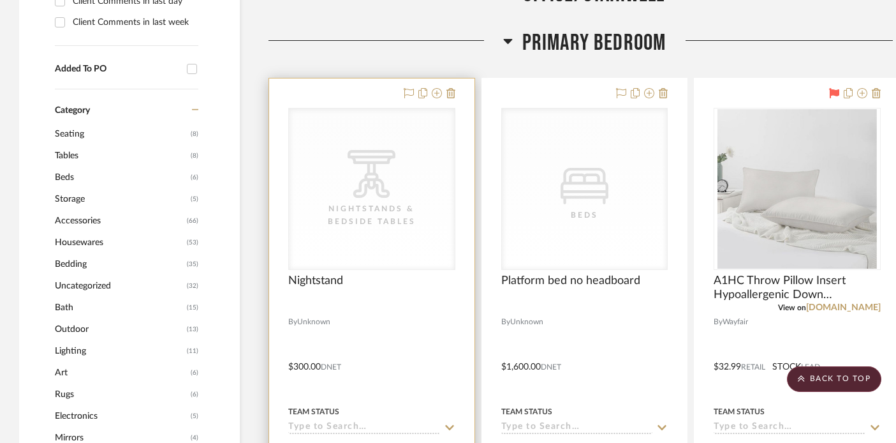
scroll to position [698, 0]
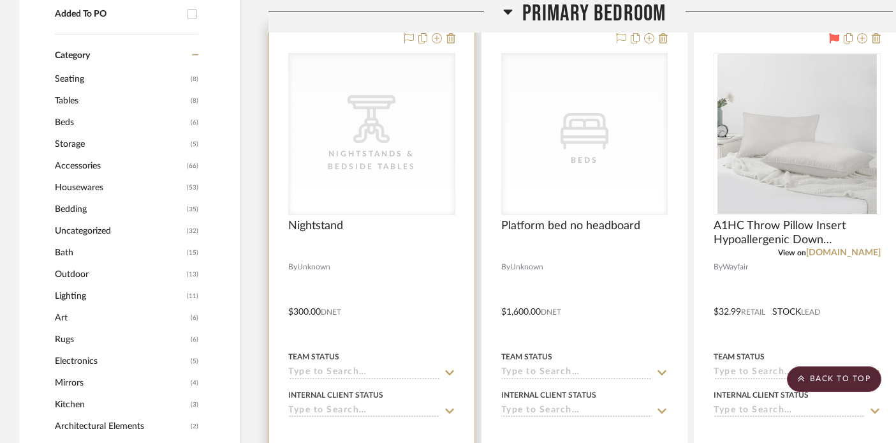
click at [418, 311] on div at bounding box center [371, 303] width 205 height 558
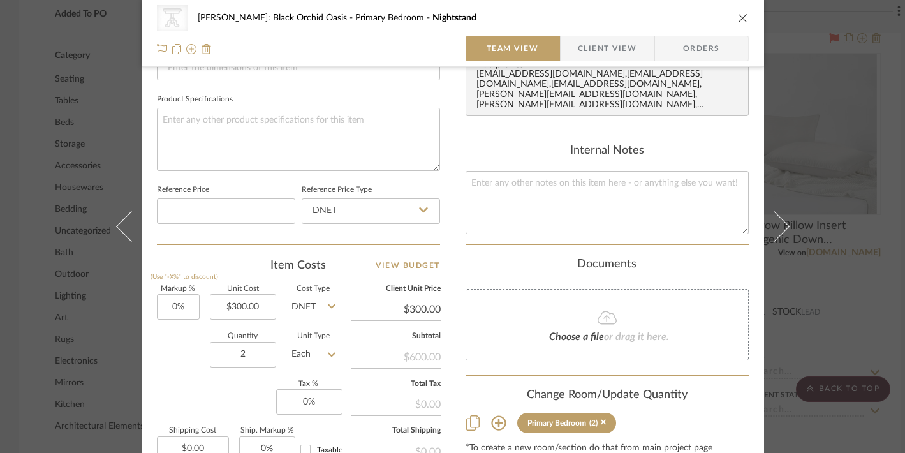
scroll to position [653, 0]
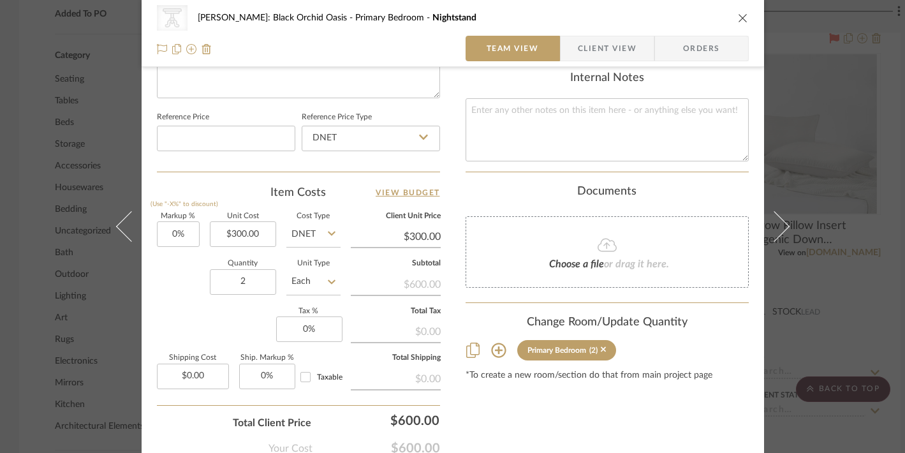
click at [493, 343] on icon at bounding box center [498, 350] width 15 height 15
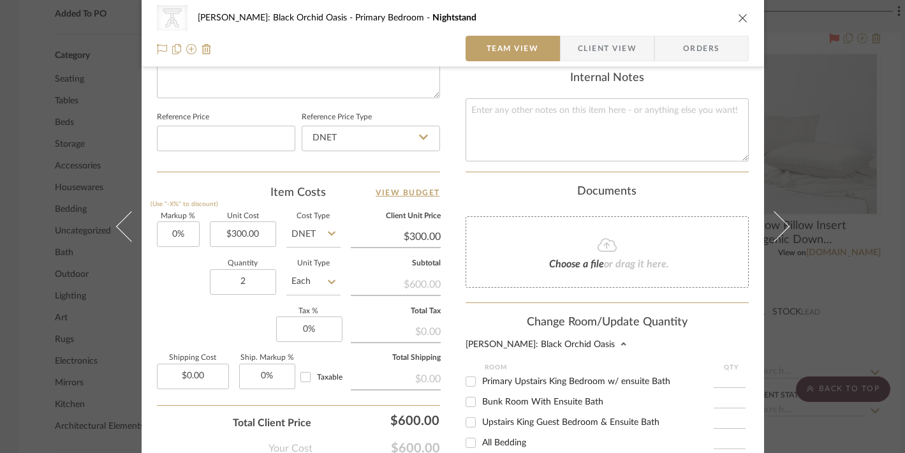
scroll to position [184, 0]
click at [461, 377] on input "Primary Upstairs King Bedroom w/ ensuite Bath" at bounding box center [471, 381] width 20 height 20
checkbox input "true"
drag, startPoint x: 718, startPoint y: 374, endPoint x: 733, endPoint y: 375, distance: 15.3
click at [654, 375] on input "1" at bounding box center [730, 381] width 32 height 13
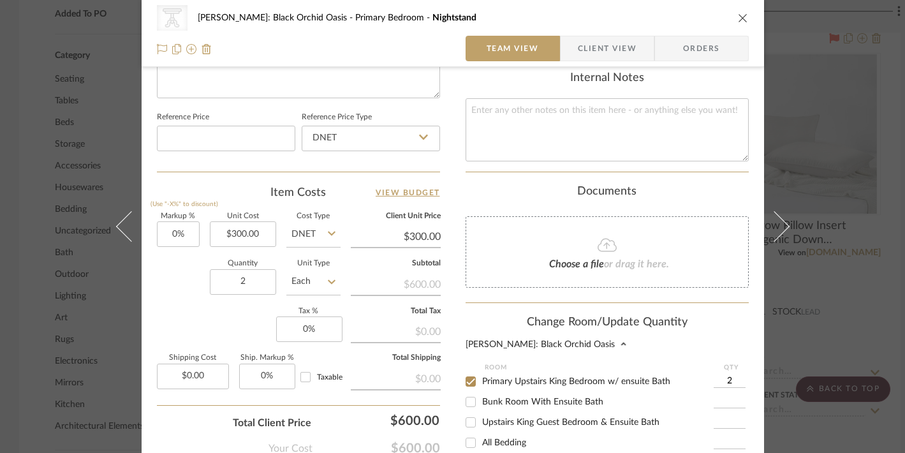
type input "2"
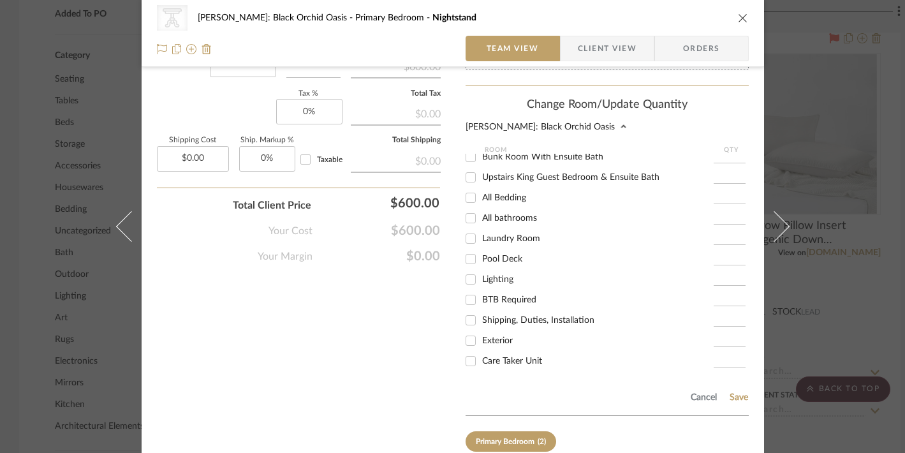
scroll to position [929, 0]
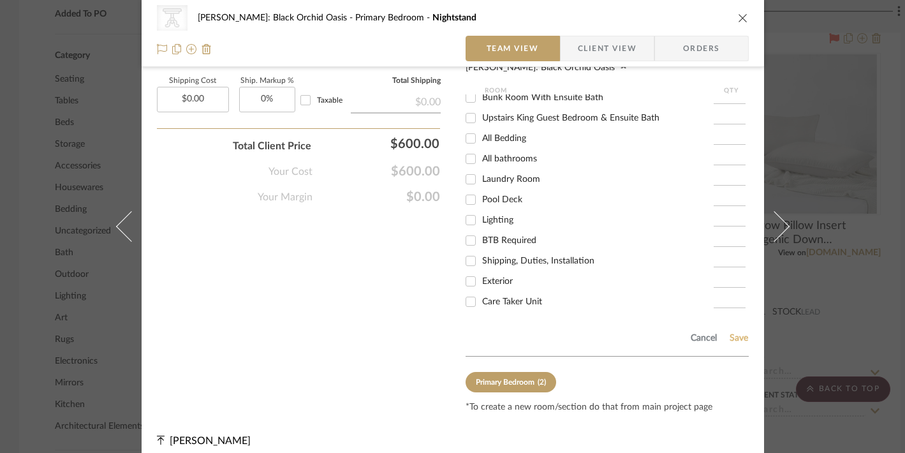
click at [654, 333] on button "Save" at bounding box center [739, 338] width 20 height 10
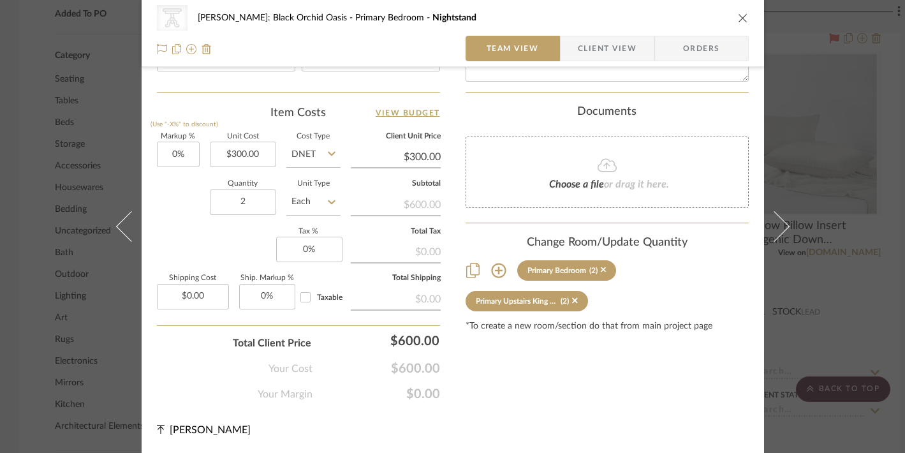
scroll to position [730, 0]
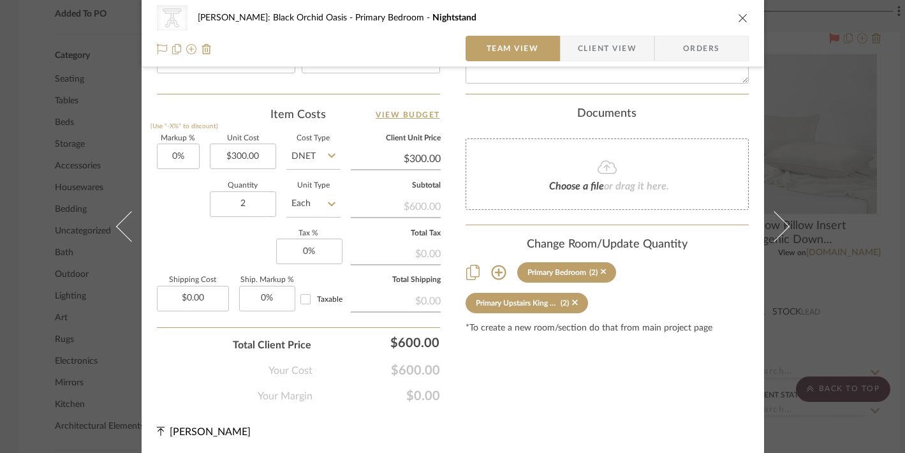
click at [495, 265] on icon at bounding box center [498, 272] width 15 height 15
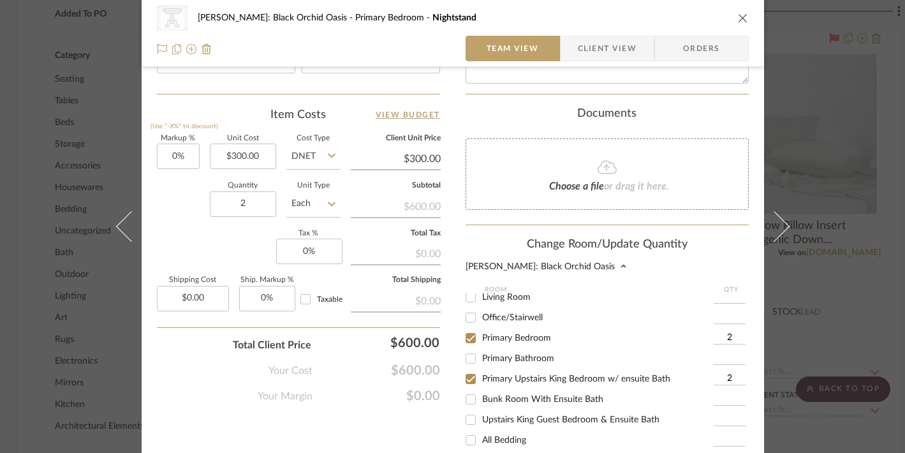
scroll to position [111, 0]
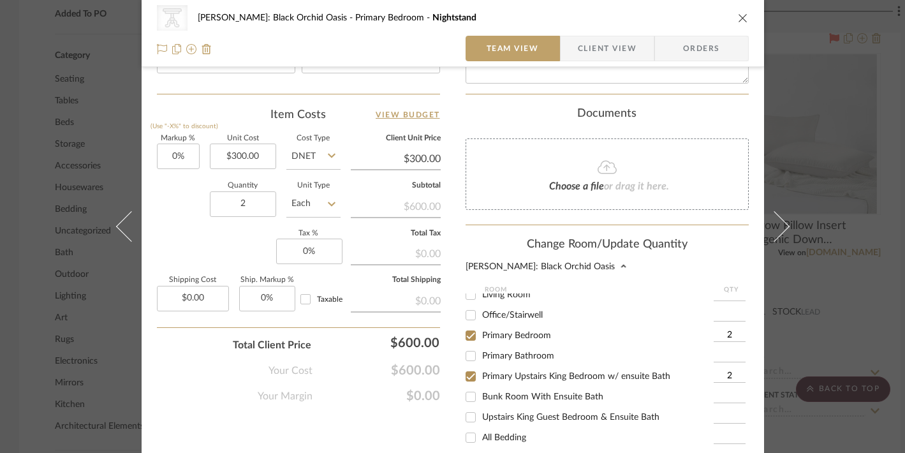
click at [464, 413] on input "Upstairs King Guest Bedroom & Ensuite Bath" at bounding box center [471, 417] width 20 height 20
checkbox input "true"
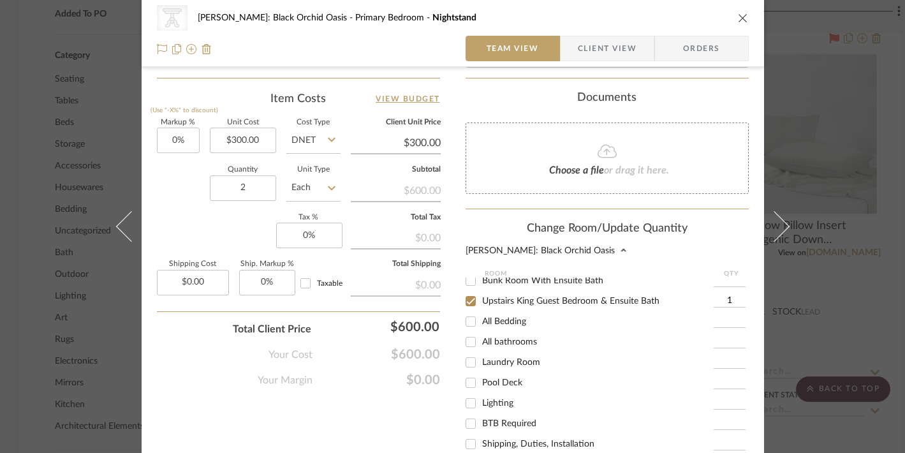
scroll to position [742, 0]
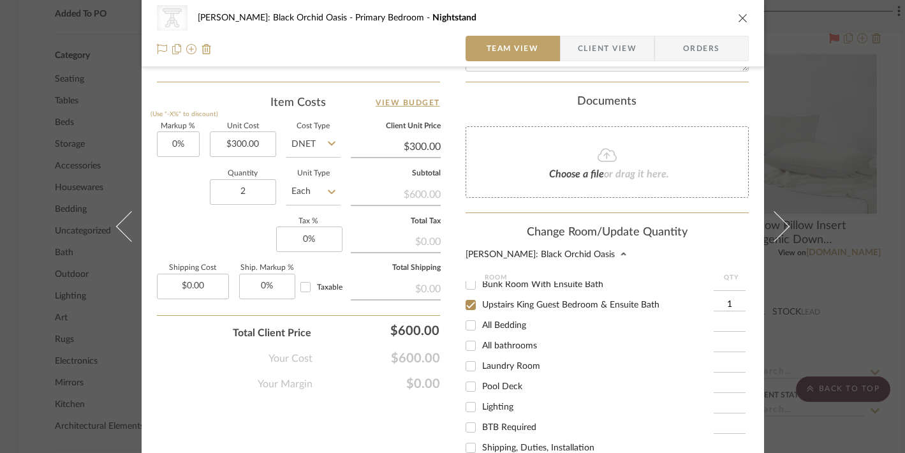
drag, startPoint x: 711, startPoint y: 284, endPoint x: 730, endPoint y: 288, distance: 20.1
click at [654, 299] on input "1" at bounding box center [730, 305] width 32 height 13
type input "2"
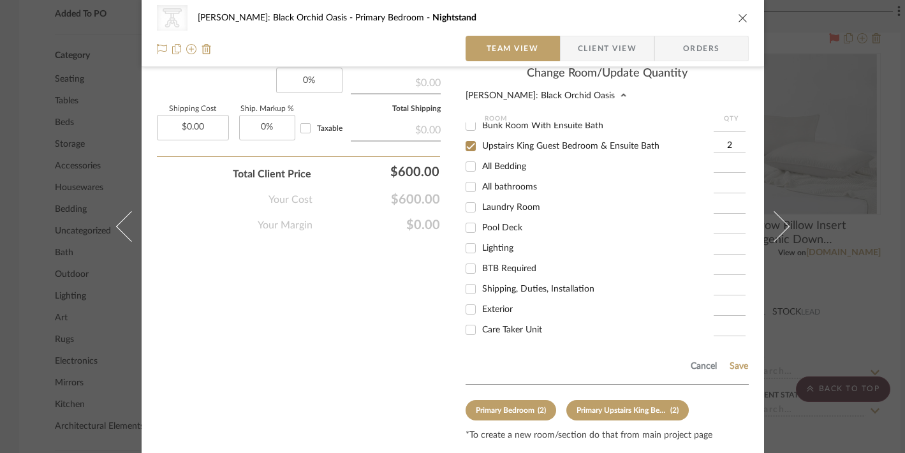
scroll to position [929, 0]
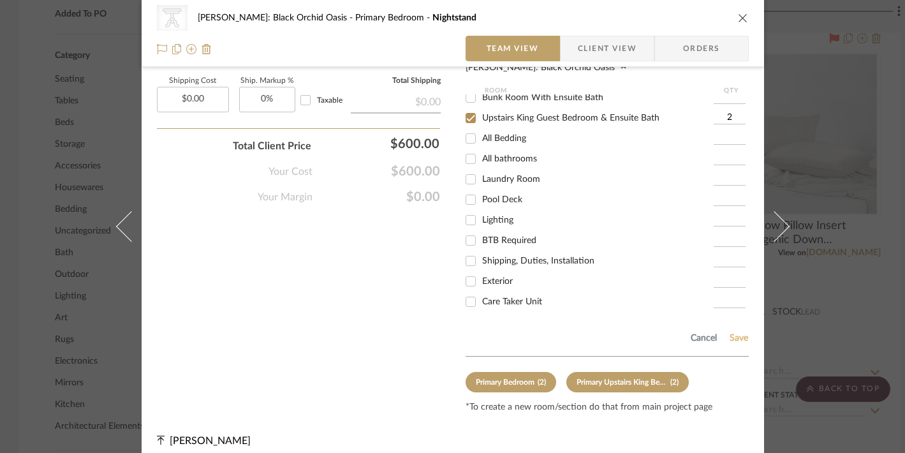
click at [654, 333] on button "Save" at bounding box center [739, 338] width 20 height 10
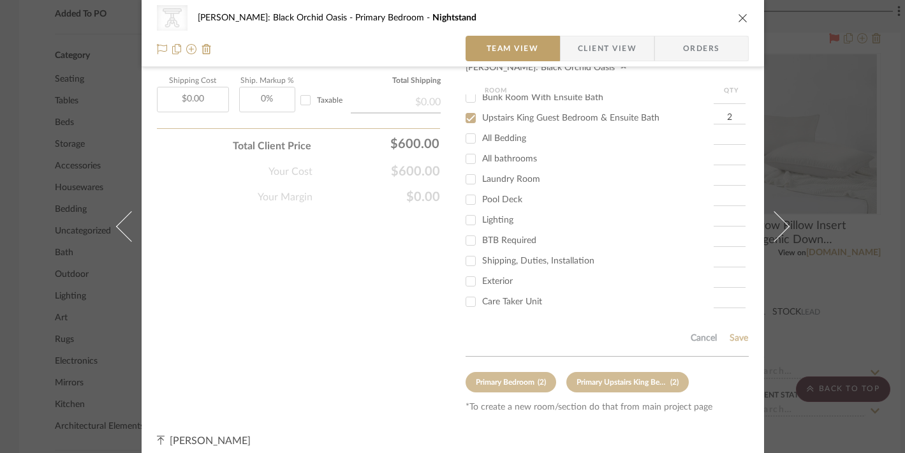
scroll to position [730, 0]
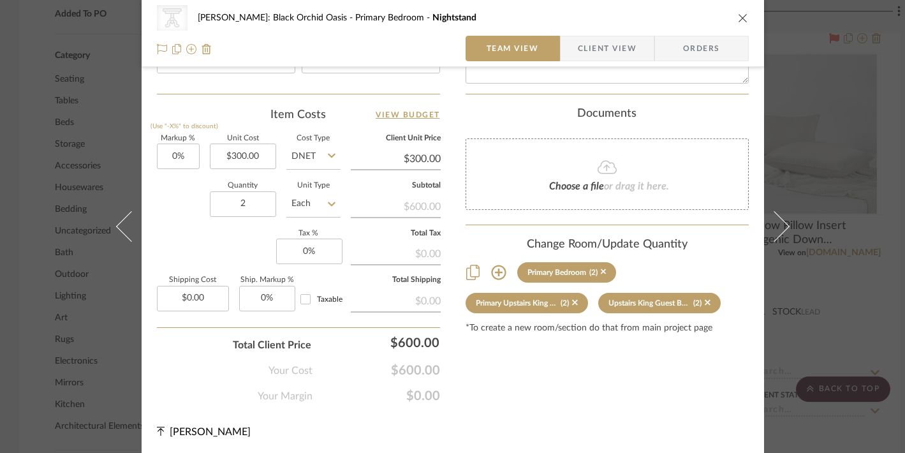
click at [654, 13] on icon "close" at bounding box center [743, 18] width 10 height 10
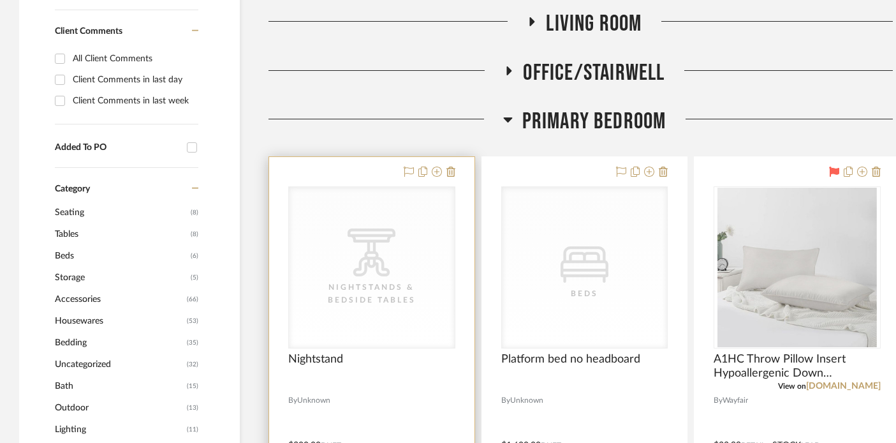
scroll to position [617, 0]
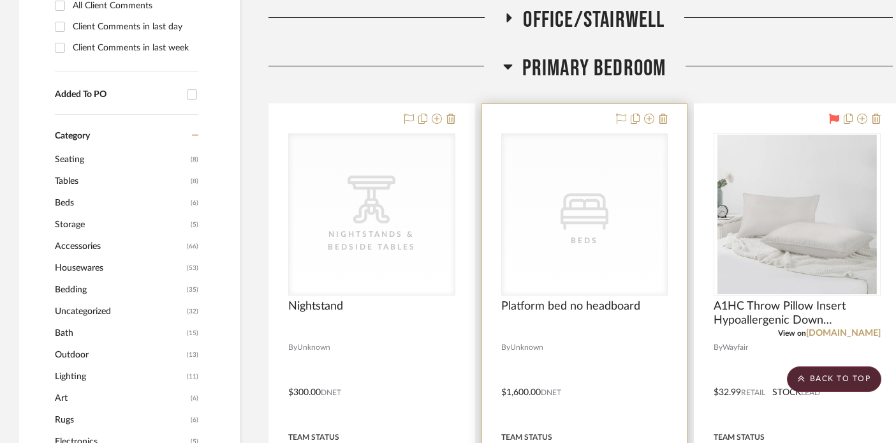
click at [615, 362] on div at bounding box center [584, 383] width 205 height 558
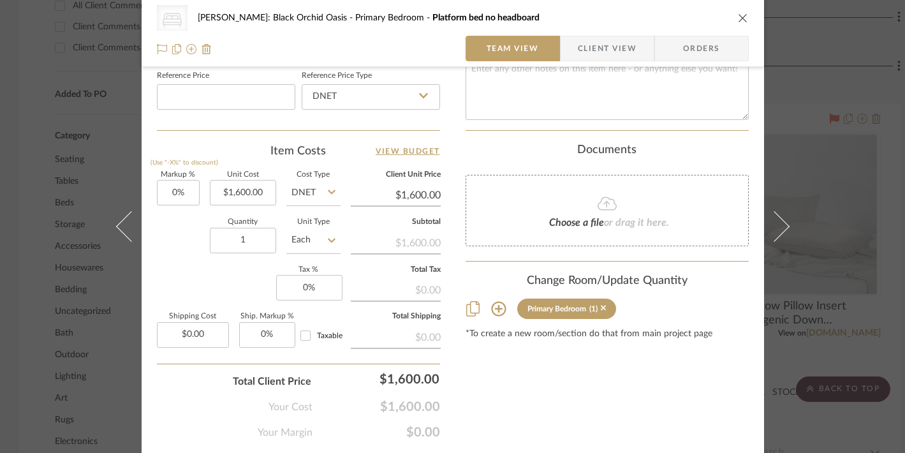
scroll to position [730, 0]
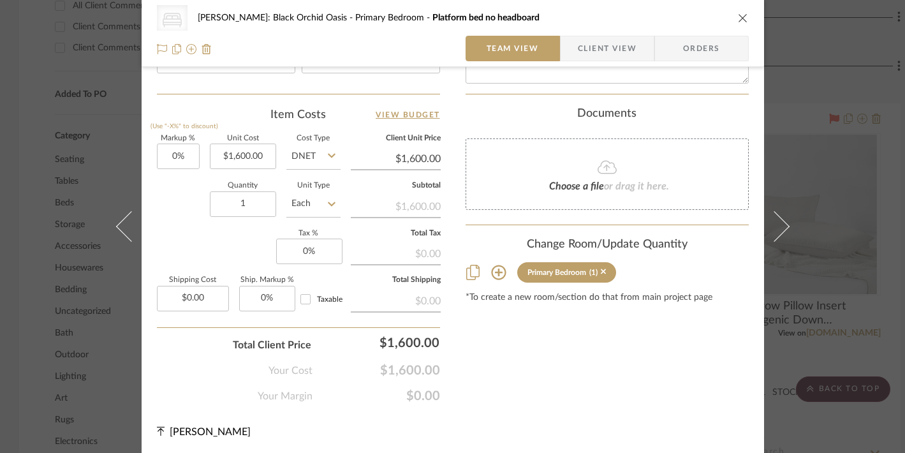
click at [494, 265] on icon at bounding box center [498, 272] width 15 height 15
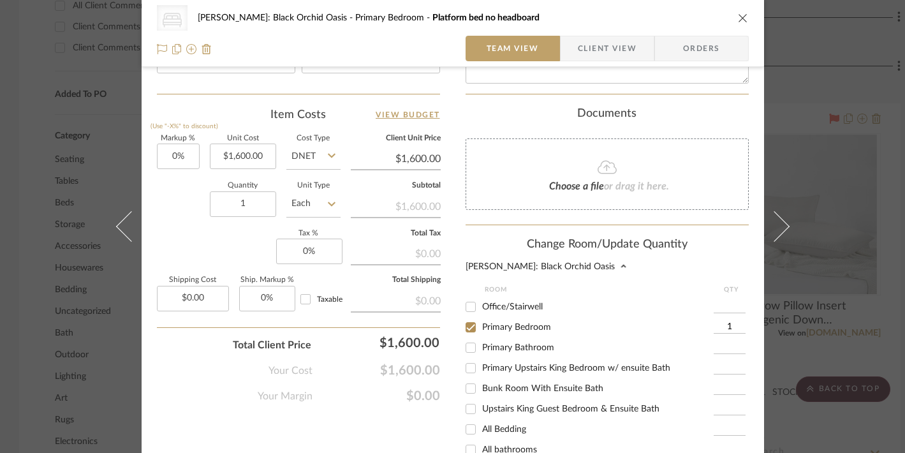
scroll to position [125, 0]
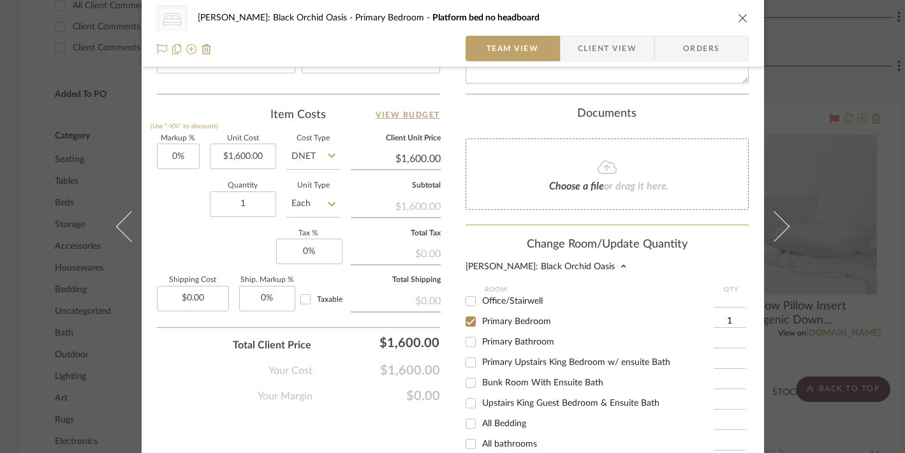
click at [465, 360] on input "Primary Upstairs King Bedroom w/ ensuite Bath" at bounding box center [471, 362] width 20 height 20
checkbox input "true"
type input "1"
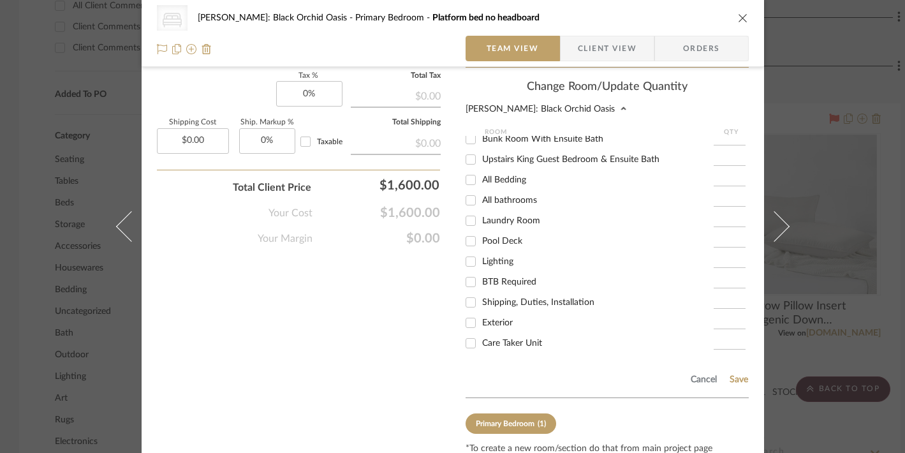
scroll to position [929, 0]
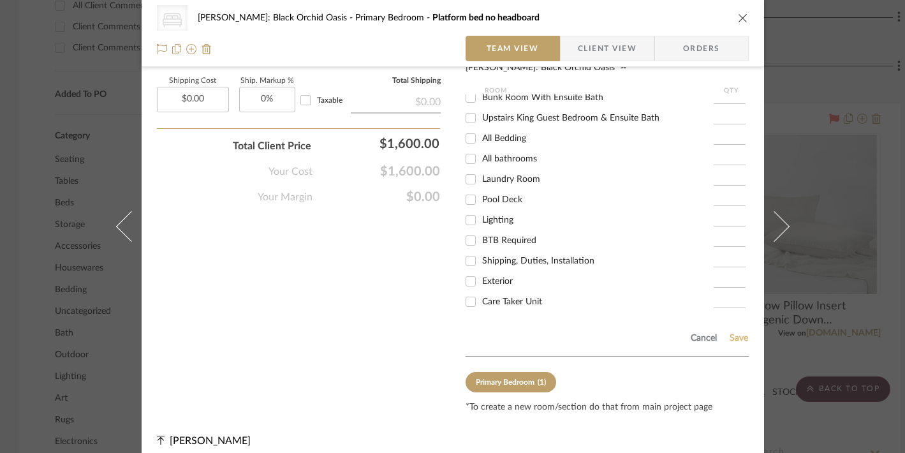
click at [654, 333] on button "Save" at bounding box center [739, 338] width 20 height 10
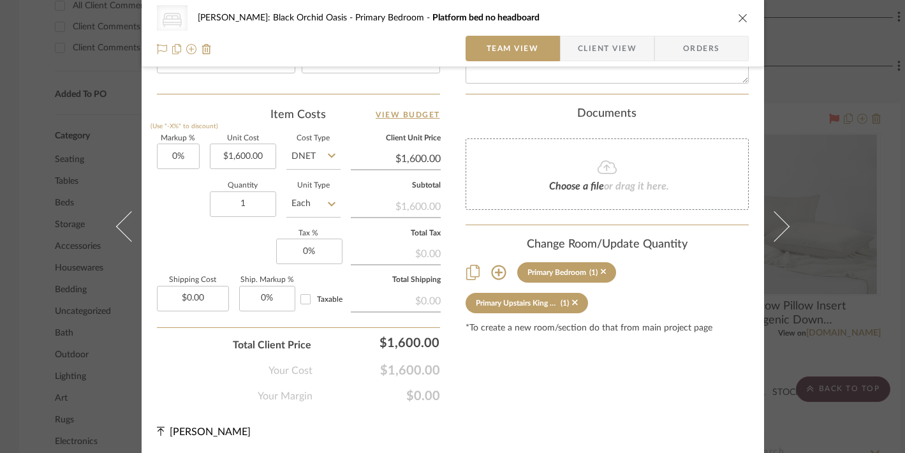
click at [654, 14] on icon "close" at bounding box center [743, 18] width 10 height 10
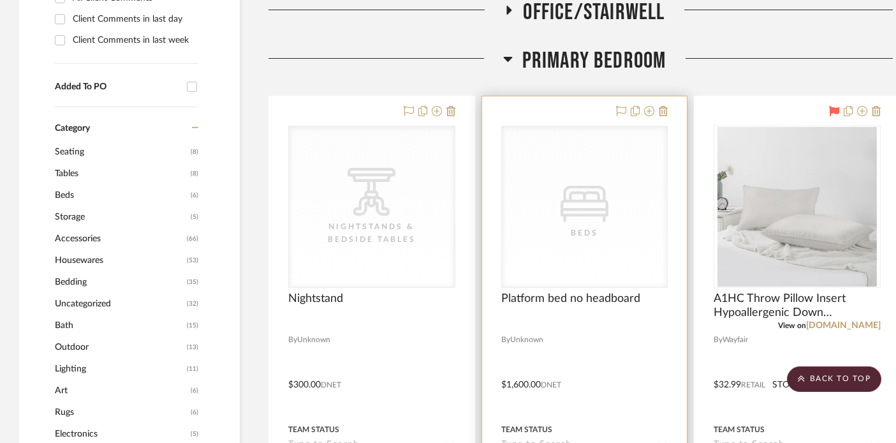
scroll to position [626, 0]
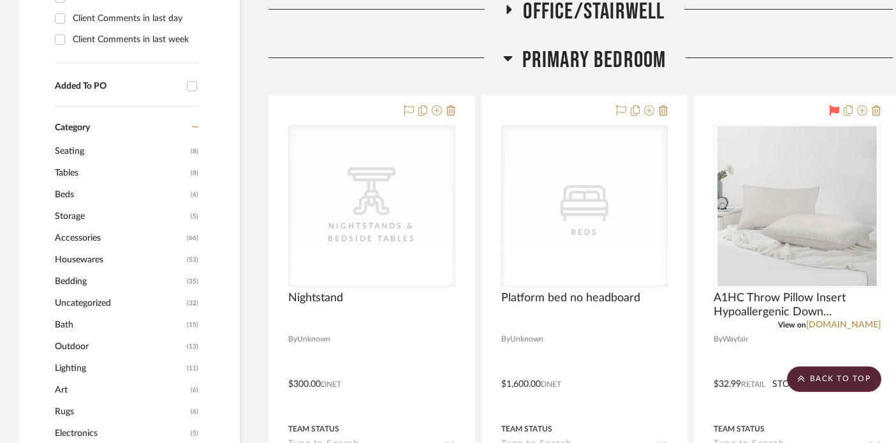
click at [506, 60] on icon at bounding box center [507, 58] width 9 height 5
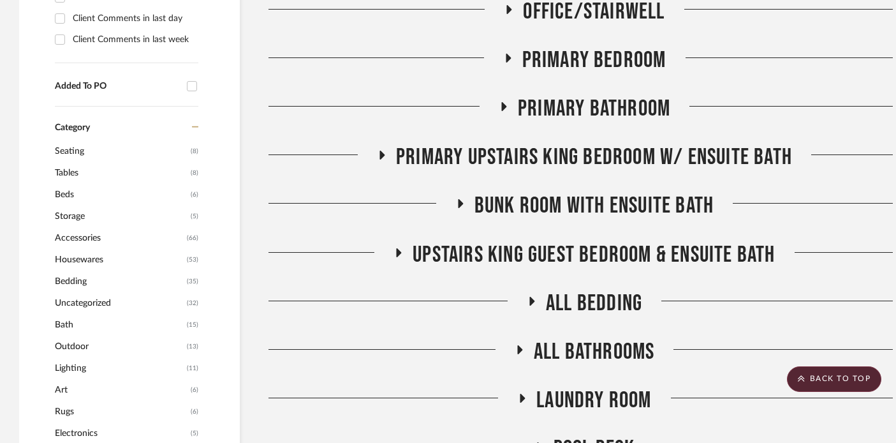
click at [397, 251] on icon at bounding box center [399, 252] width 5 height 9
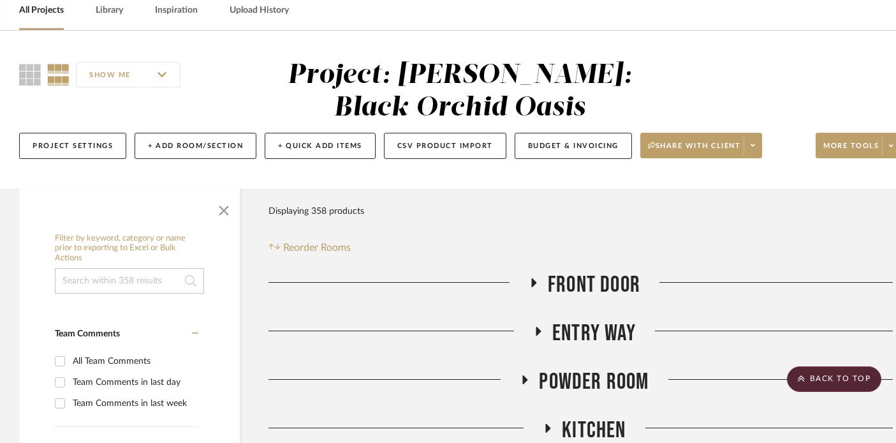
scroll to position [0, 0]
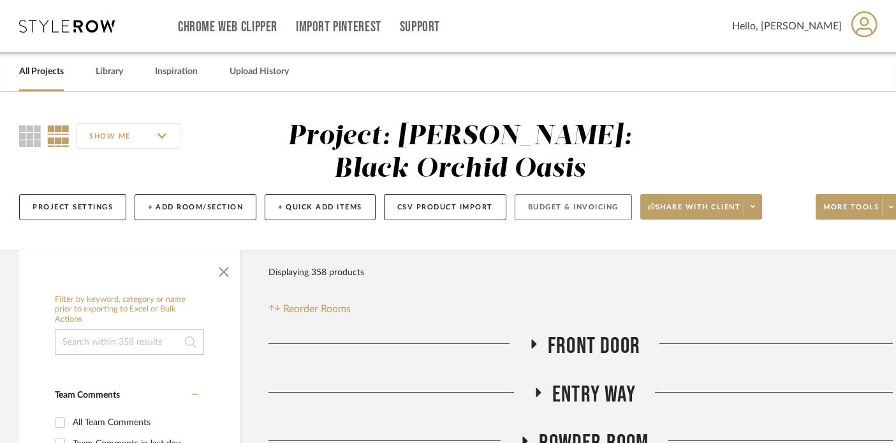
click at [544, 205] on button "Budget & Invoicing" at bounding box center [573, 207] width 117 height 26
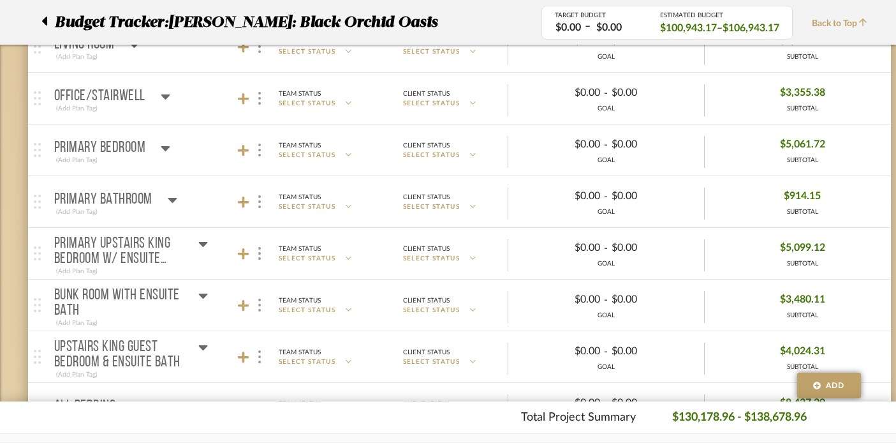
scroll to position [501, 0]
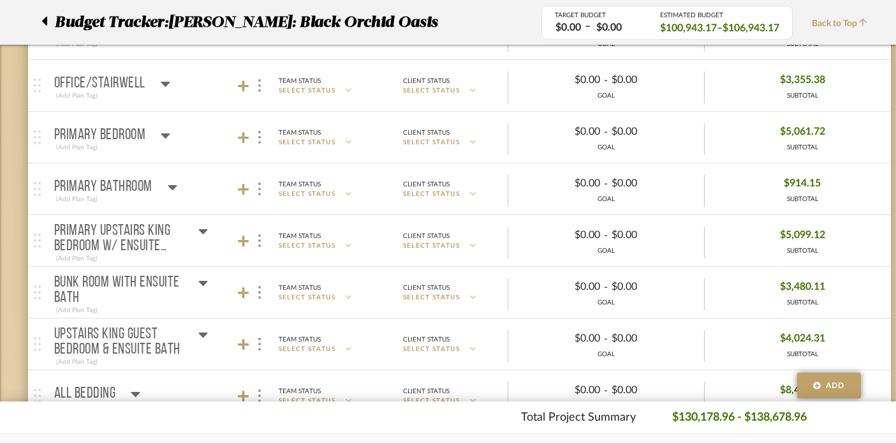
click at [202, 279] on icon at bounding box center [203, 282] width 10 height 15
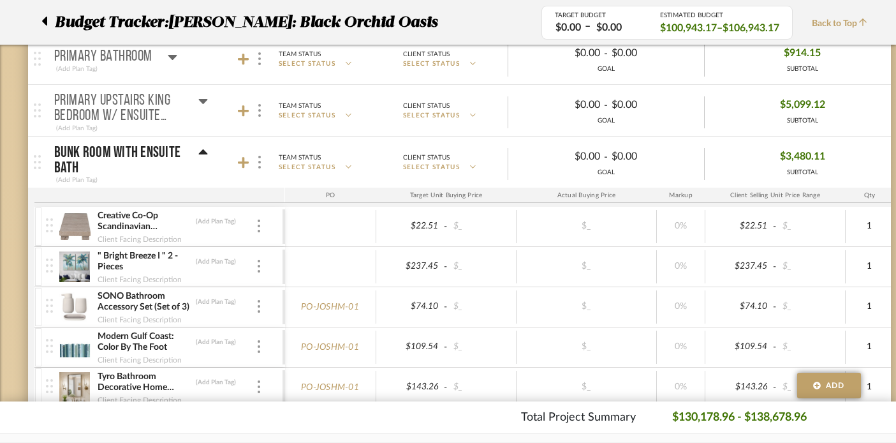
scroll to position [632, 0]
click at [244, 161] on icon at bounding box center [243, 161] width 11 height 11
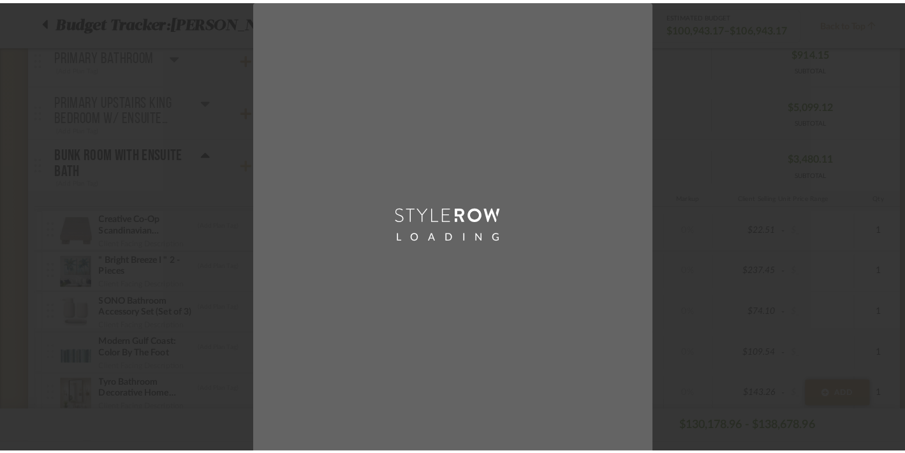
scroll to position [0, 0]
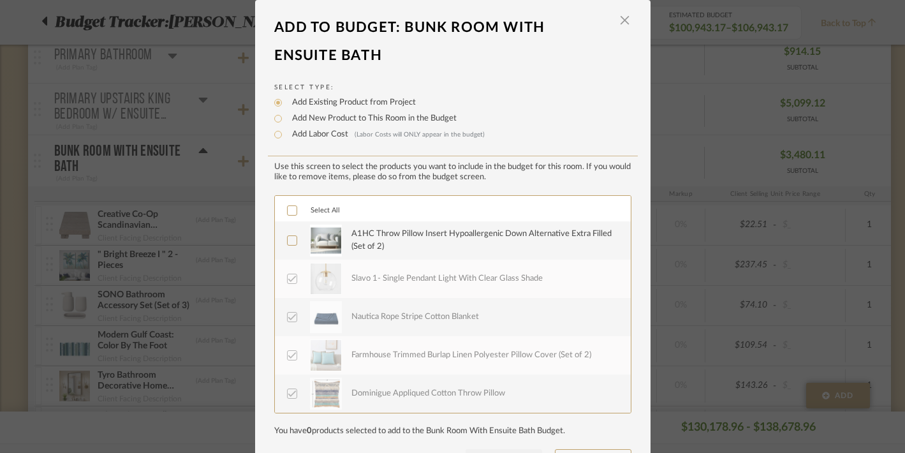
click at [292, 214] on div at bounding box center [292, 210] width 10 height 10
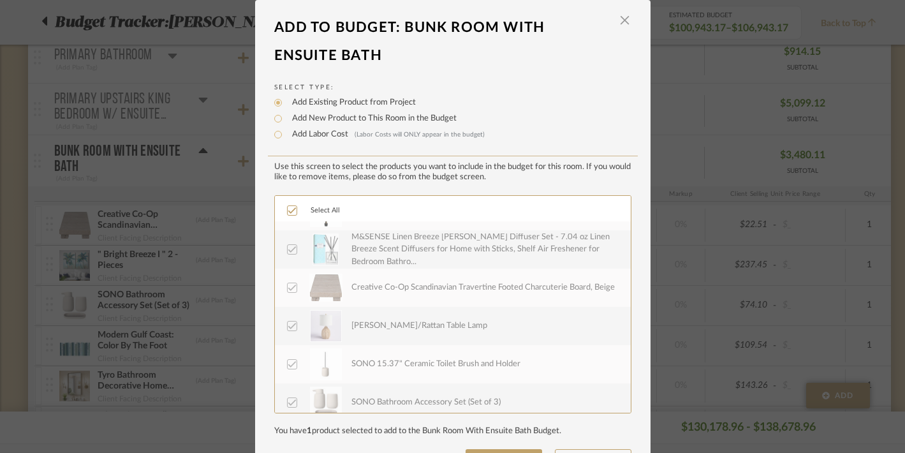
scroll to position [49, 0]
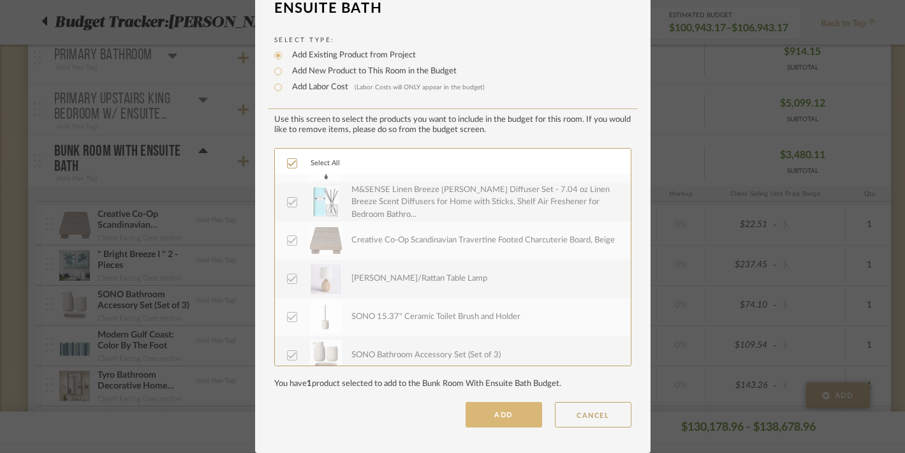
click at [486, 409] on button "ADD" at bounding box center [504, 415] width 77 height 26
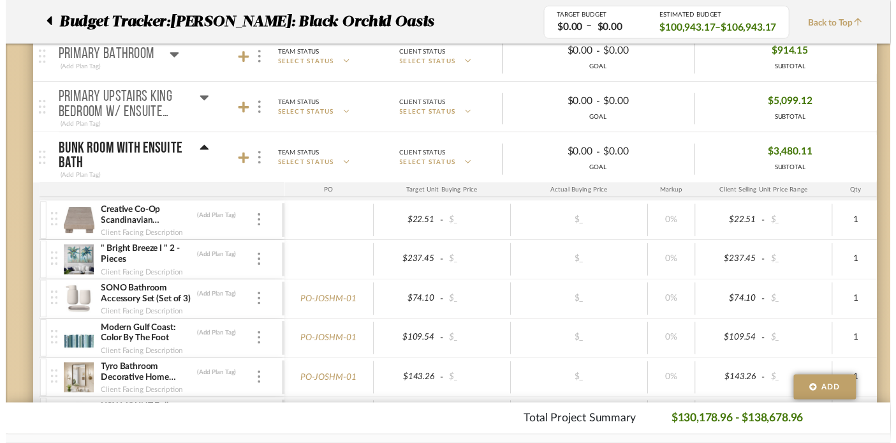
scroll to position [632, 0]
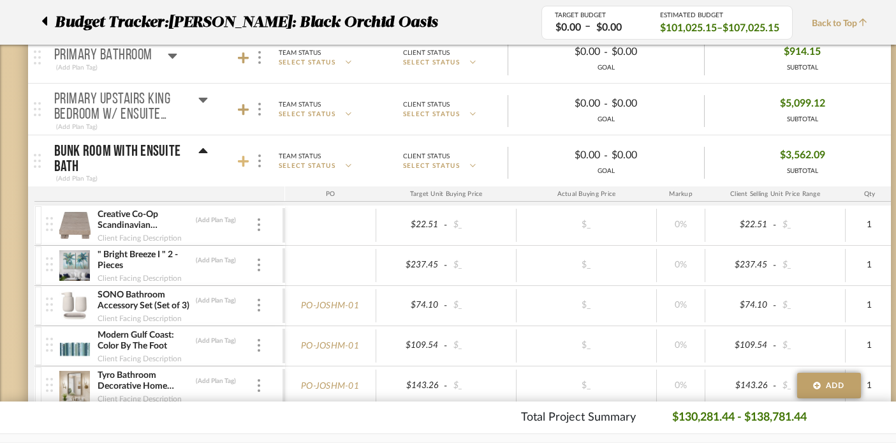
click at [243, 156] on icon at bounding box center [243, 161] width 11 height 11
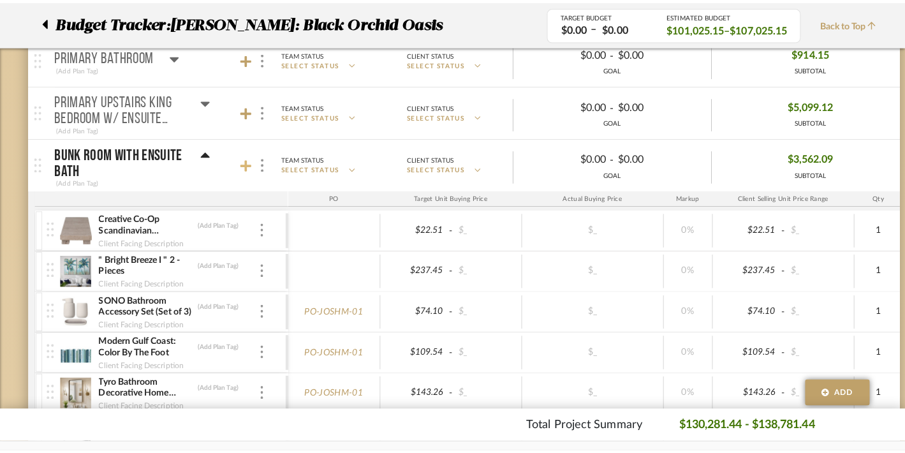
scroll to position [0, 0]
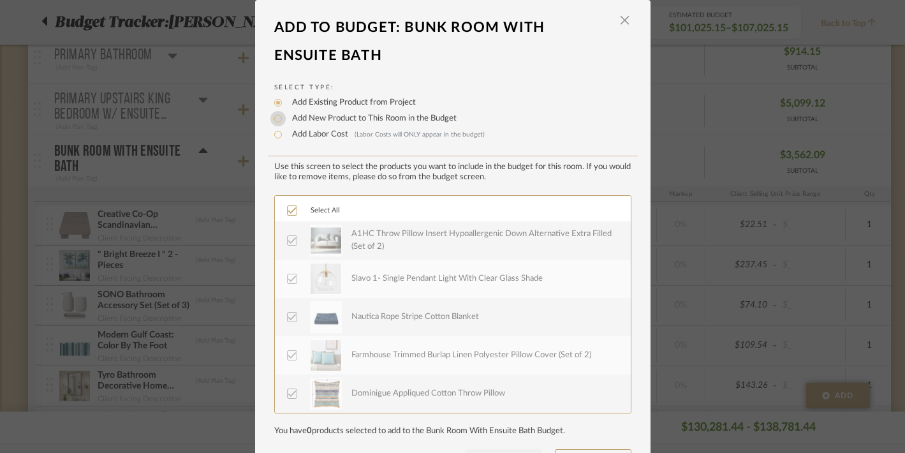
click at [275, 122] on input "Add New Product to This Room in the Budget" at bounding box center [277, 118] width 15 height 15
radio input "true"
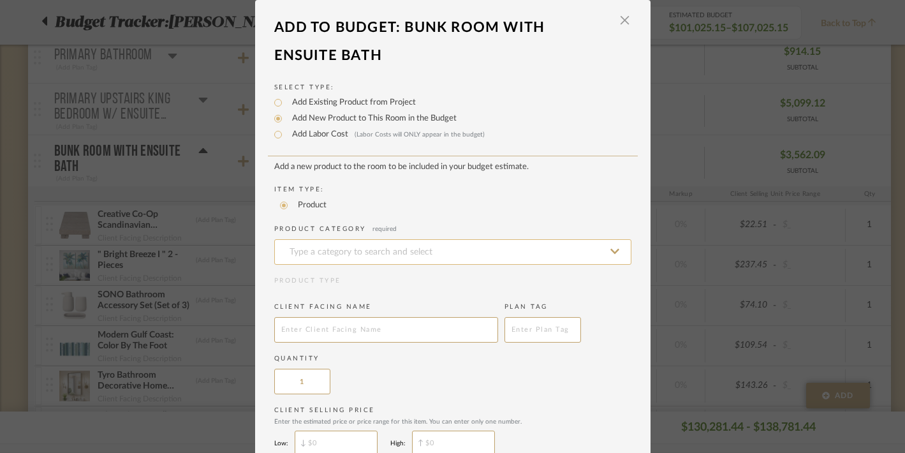
click at [349, 252] on input at bounding box center [452, 252] width 357 height 26
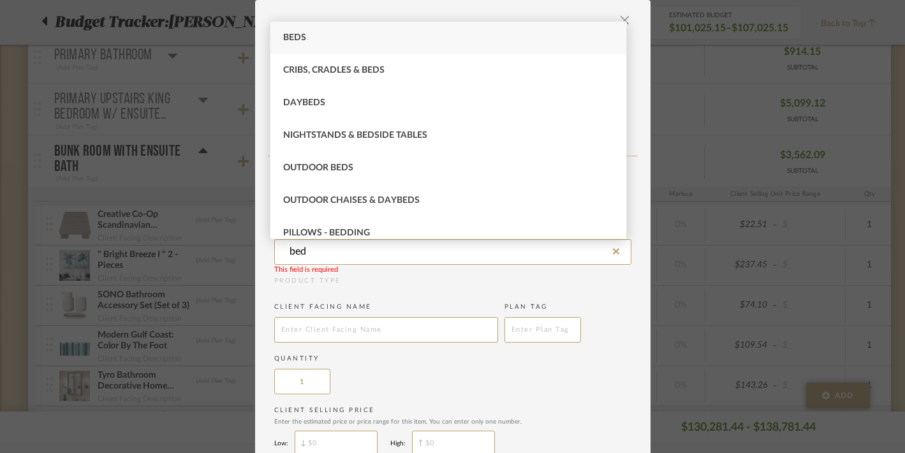
click at [302, 36] on span "Beds" at bounding box center [294, 37] width 23 height 9
type input "Beds"
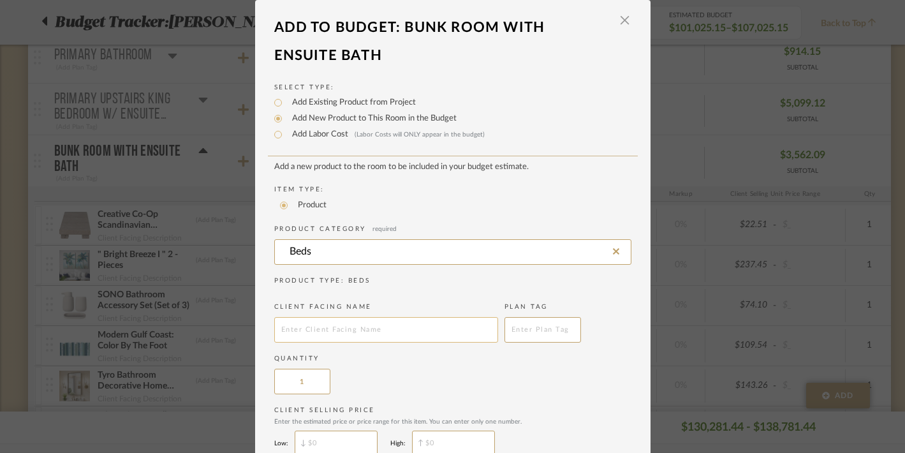
click at [390, 328] on input "text" at bounding box center [386, 330] width 224 height 26
type input "Queen and Twin double custom bunk bed"
click at [433, 369] on div "Quantity 1" at bounding box center [452, 374] width 357 height 40
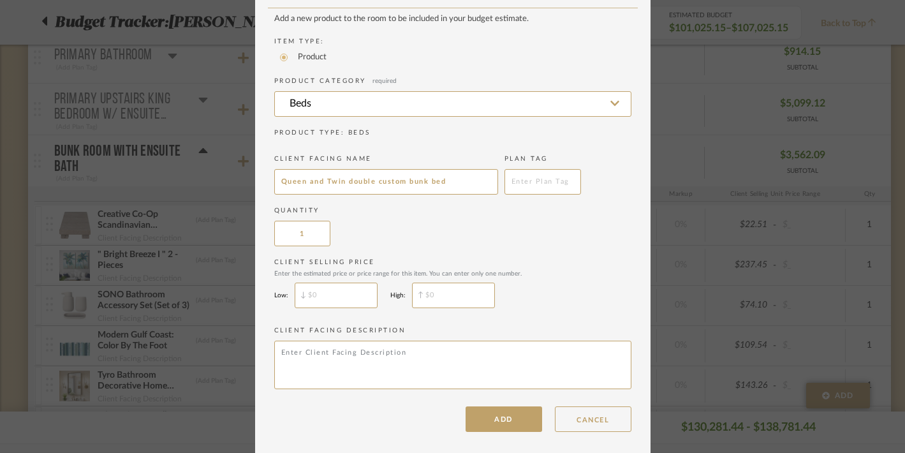
scroll to position [156, 0]
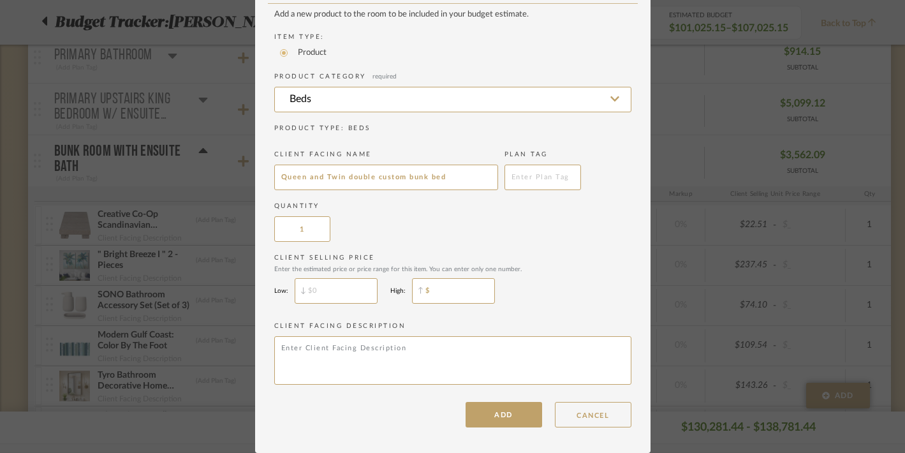
click at [437, 294] on input "$" at bounding box center [453, 291] width 83 height 26
type input "$6,875."
click at [482, 417] on button "ADD" at bounding box center [504, 415] width 77 height 26
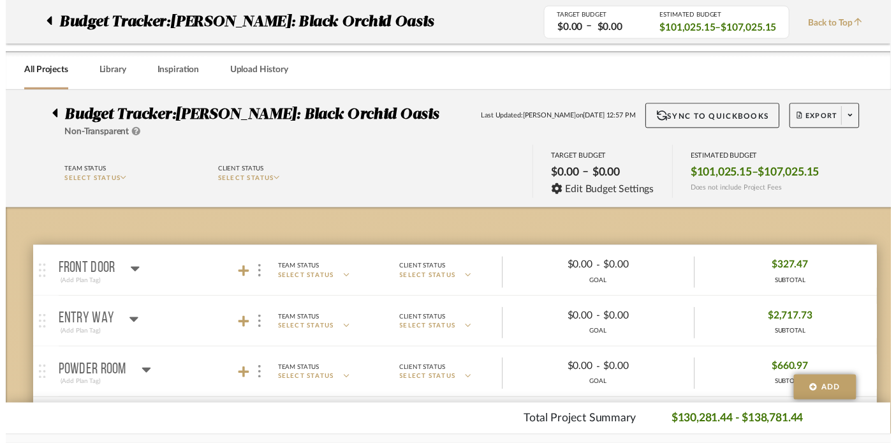
scroll to position [632, 0]
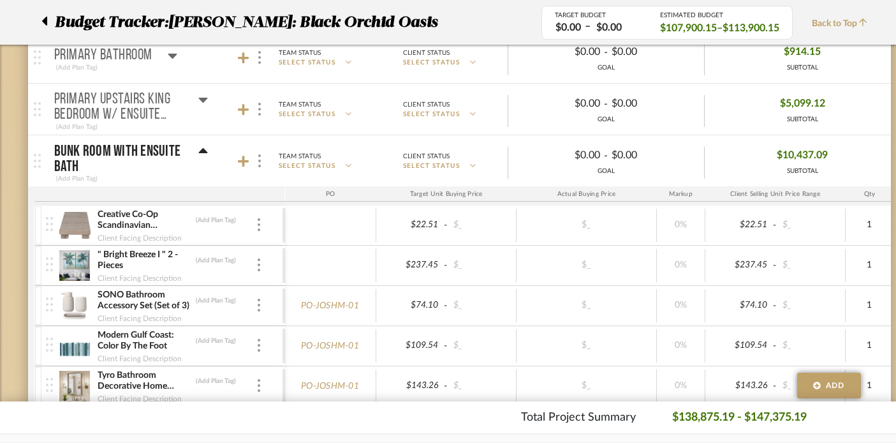
click at [203, 151] on icon at bounding box center [202, 150] width 9 height 5
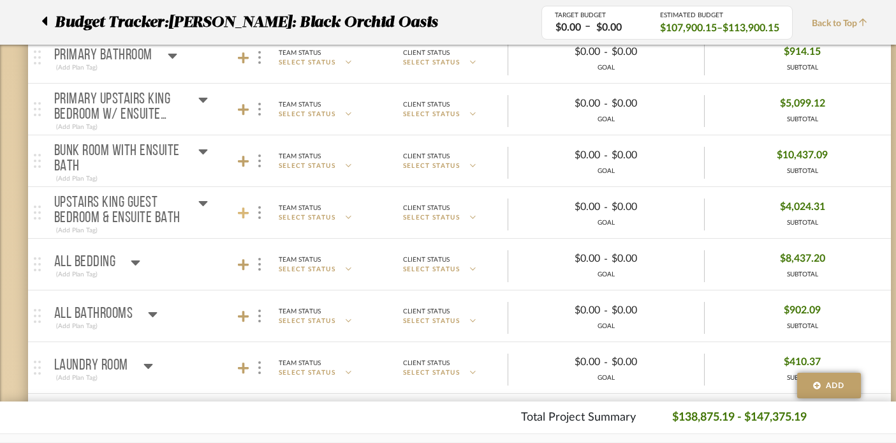
click at [239, 210] on icon at bounding box center [243, 213] width 11 height 13
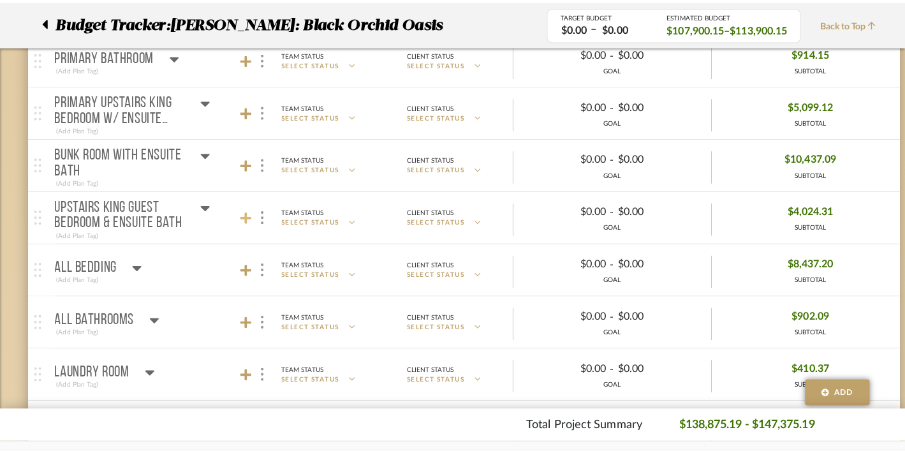
scroll to position [0, 0]
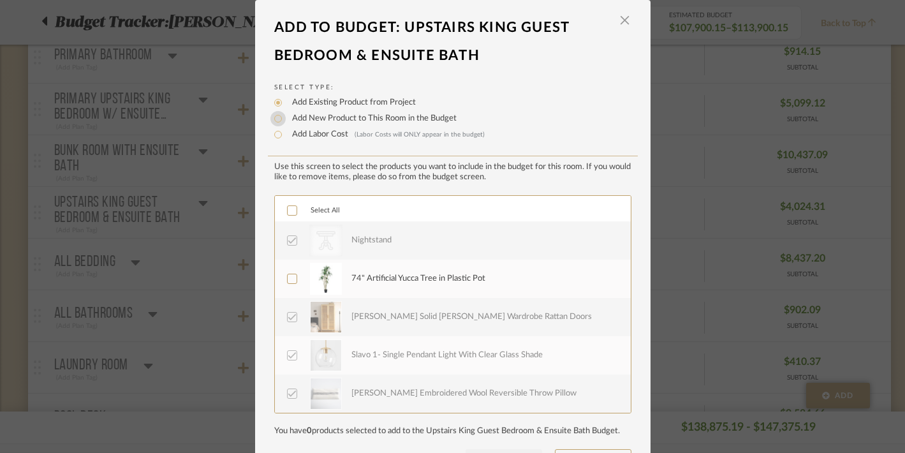
click at [276, 117] on input "Add New Product to This Room in the Budget" at bounding box center [277, 118] width 15 height 15
radio input "true"
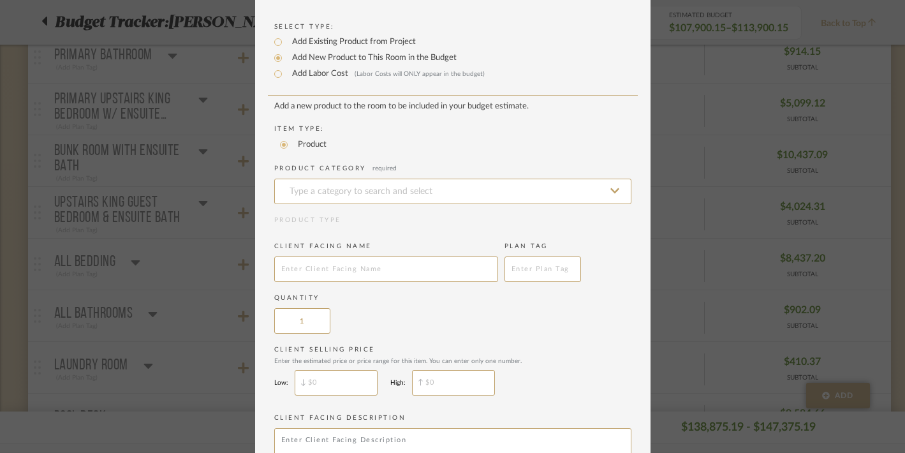
scroll to position [134, 0]
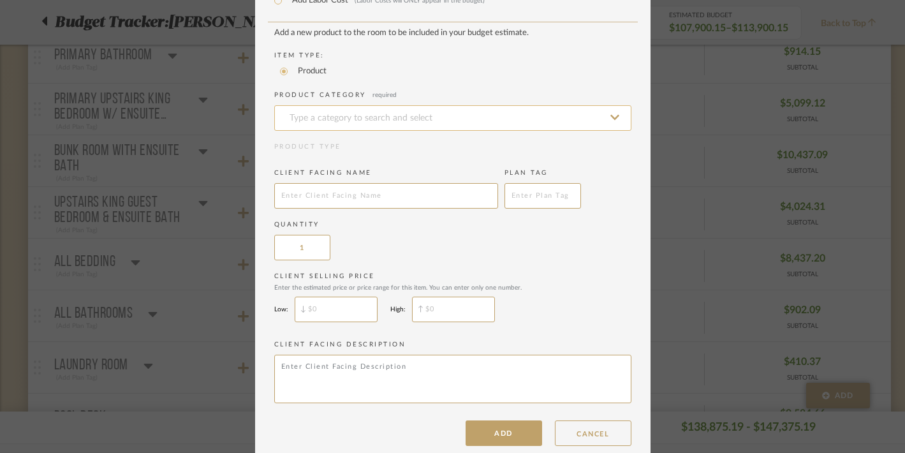
click at [336, 121] on input at bounding box center [452, 118] width 357 height 26
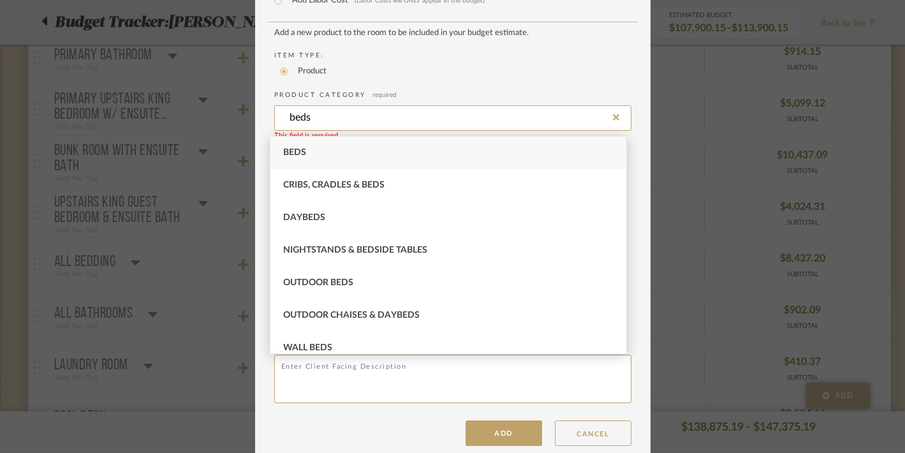
click at [317, 144] on div "Beds" at bounding box center [448, 153] width 356 height 33
type input "Beds"
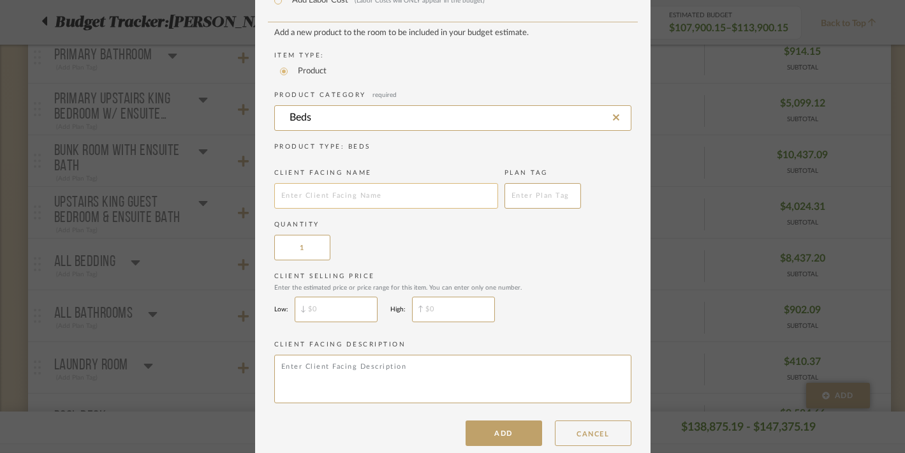
click at [334, 202] on input "text" at bounding box center [386, 196] width 224 height 26
click at [274, 198] on input "King Bed Frame" at bounding box center [386, 196] width 224 height 26
type input "Custom King Bed Frame"
click at [417, 243] on div "Quantity 1" at bounding box center [452, 240] width 357 height 40
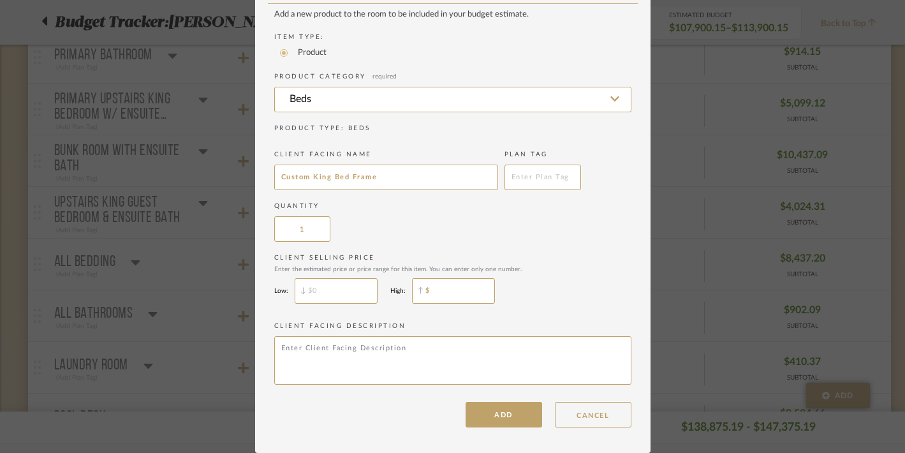
click at [433, 279] on input "$" at bounding box center [453, 291] width 83 height 26
click at [432, 297] on input "$" at bounding box center [453, 291] width 83 height 26
type input "$2,250"
click at [473, 327] on label "Client Facing Description" at bounding box center [452, 326] width 357 height 10
click at [489, 421] on button "ADD" at bounding box center [504, 415] width 77 height 26
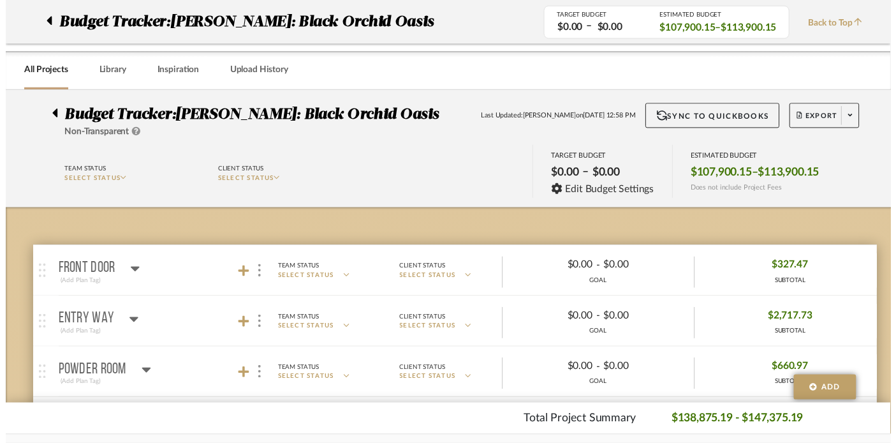
scroll to position [632, 0]
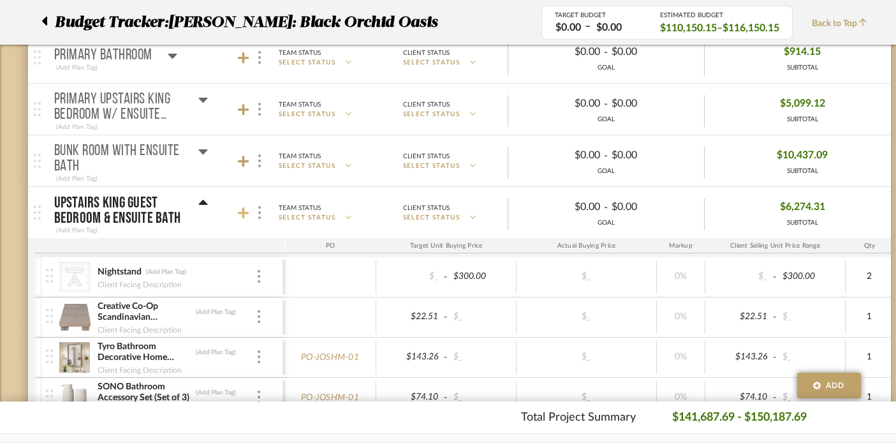
click at [242, 210] on icon at bounding box center [243, 212] width 11 height 11
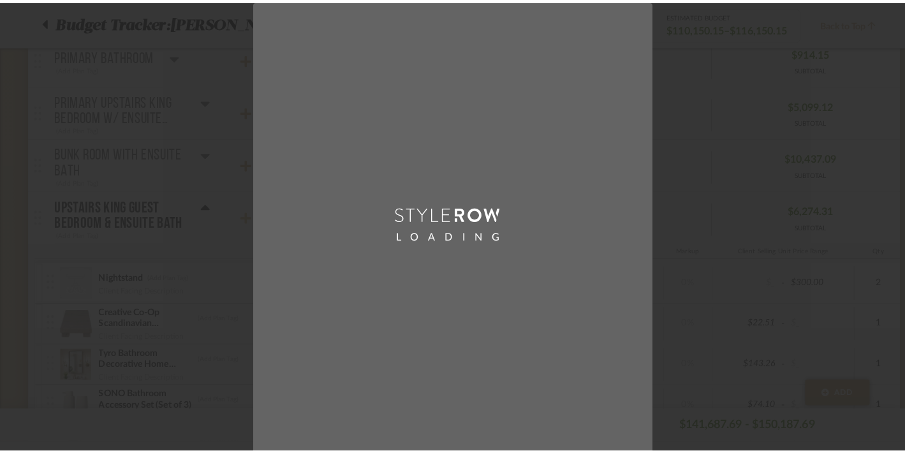
scroll to position [0, 0]
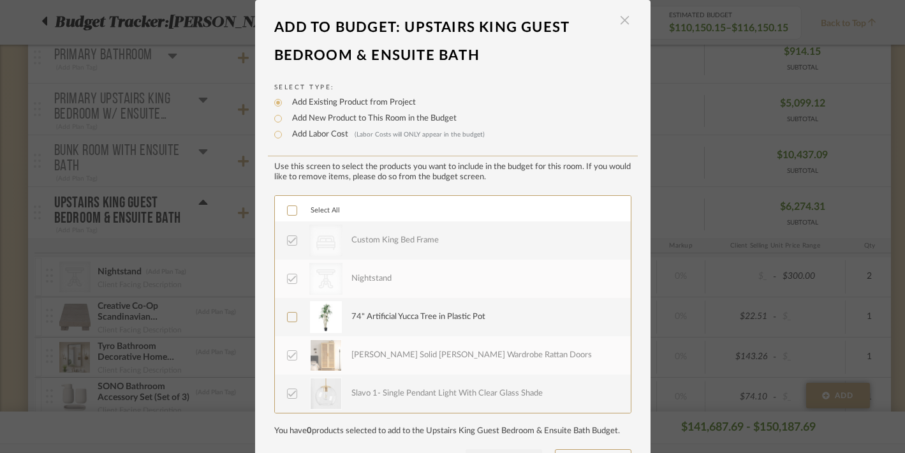
click at [624, 13] on span "button" at bounding box center [625, 21] width 26 height 26
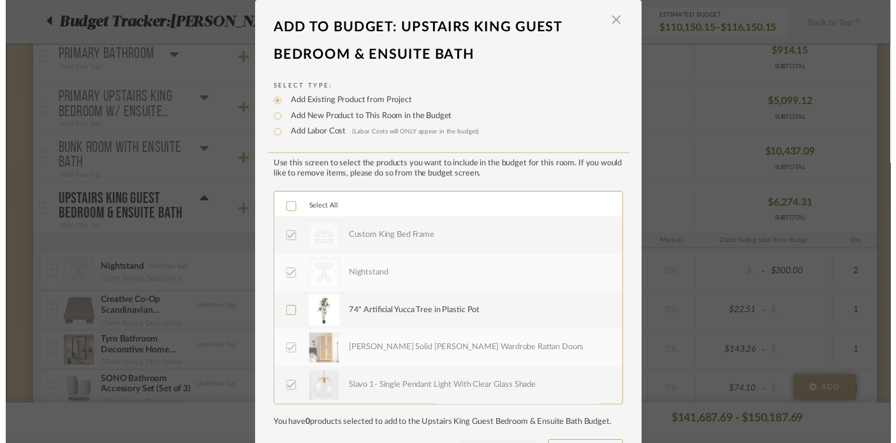
scroll to position [632, 0]
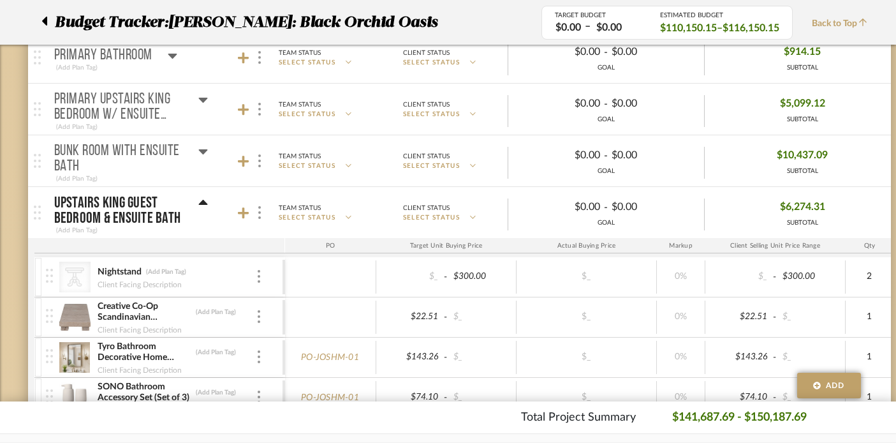
click at [205, 200] on icon at bounding box center [203, 202] width 10 height 15
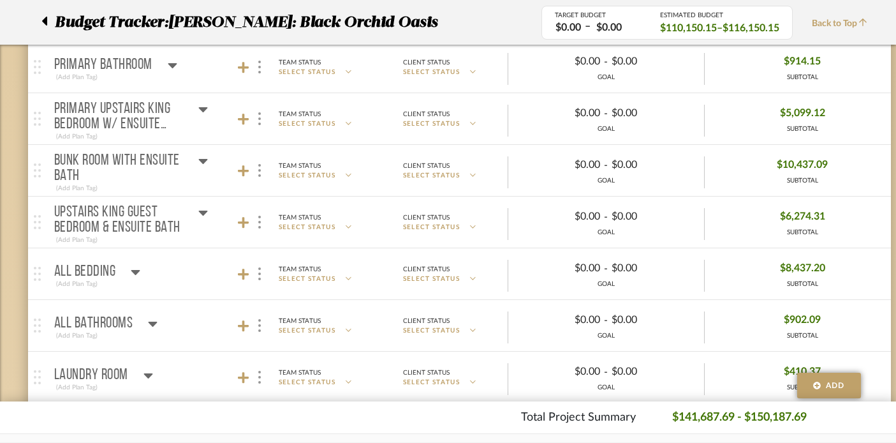
scroll to position [621, 0]
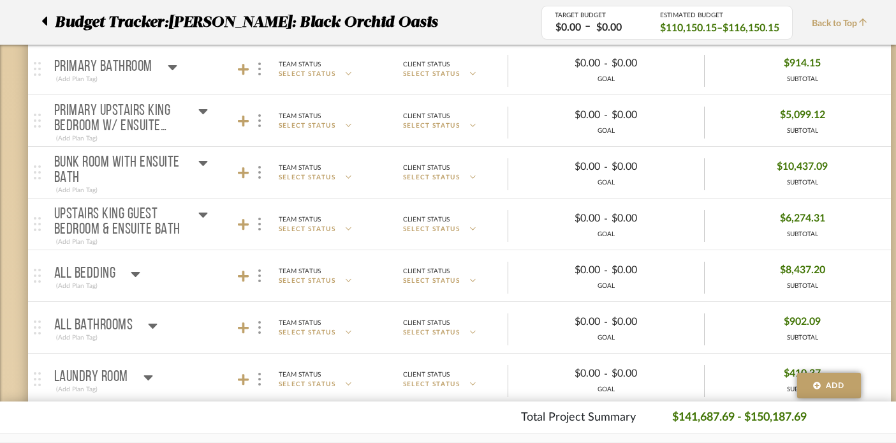
click at [203, 165] on icon at bounding box center [202, 163] width 9 height 5
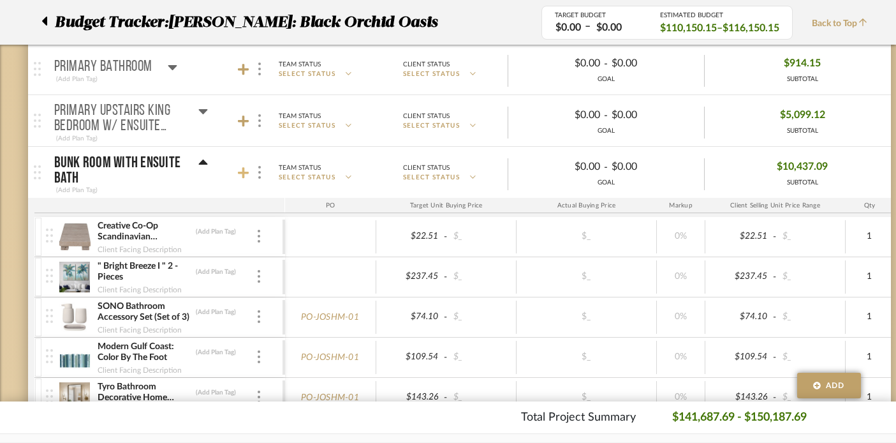
click at [240, 169] on icon at bounding box center [243, 172] width 11 height 13
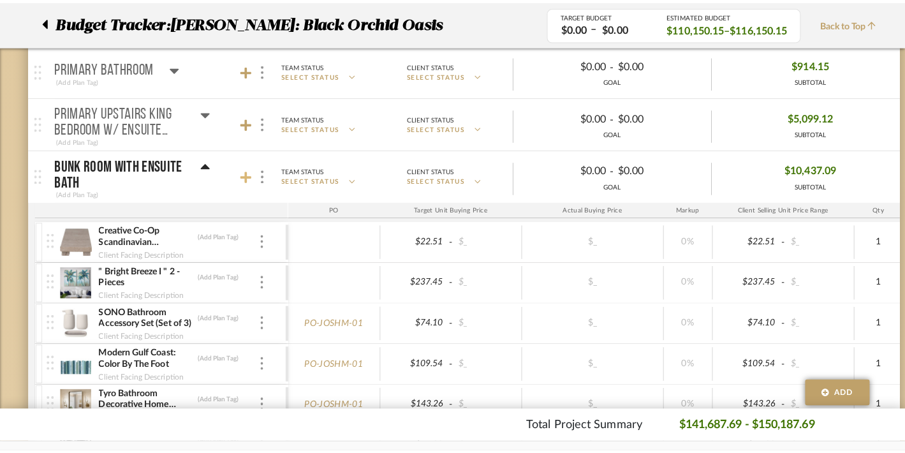
scroll to position [0, 0]
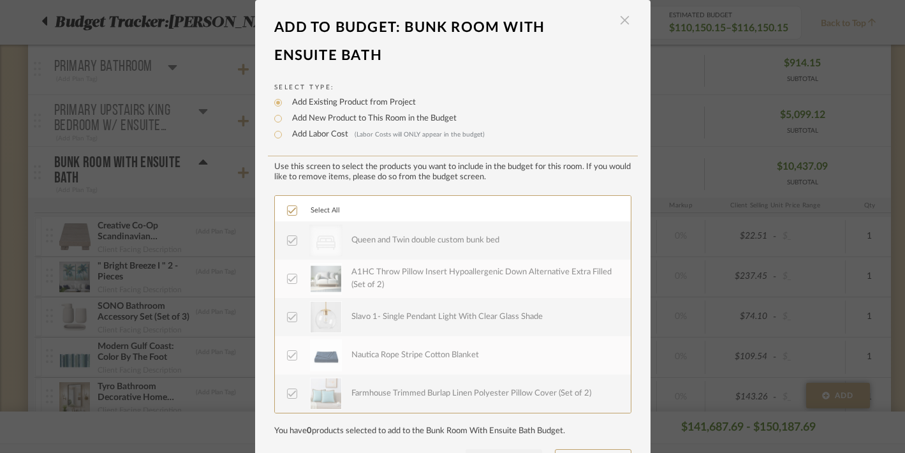
click at [623, 19] on span "button" at bounding box center [625, 21] width 26 height 26
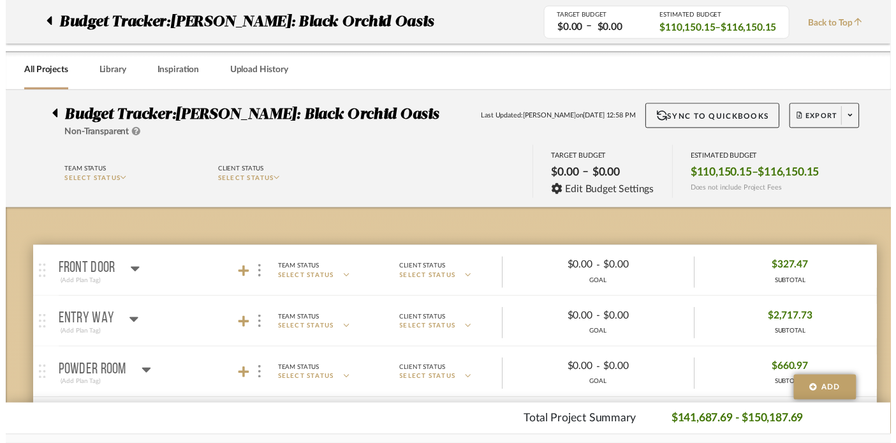
scroll to position [621, 0]
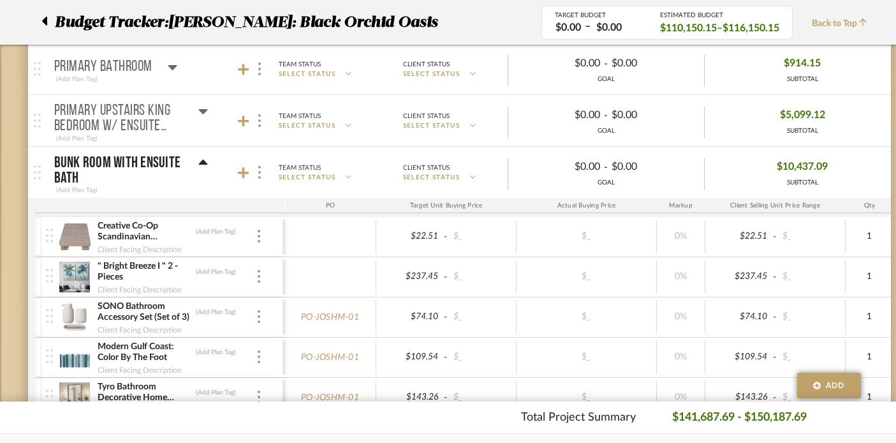
click at [206, 161] on icon at bounding box center [203, 162] width 10 height 15
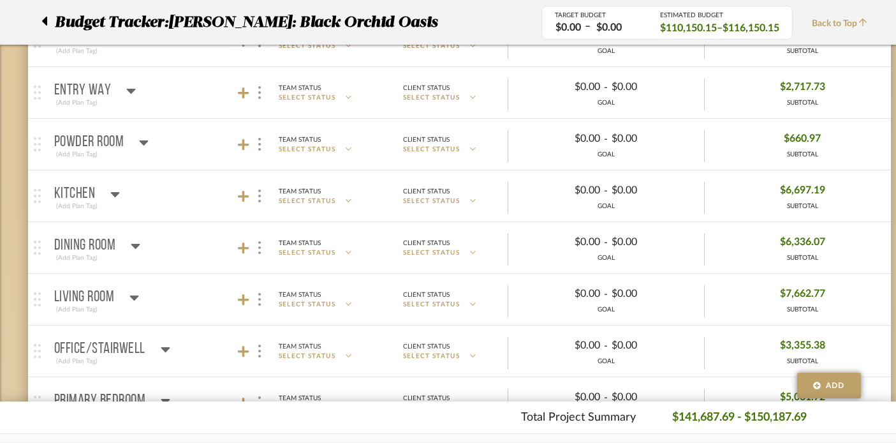
scroll to position [209, 0]
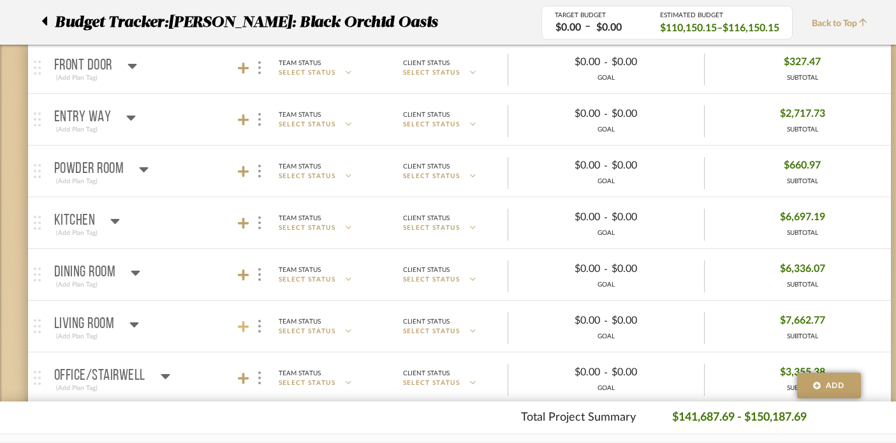
click at [242, 325] on icon at bounding box center [243, 326] width 11 height 11
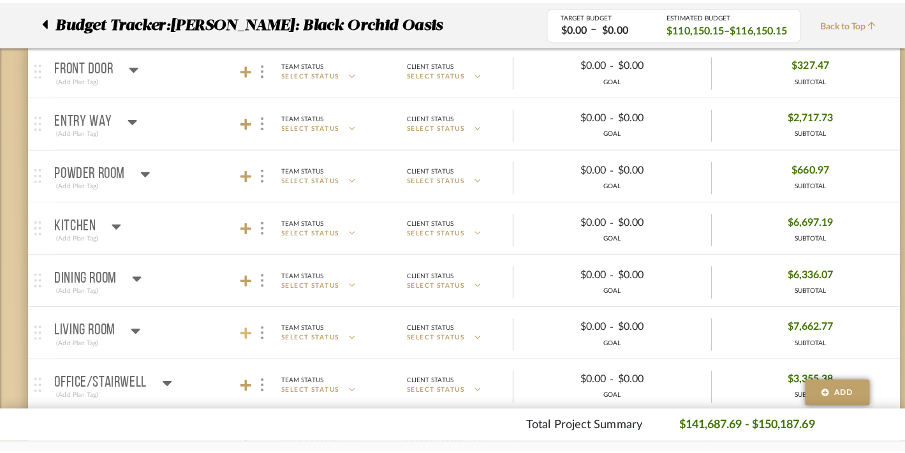
scroll to position [0, 0]
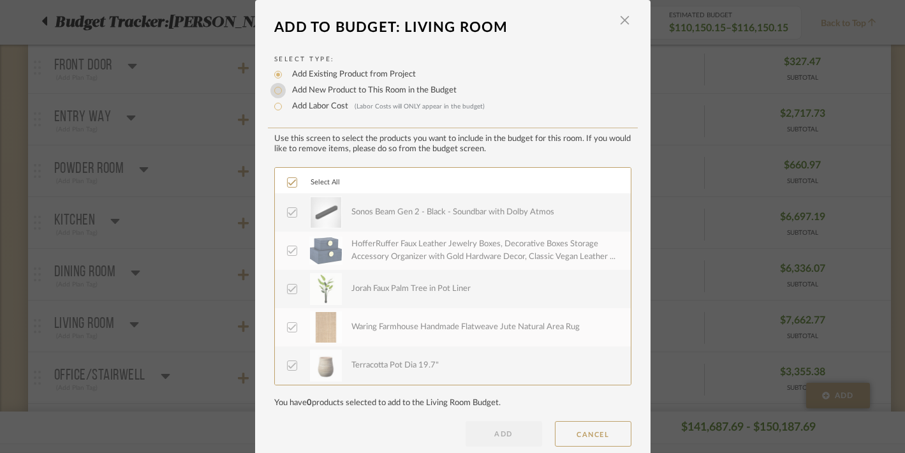
click at [274, 93] on input "Add New Product to This Room in the Budget" at bounding box center [277, 90] width 15 height 15
radio input "true"
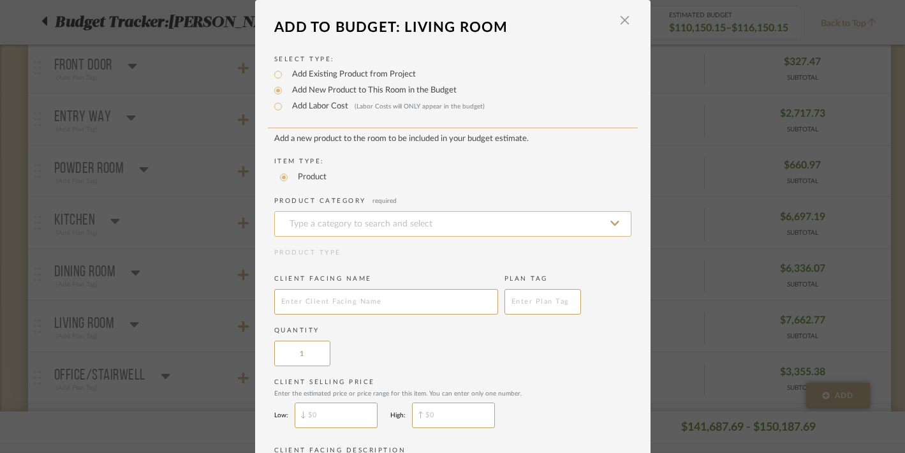
click at [348, 229] on input at bounding box center [452, 224] width 357 height 26
click at [314, 258] on div "TV" at bounding box center [448, 258] width 356 height 33
type input "TV"
click at [342, 307] on input "text" at bounding box center [386, 302] width 224 height 26
type input "TV wall mounted cabinet"
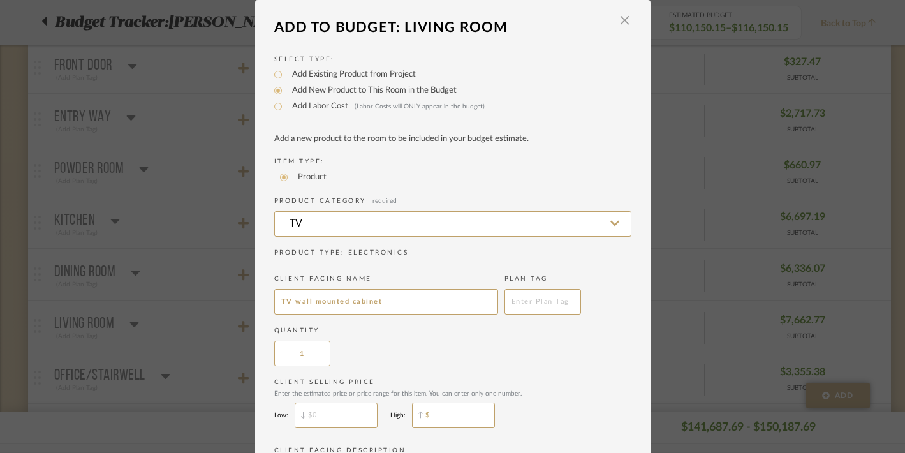
click at [429, 423] on input "$" at bounding box center [453, 416] width 83 height 26
type input "$1,375"
click at [485, 366] on div "Quantity 1" at bounding box center [452, 346] width 357 height 40
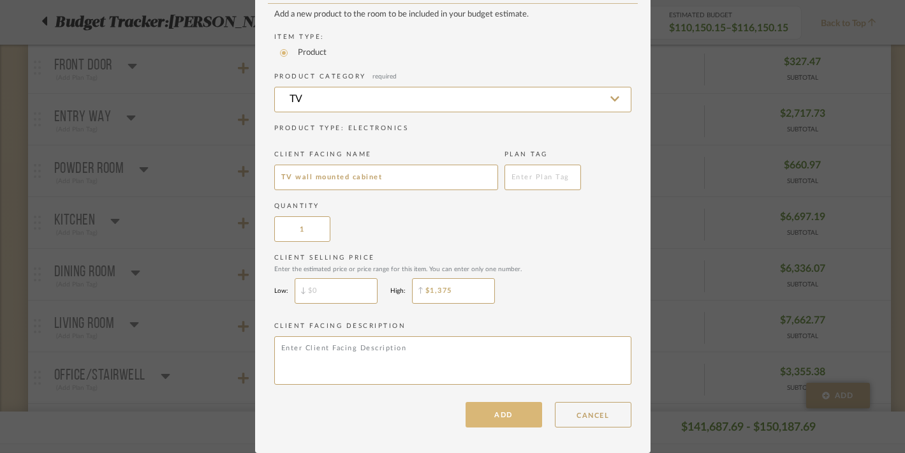
click at [489, 415] on button "ADD" at bounding box center [504, 415] width 77 height 26
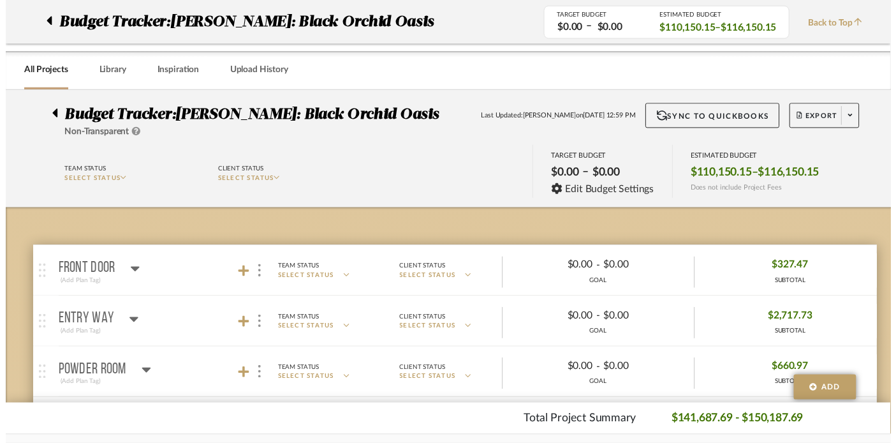
scroll to position [209, 0]
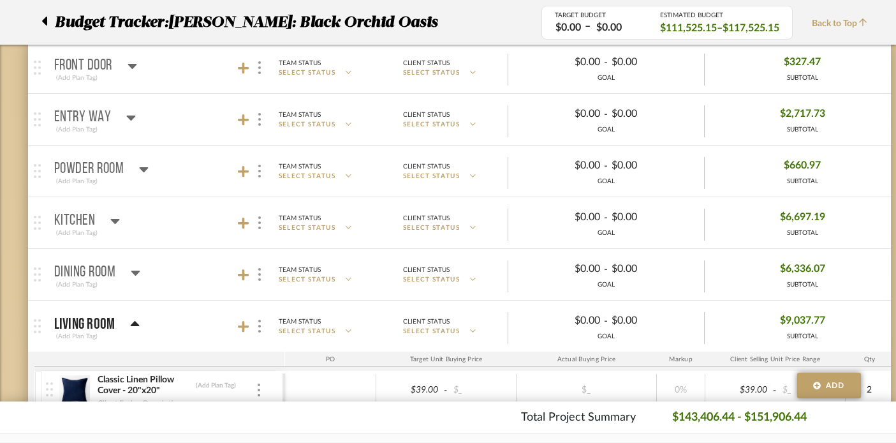
click at [135, 323] on icon at bounding box center [135, 323] width 9 height 5
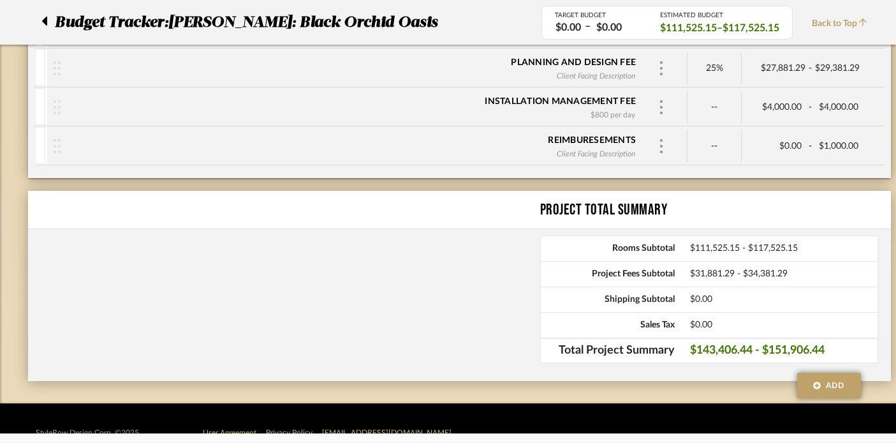
scroll to position [1574, 0]
